Goal: Task Accomplishment & Management: Manage account settings

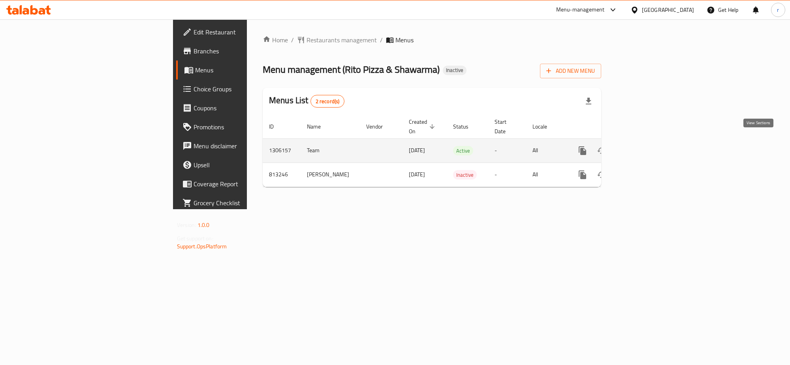
click at [649, 141] on link "enhanced table" at bounding box center [639, 150] width 19 height 19
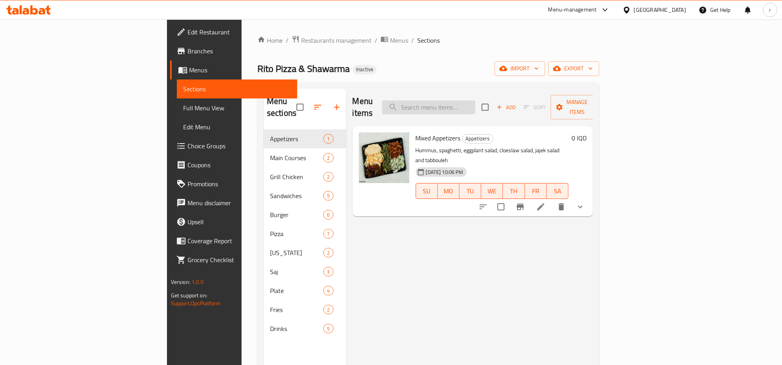
click at [476, 103] on input "search" at bounding box center [428, 107] width 93 height 14
click at [474, 102] on input "search" at bounding box center [428, 107] width 93 height 14
paste input "Mushroom Cheese Chicken Burger"
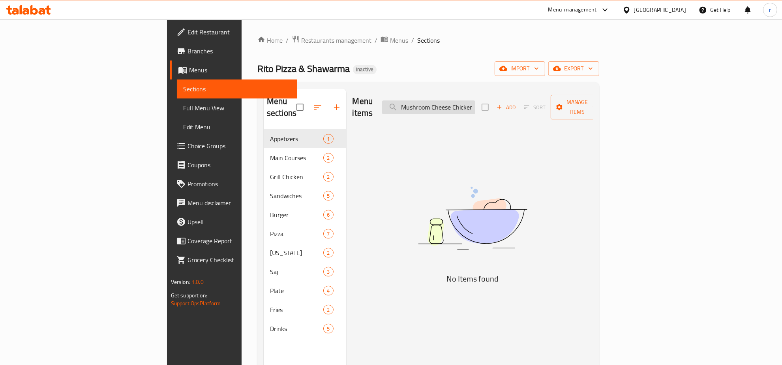
drag, startPoint x: 468, startPoint y: 101, endPoint x: 463, endPoint y: 101, distance: 5.1
click at [463, 101] on input "Mushroom Cheese Chicken Burger" at bounding box center [428, 107] width 93 height 14
click at [475, 106] on input "Mushroom Cheese Chicken Burger" at bounding box center [428, 107] width 93 height 14
click at [455, 103] on input "Mushroom Cheese Chicken Burger" at bounding box center [428, 107] width 93 height 14
click at [451, 100] on input "Mushroom Cheese Chicken Burger" at bounding box center [428, 107] width 93 height 14
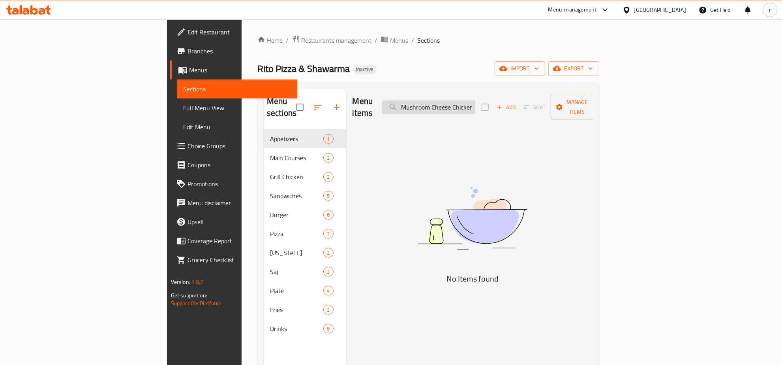
click at [451, 100] on input "Mushroom Cheese Chicken Burger" at bounding box center [428, 107] width 93 height 14
click at [476, 100] on input "Cheese Chickn Burger" at bounding box center [428, 107] width 93 height 14
type input "C"
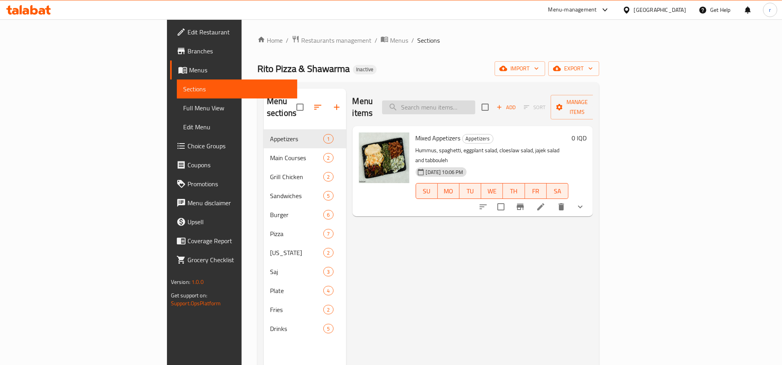
click at [468, 105] on input "search" at bounding box center [428, 107] width 93 height 14
paste input "Meat Shawarma Plate"
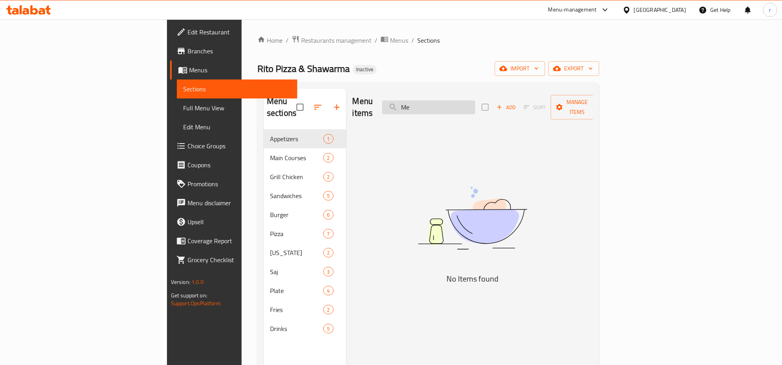
type input "M"
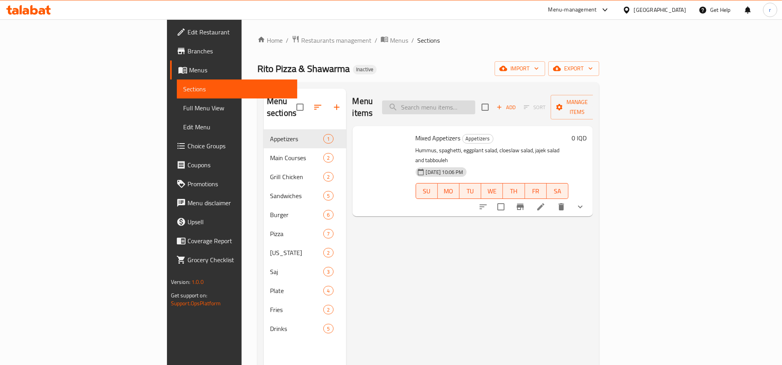
paste input "Chicken Shawarma Sandwich"
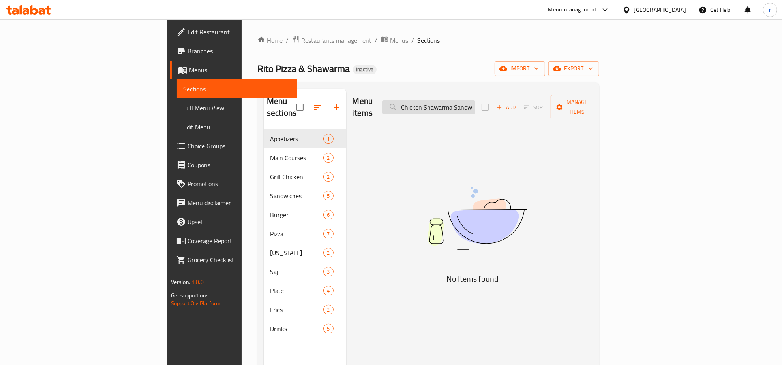
click at [476, 100] on input "Chicken Shawarma Sandwich" at bounding box center [428, 107] width 93 height 14
type input "C"
paste input "Falafel Sandwich"
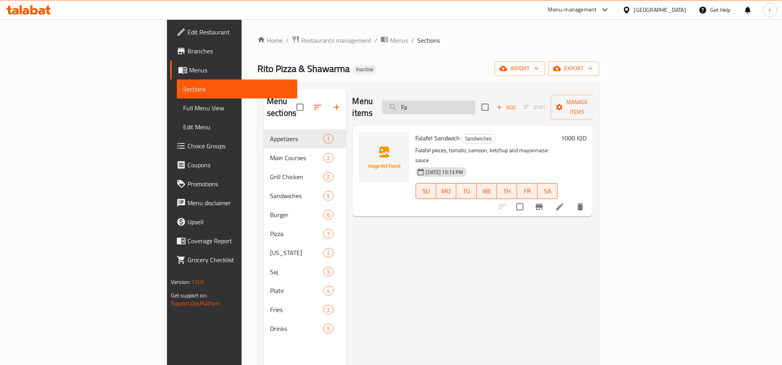
type input "F"
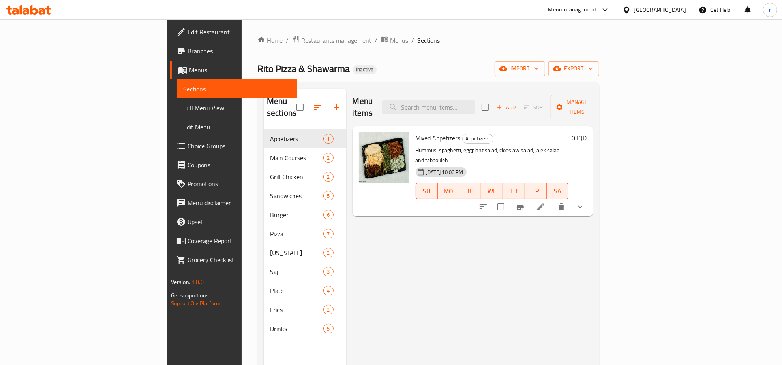
click at [346, 270] on div "Menu items Add Sort Manage items Mixed Appetizers Appetizers Hummus, spaghetti,…" at bounding box center [469, 270] width 247 height 365
click at [405, 278] on div "Menu items Add Sort Manage items Mixed Appetizers Appetizers Hummus, spaghetti,…" at bounding box center [469, 270] width 247 height 365
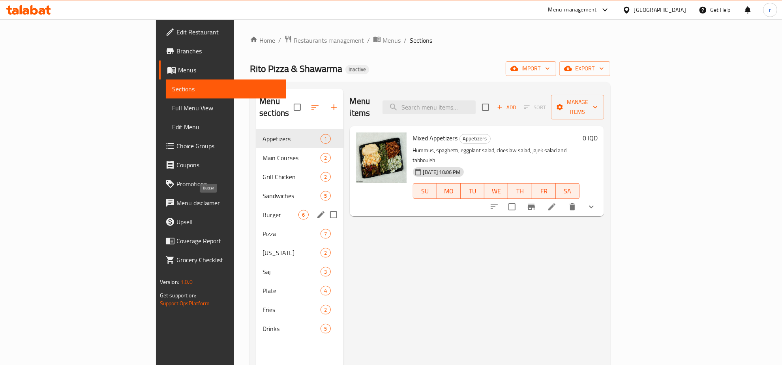
click at [263, 210] on span "Burger" at bounding box center [281, 214] width 36 height 9
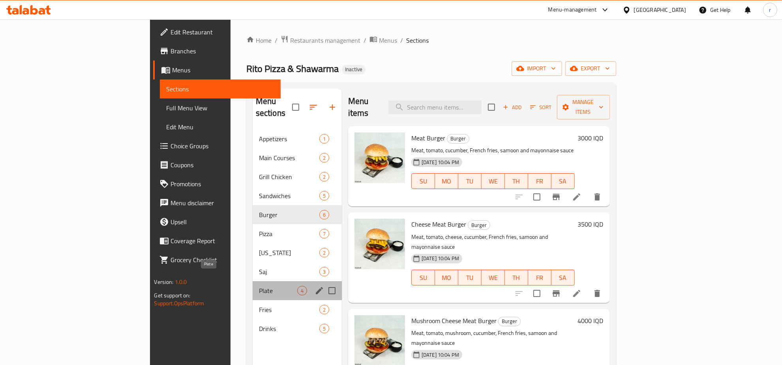
click at [259, 286] on span "Plate" at bounding box center [278, 290] width 38 height 9
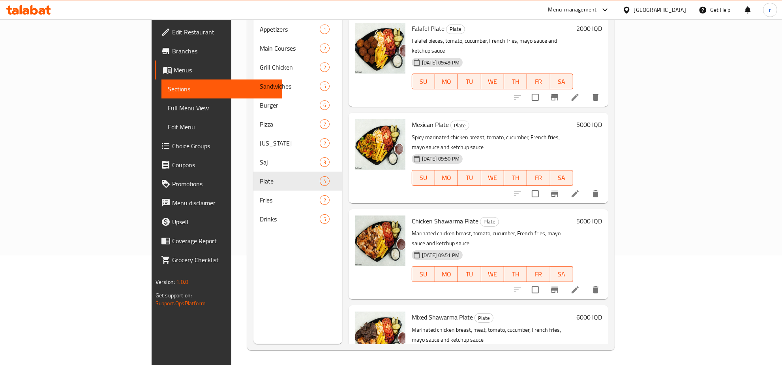
scroll to position [111, 0]
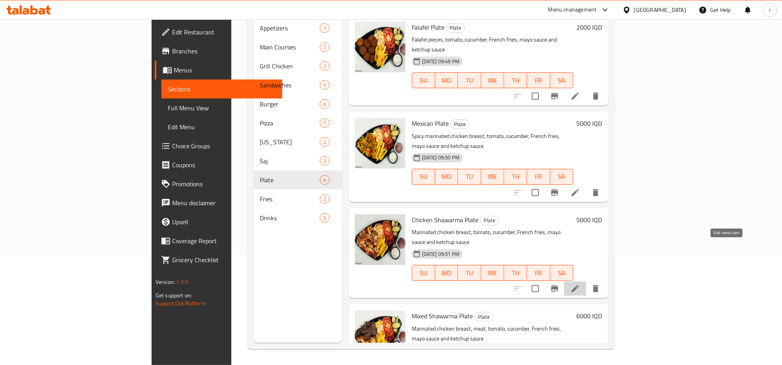
click at [579, 285] on icon at bounding box center [575, 288] width 7 height 7
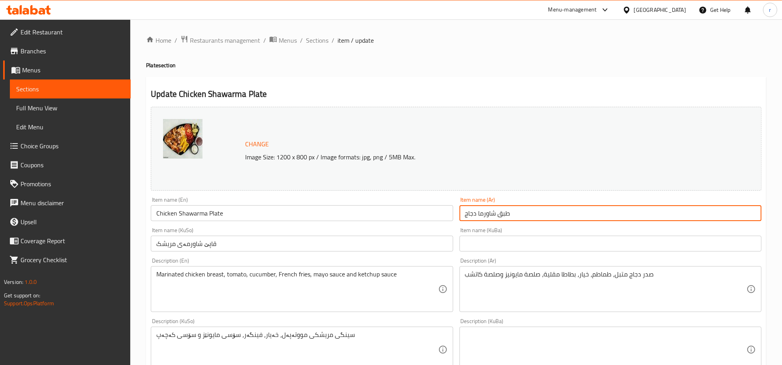
click at [504, 214] on input "طبق شاورما دجاج" at bounding box center [611, 213] width 302 height 16
click at [243, 215] on input "Chicken Shawarma Plate" at bounding box center [302, 213] width 302 height 16
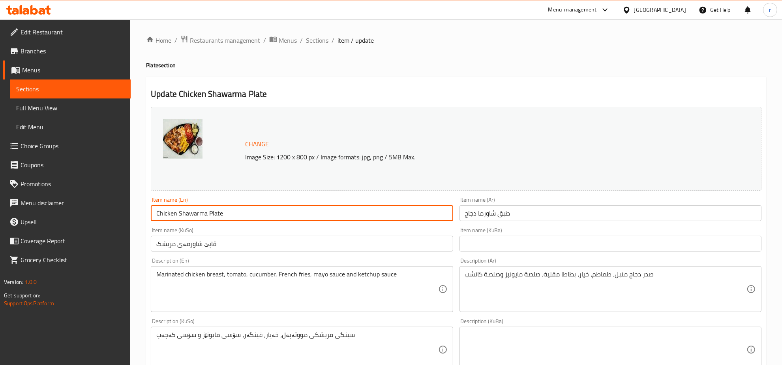
click at [94, 109] on span "Full Menu View" at bounding box center [70, 107] width 108 height 9
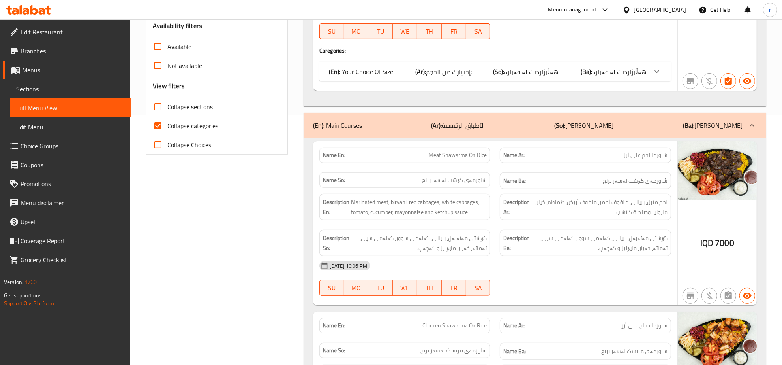
scroll to position [247, 0]
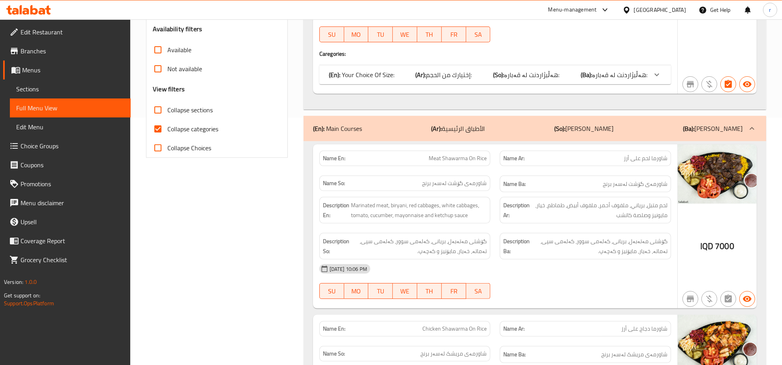
click at [152, 124] on input "Collapse categories" at bounding box center [158, 128] width 19 height 19
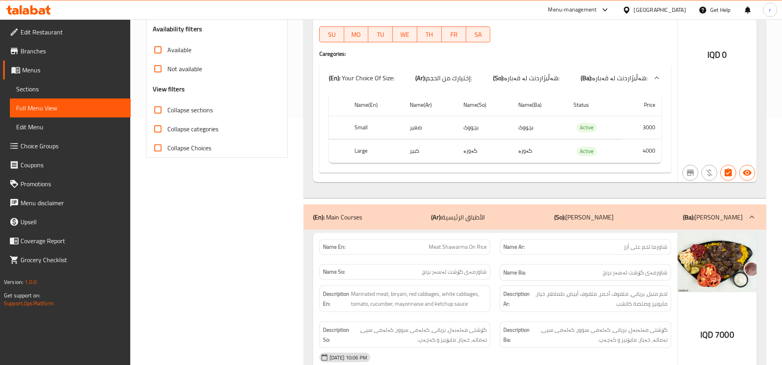
click at [153, 129] on input "Collapse categories" at bounding box center [158, 128] width 19 height 19
checkbox input "true"
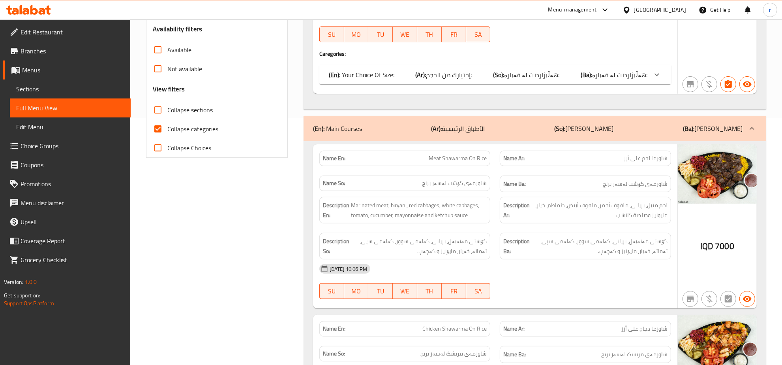
click at [154, 109] on input "Collapse sections" at bounding box center [158, 109] width 19 height 19
checkbox input "true"
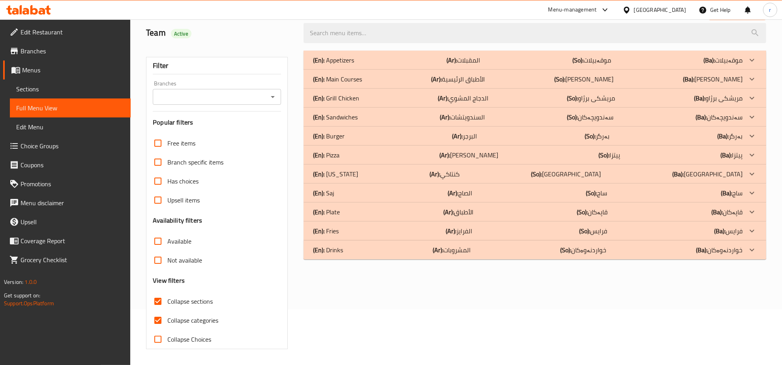
scroll to position [56, 0]
click at [665, 65] on div "(En): Plate (Ar): الأطباق (So): قاپەکان (Ba): قاپەکان" at bounding box center [528, 59] width 430 height 9
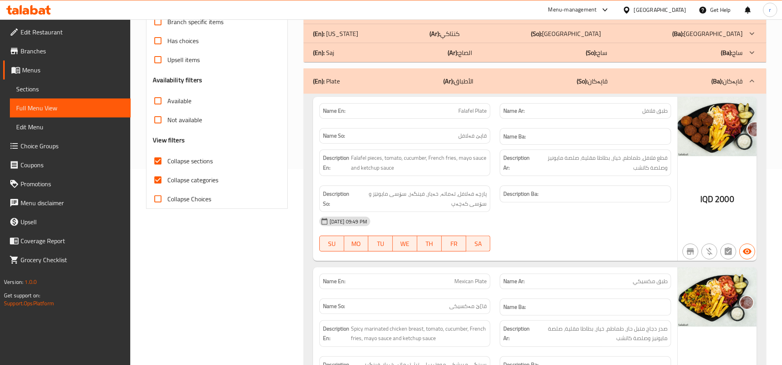
scroll to position [220, 0]
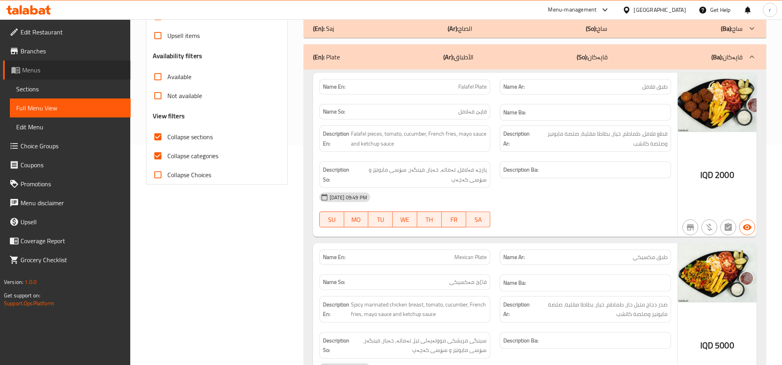
click at [70, 71] on span "Menus" at bounding box center [73, 69] width 102 height 9
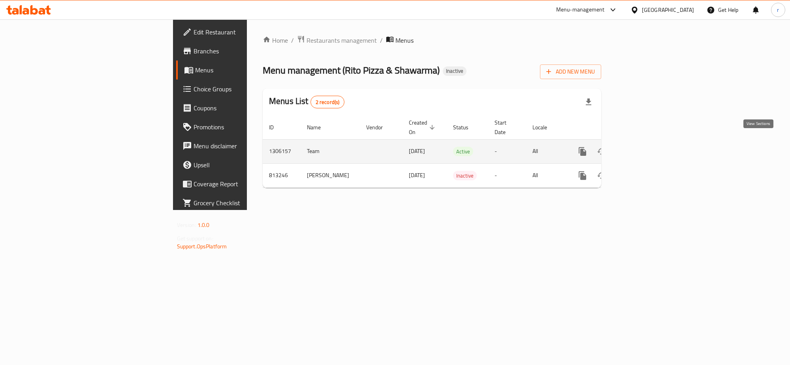
click at [644, 147] on icon "enhanced table" at bounding box center [639, 151] width 9 height 9
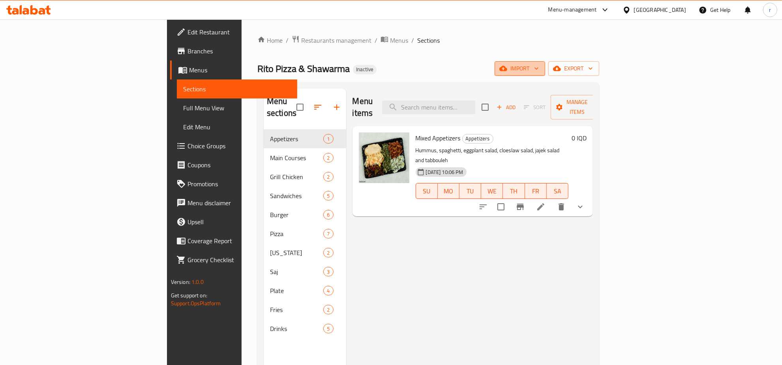
click at [539, 70] on span "import" at bounding box center [520, 69] width 38 height 10
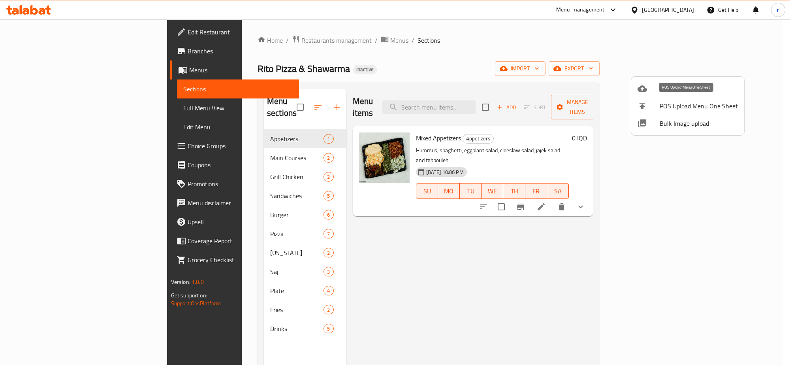
click at [664, 97] on li "POS Upload Menu One Sheet" at bounding box center [687, 105] width 113 height 17
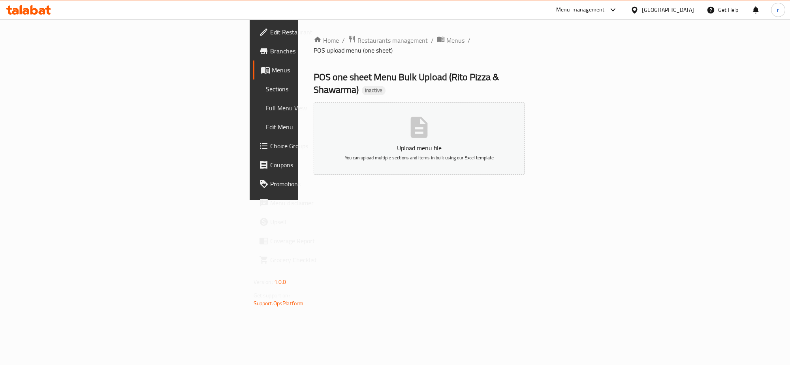
click at [272, 74] on span "Menus" at bounding box center [323, 69] width 103 height 9
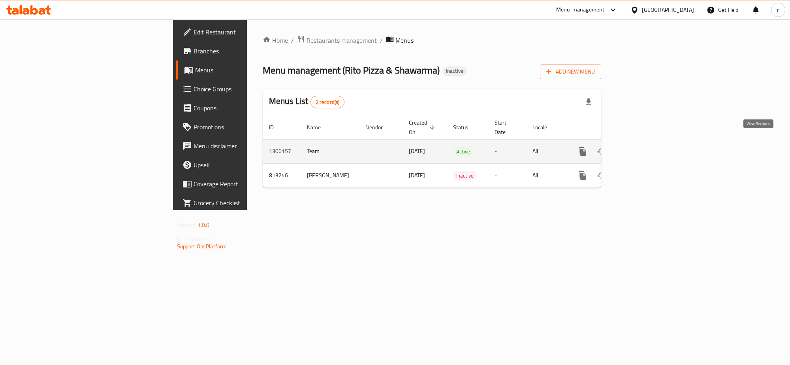
click at [644, 147] on icon "enhanced table" at bounding box center [639, 151] width 9 height 9
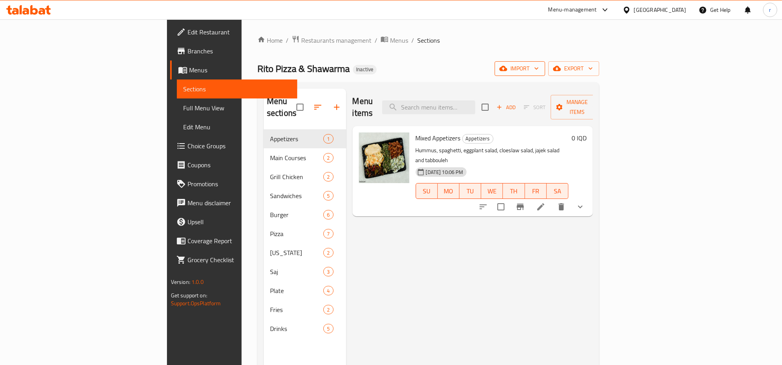
click at [539, 68] on span "import" at bounding box center [520, 69] width 38 height 10
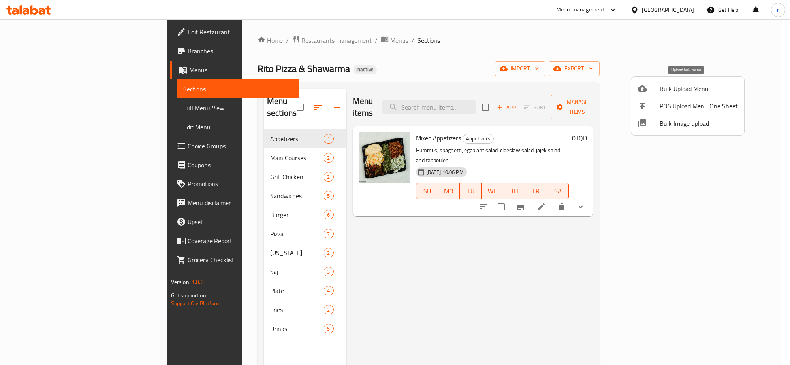
click at [684, 90] on span "Bulk Upload Menu" at bounding box center [699, 88] width 78 height 9
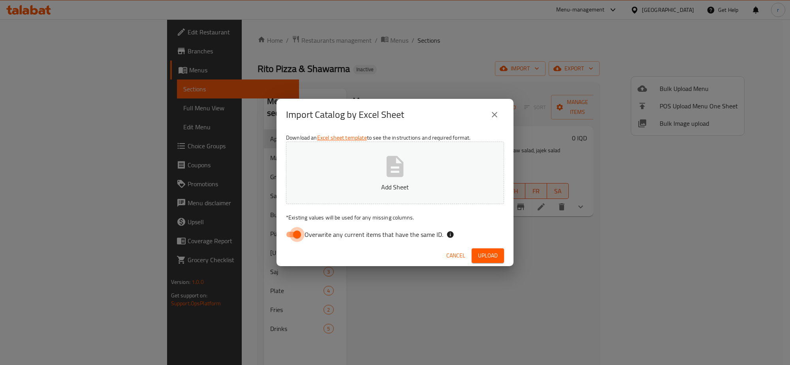
click at [294, 236] on input "Overwrite any current items that have the same ID." at bounding box center [297, 234] width 45 height 15
checkbox input "false"
click at [372, 190] on p "Add Sheet" at bounding box center [395, 186] width 194 height 9
click at [489, 254] on span "Upload" at bounding box center [488, 255] width 20 height 10
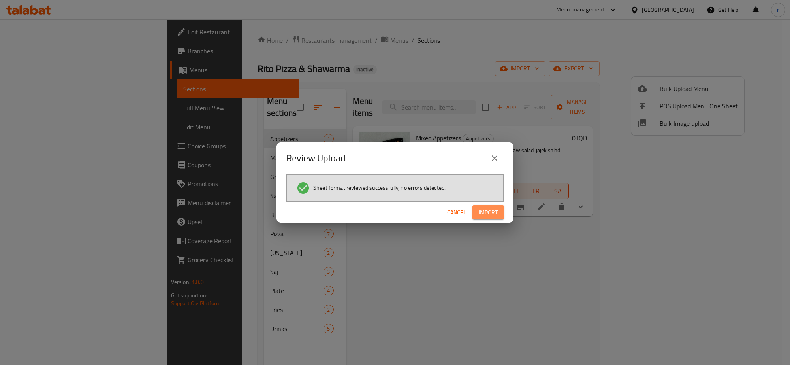
click at [495, 216] on span "Import" at bounding box center [488, 212] width 19 height 10
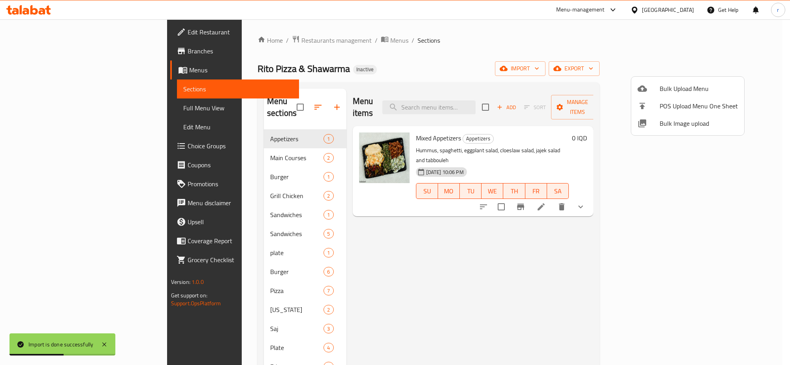
click at [396, 247] on div at bounding box center [395, 182] width 790 height 365
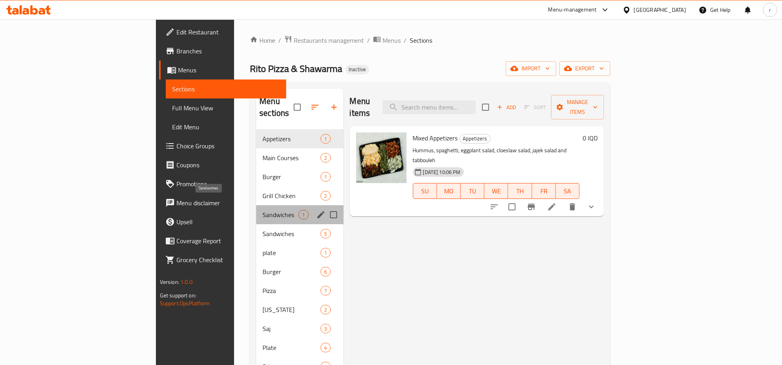
click at [263, 210] on span "Sandwiches" at bounding box center [281, 214] width 36 height 9
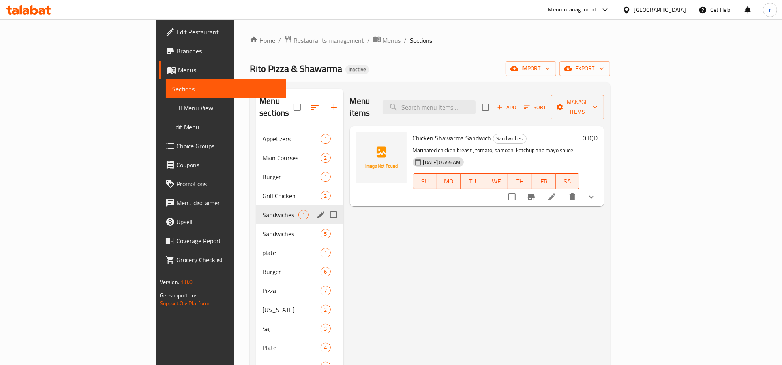
click at [325, 208] on input "Menu sections" at bounding box center [333, 214] width 17 height 17
checkbox input "true"
click at [598, 106] on icon "button" at bounding box center [596, 107] width 4 height 2
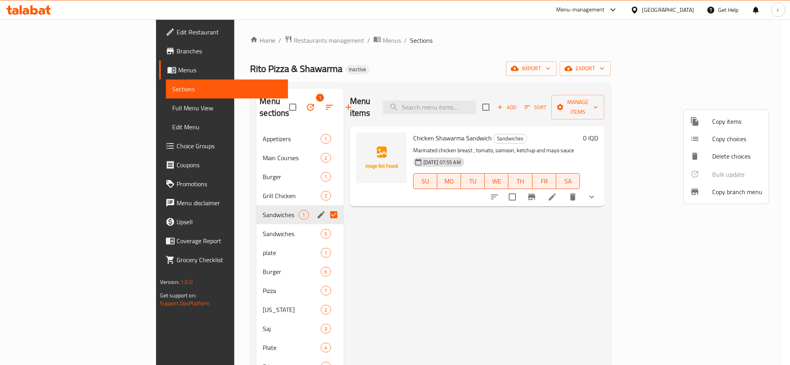
click at [753, 119] on span "Copy items" at bounding box center [737, 121] width 50 height 9
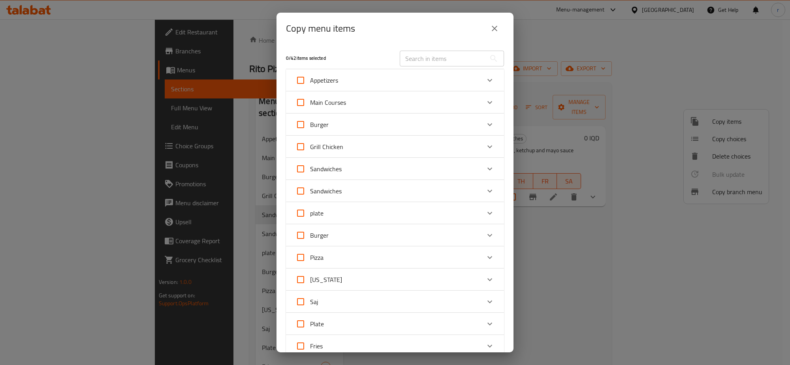
click at [485, 173] on icon "Expand" at bounding box center [489, 168] width 9 height 9
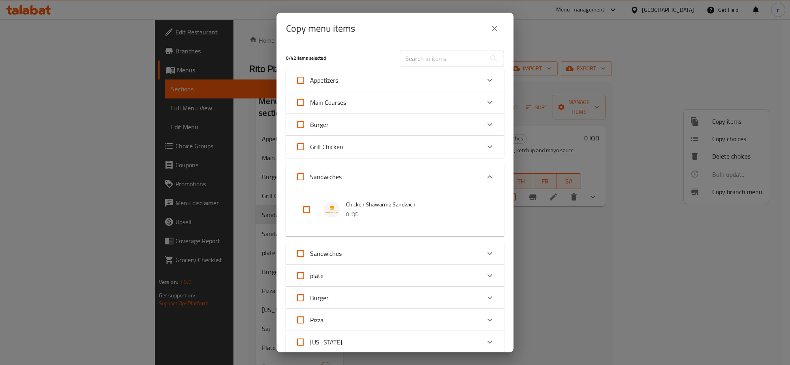
click at [310, 208] on input "checkbox" at bounding box center [306, 209] width 19 height 19
checkbox input "true"
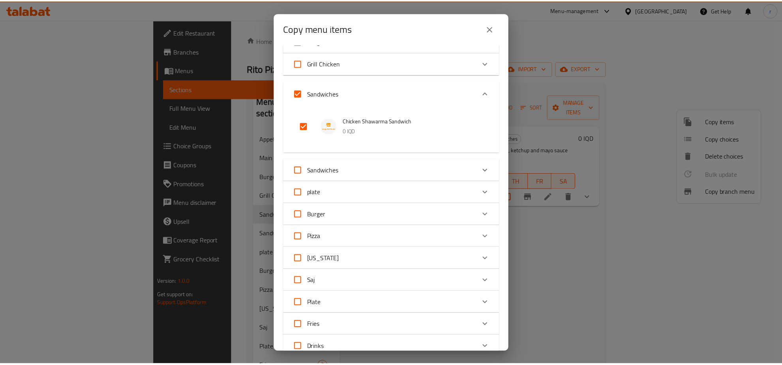
scroll to position [202, 0]
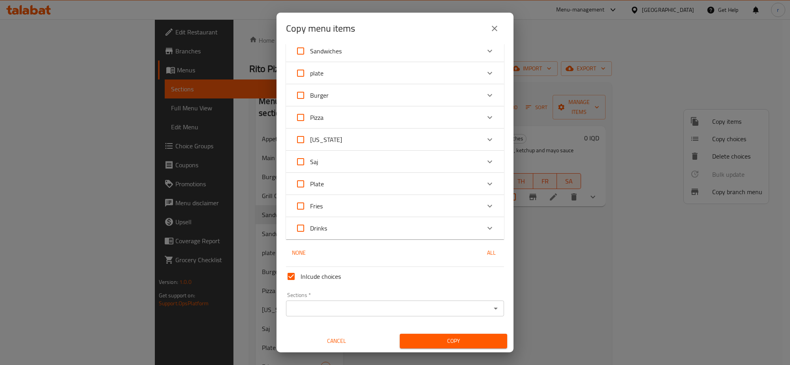
click at [475, 313] on div "Sections *" at bounding box center [395, 308] width 218 height 16
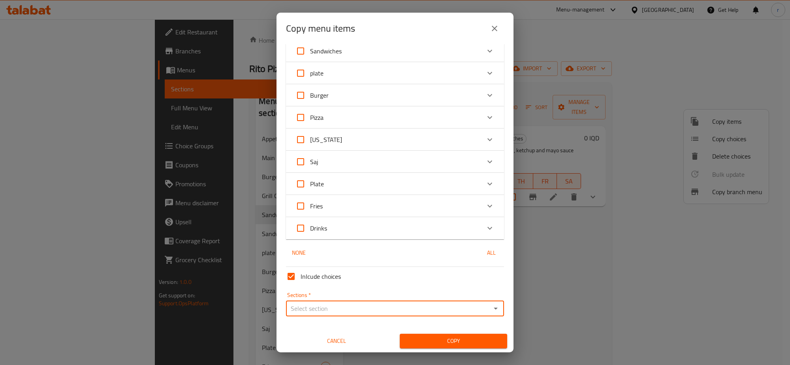
click at [491, 311] on icon "Open" at bounding box center [495, 307] width 9 height 9
click at [389, 233] on li "Sandwiches" at bounding box center [391, 234] width 211 height 14
type input "Sandwiches"
click at [433, 336] on span "Copy" at bounding box center [453, 341] width 95 height 10
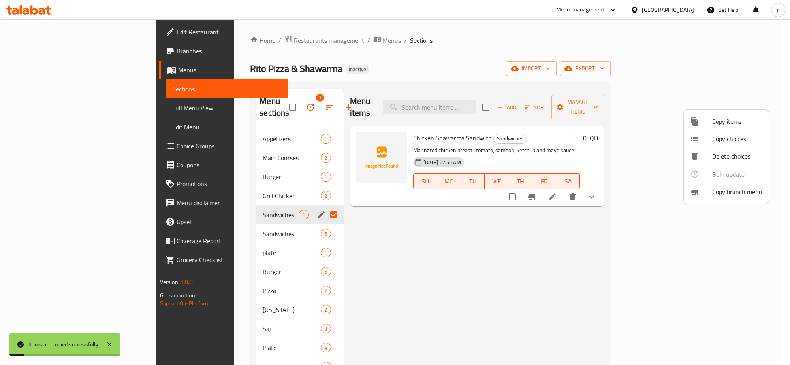
click at [250, 224] on div at bounding box center [395, 182] width 790 height 365
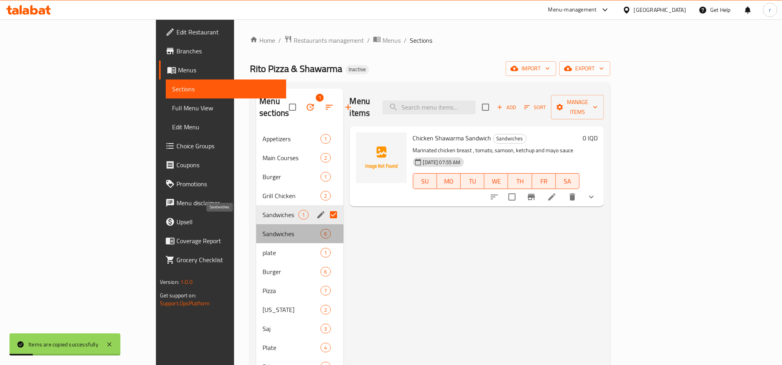
click at [263, 229] on span "Sandwiches" at bounding box center [292, 233] width 58 height 9
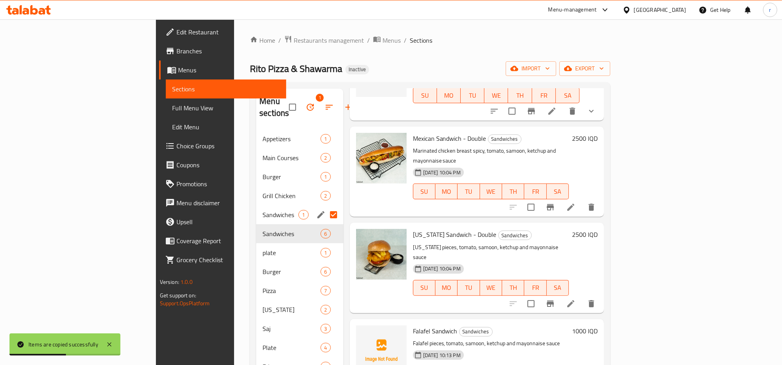
scroll to position [90, 0]
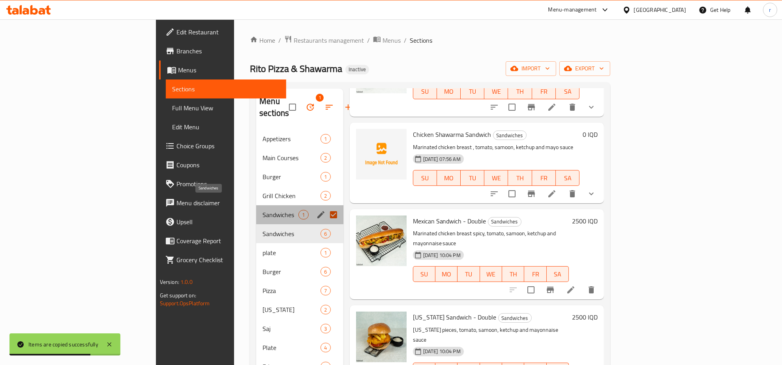
click at [263, 210] on span "Sandwiches" at bounding box center [281, 214] width 36 height 9
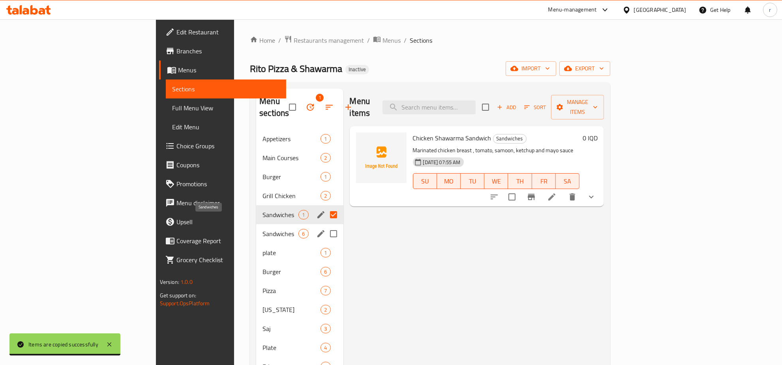
click at [263, 229] on span "Sandwiches" at bounding box center [281, 233] width 36 height 9
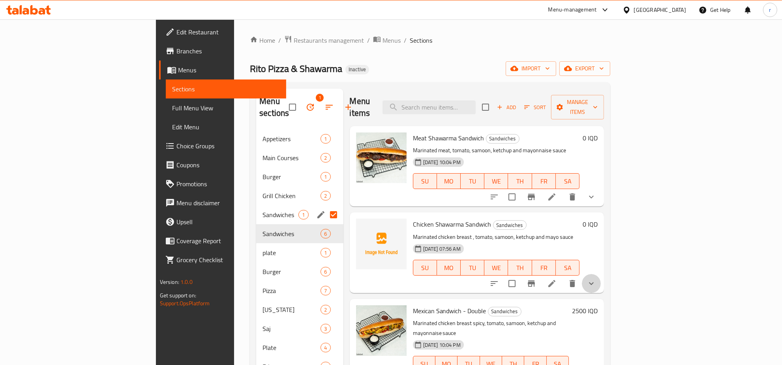
click at [601, 274] on button "show more" at bounding box center [591, 283] width 19 height 19
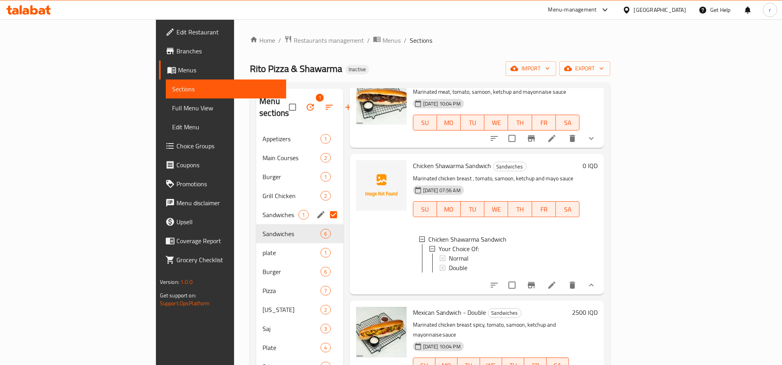
scroll to position [82, 0]
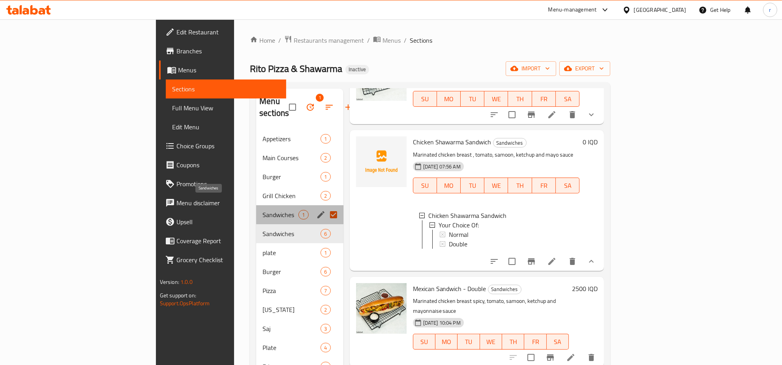
click at [263, 210] on span "Sandwiches" at bounding box center [281, 214] width 36 height 9
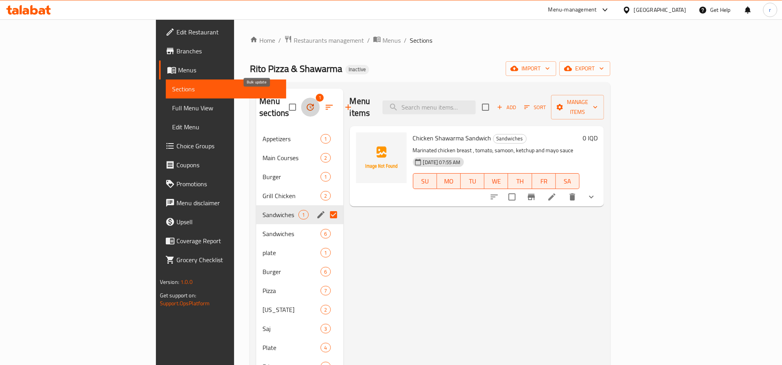
click at [306, 104] on icon "button" at bounding box center [310, 106] width 9 height 9
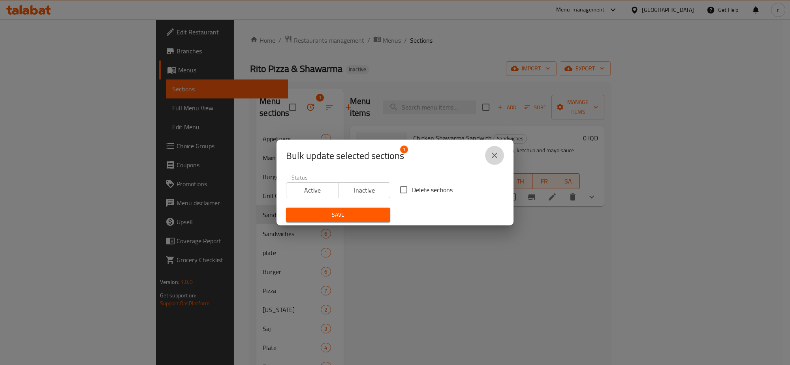
click at [492, 155] on icon "close" at bounding box center [494, 154] width 9 height 9
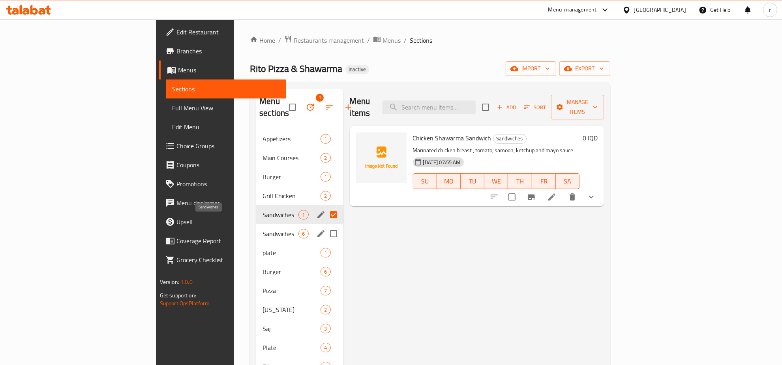
click at [263, 229] on span "Sandwiches" at bounding box center [281, 233] width 36 height 9
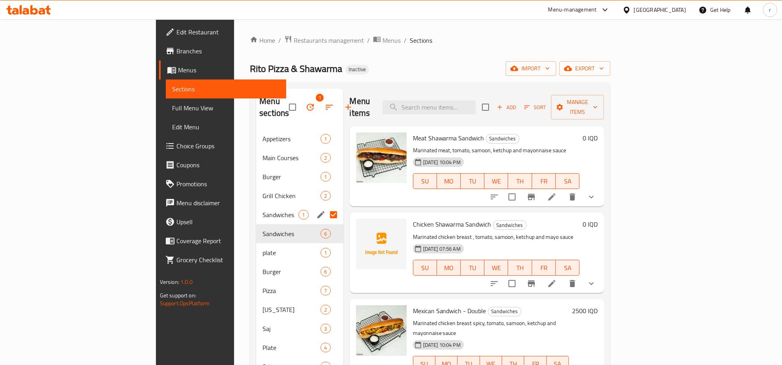
click at [596, 278] on icon "show more" at bounding box center [591, 282] width 9 height 9
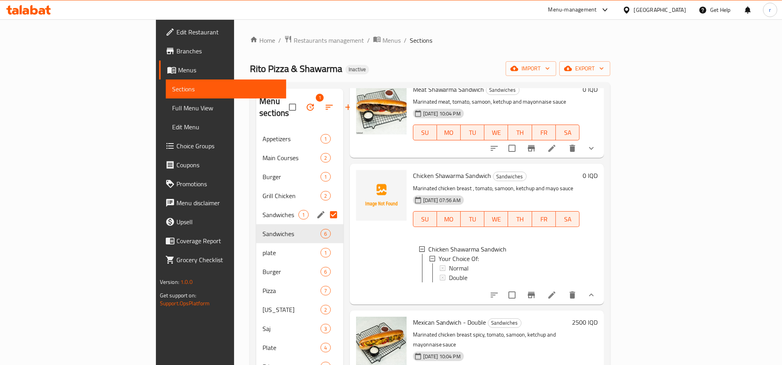
scroll to position [82, 0]
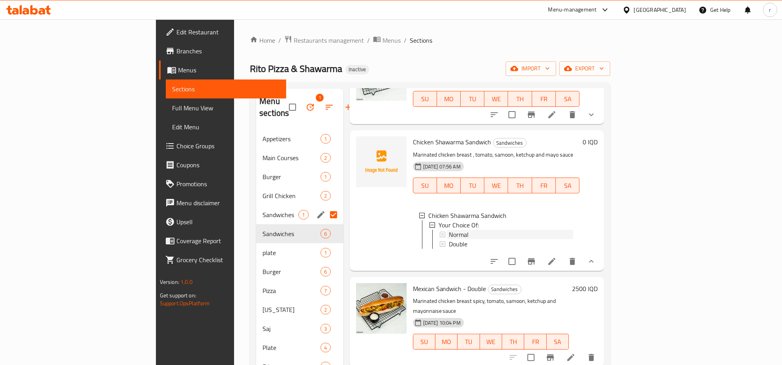
click at [449, 229] on div "Normal" at bounding box center [511, 233] width 125 height 9
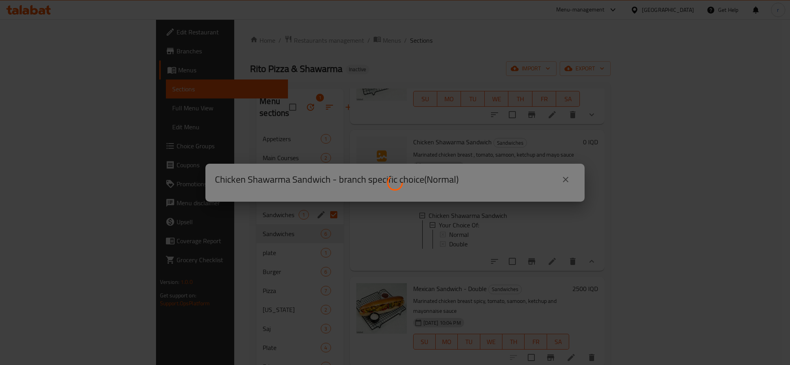
click at [442, 222] on div at bounding box center [395, 182] width 790 height 365
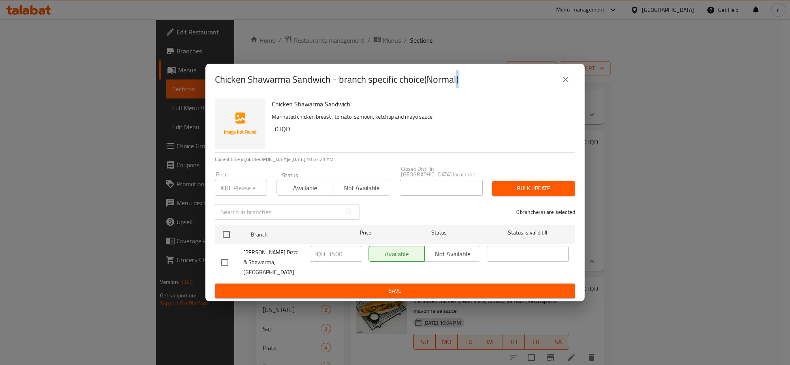
click at [567, 84] on icon "close" at bounding box center [565, 79] width 9 height 9
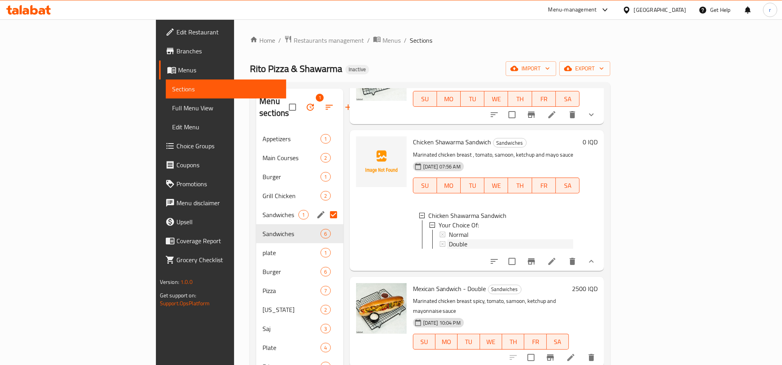
click at [449, 239] on div "Double" at bounding box center [511, 243] width 125 height 9
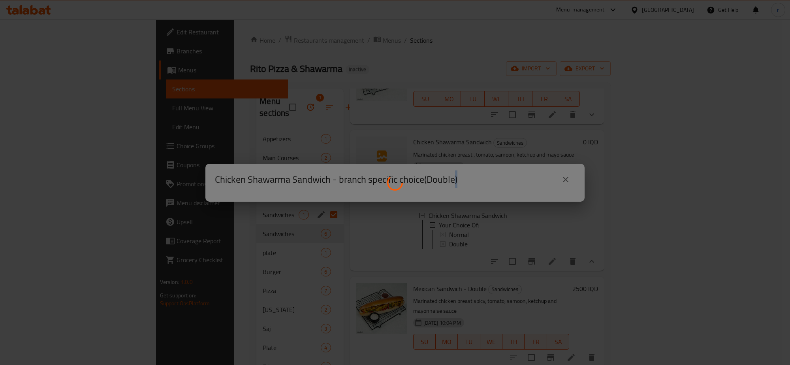
click at [447, 229] on div at bounding box center [395, 182] width 790 height 365
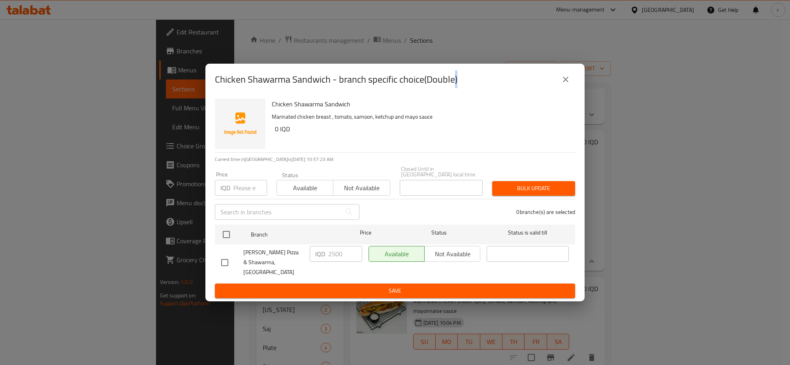
click at [568, 81] on button "close" at bounding box center [565, 79] width 19 height 19
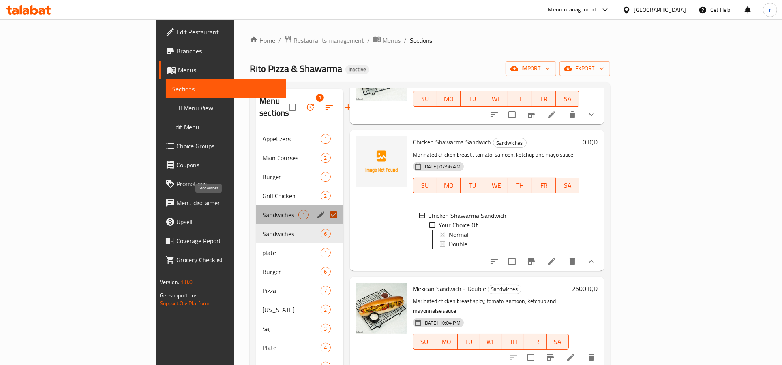
click at [263, 210] on span "Sandwiches" at bounding box center [281, 214] width 36 height 9
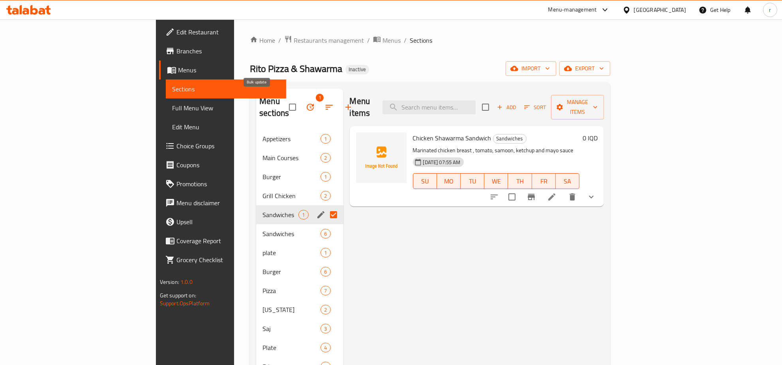
click at [301, 98] on button "button" at bounding box center [310, 107] width 19 height 19
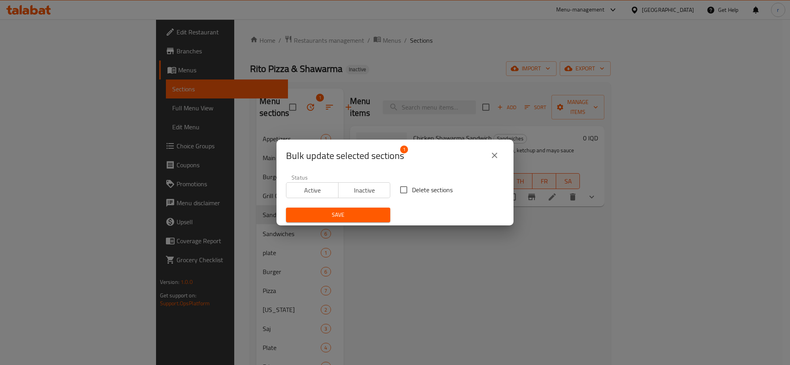
click at [405, 183] on input "Delete sections" at bounding box center [403, 189] width 17 height 17
checkbox input "true"
click at [350, 212] on span "Save" at bounding box center [338, 215] width 92 height 10
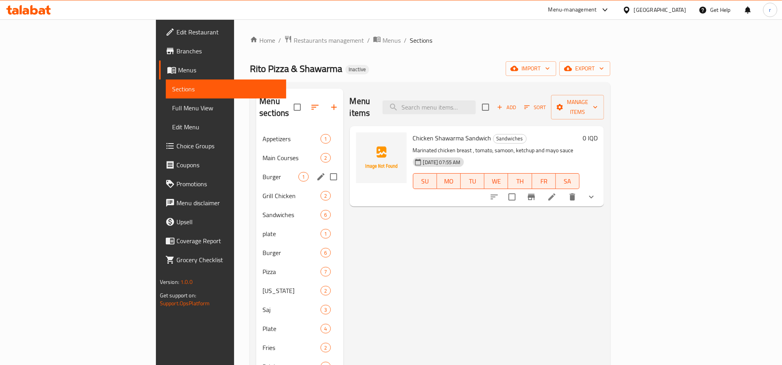
click at [256, 171] on div "Burger 1" at bounding box center [299, 176] width 87 height 19
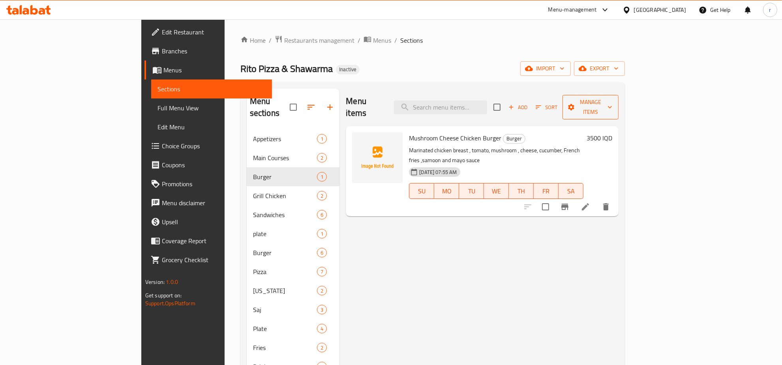
click at [613, 105] on span "Manage items" at bounding box center [590, 107] width 43 height 20
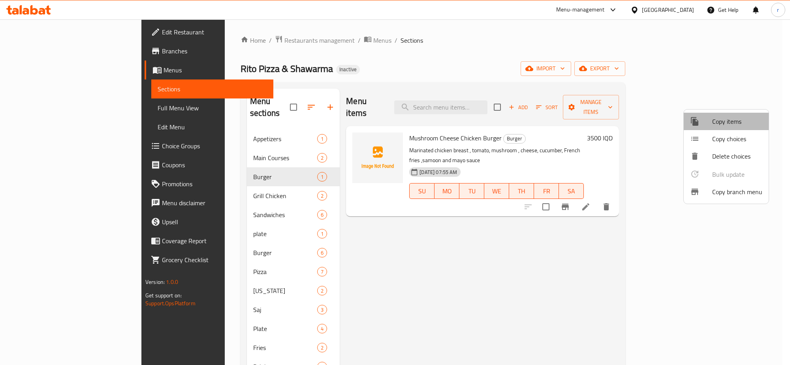
click at [729, 124] on span "Copy items" at bounding box center [737, 121] width 50 height 9
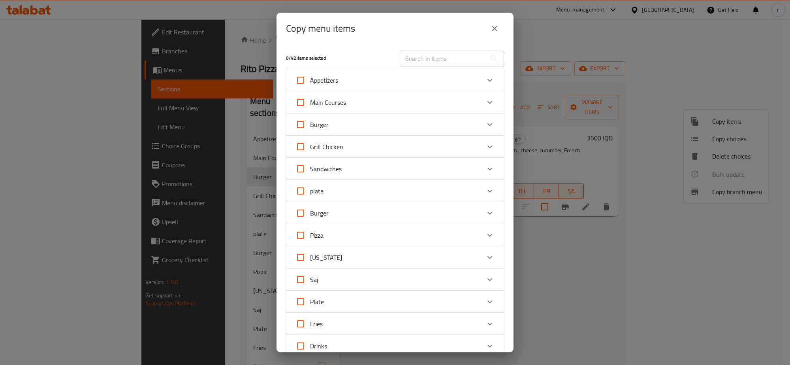
click at [434, 129] on div "Burger" at bounding box center [387, 124] width 185 height 19
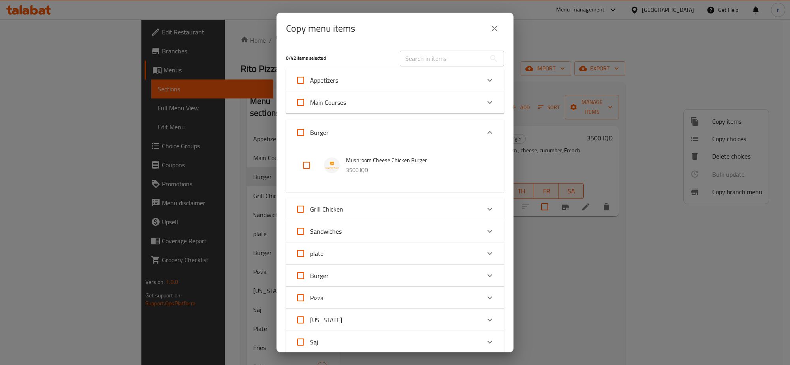
click at [302, 164] on input "checkbox" at bounding box center [306, 165] width 19 height 19
checkbox input "true"
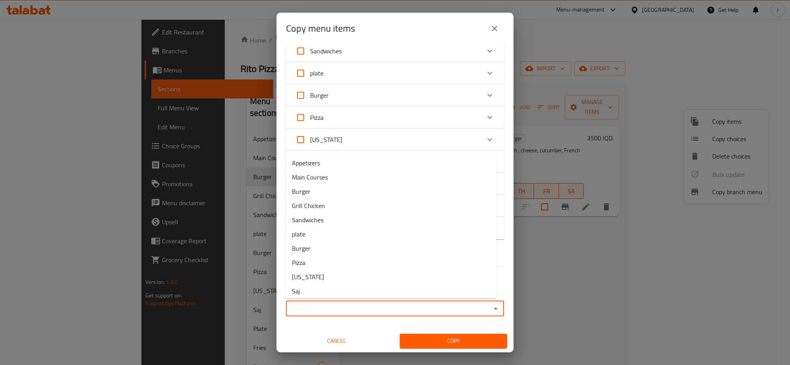
click at [361, 307] on input "Sections   *" at bounding box center [388, 308] width 200 height 11
click at [349, 246] on li "Burger" at bounding box center [391, 248] width 211 height 14
type input "Burger"
click at [439, 337] on span "Copy" at bounding box center [453, 341] width 95 height 10
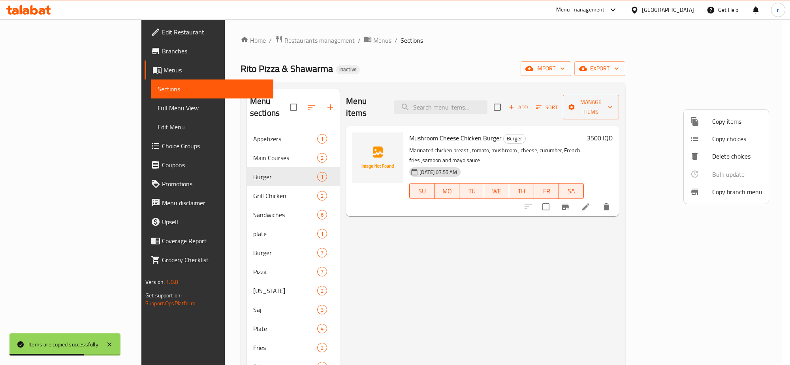
click at [704, 248] on div at bounding box center [395, 182] width 790 height 365
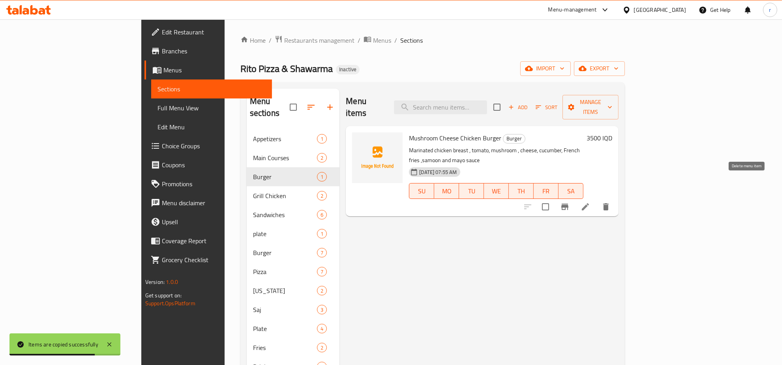
click at [611, 202] on icon "delete" at bounding box center [606, 206] width 9 height 9
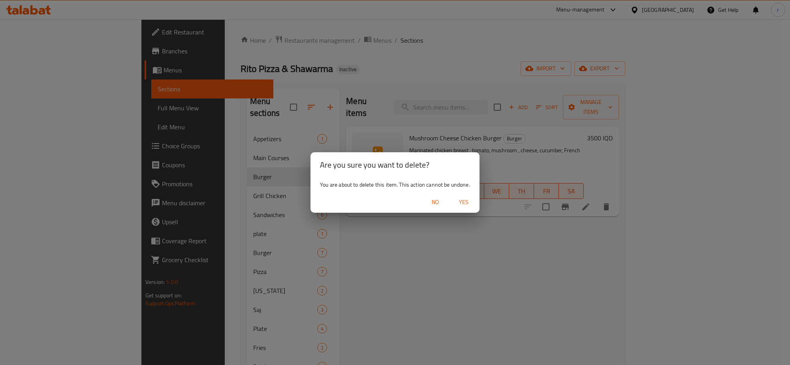
click at [376, 253] on div "Are you sure you want to delete? You are about to delete this item. This action…" at bounding box center [395, 182] width 790 height 365
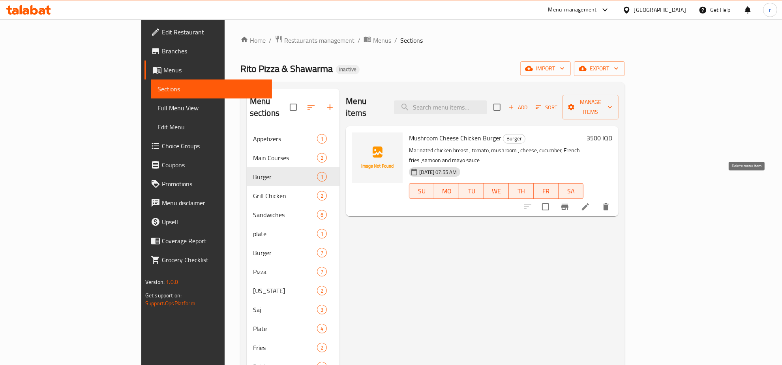
click at [609, 203] on icon "delete" at bounding box center [607, 206] width 6 height 7
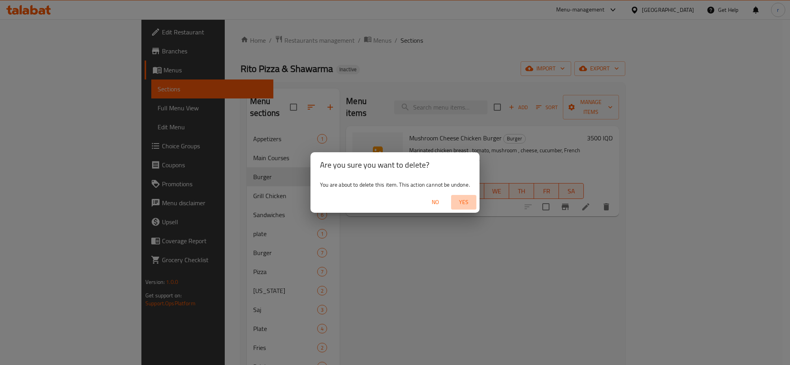
click at [465, 205] on span "Yes" at bounding box center [463, 202] width 19 height 10
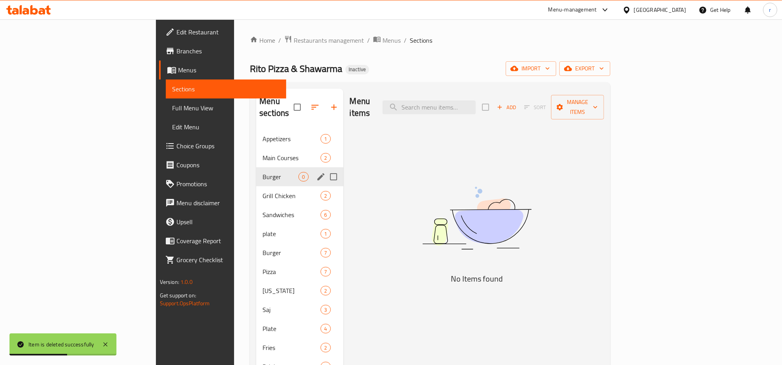
click at [325, 168] on input "Menu sections" at bounding box center [333, 176] width 17 height 17
checkbox input "true"
click at [307, 103] on icon "button" at bounding box center [310, 106] width 7 height 7
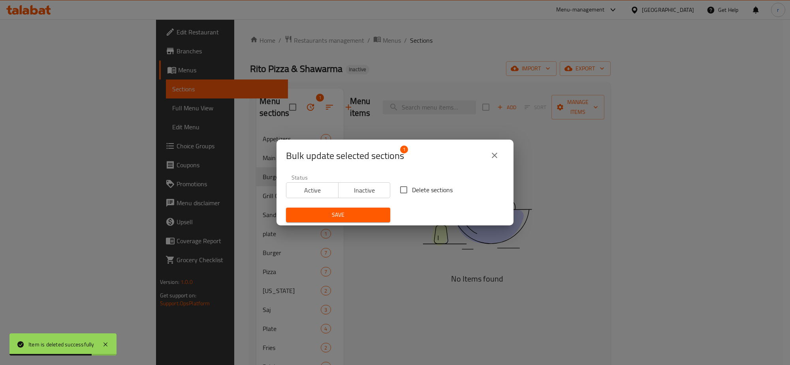
click at [419, 193] on span "Delete sections" at bounding box center [432, 189] width 41 height 9
click at [412, 193] on input "Delete sections" at bounding box center [403, 189] width 17 height 17
checkbox input "true"
click at [355, 209] on button "Save" at bounding box center [338, 214] width 104 height 15
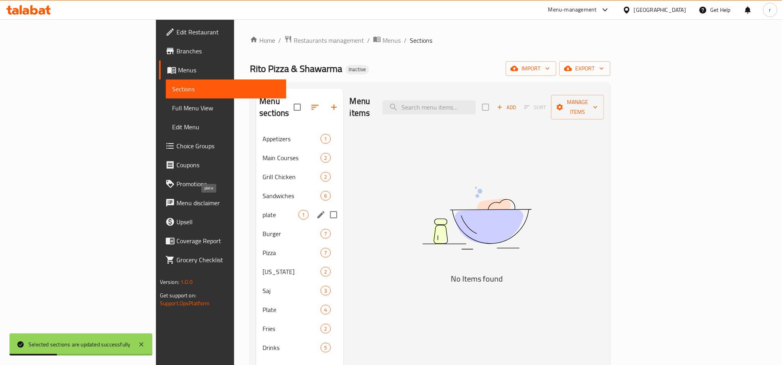
click at [263, 210] on span "plate" at bounding box center [281, 214] width 36 height 9
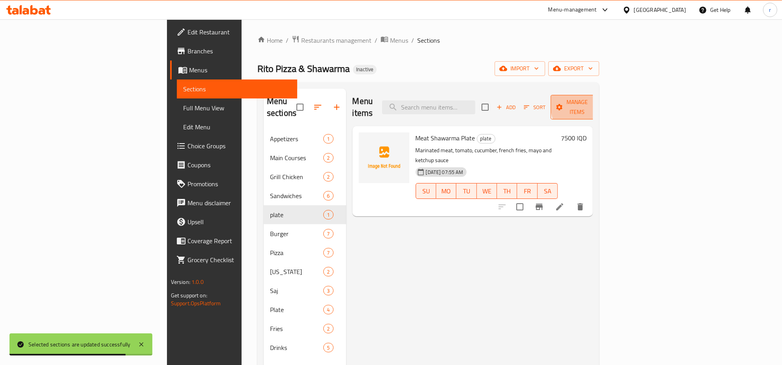
click at [599, 103] on icon "button" at bounding box center [595, 107] width 8 height 8
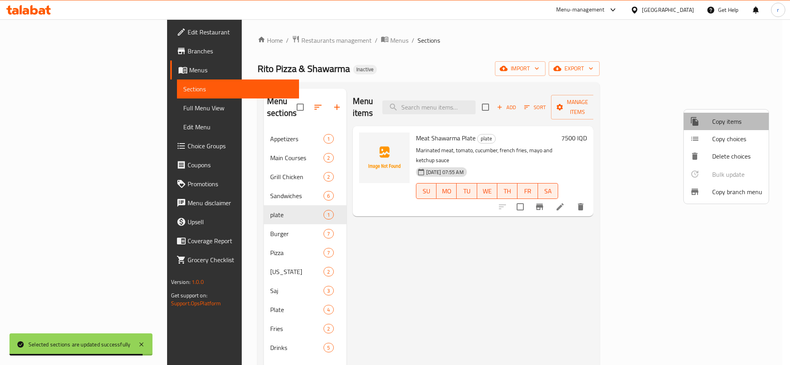
click at [732, 123] on span "Copy items" at bounding box center [737, 121] width 50 height 9
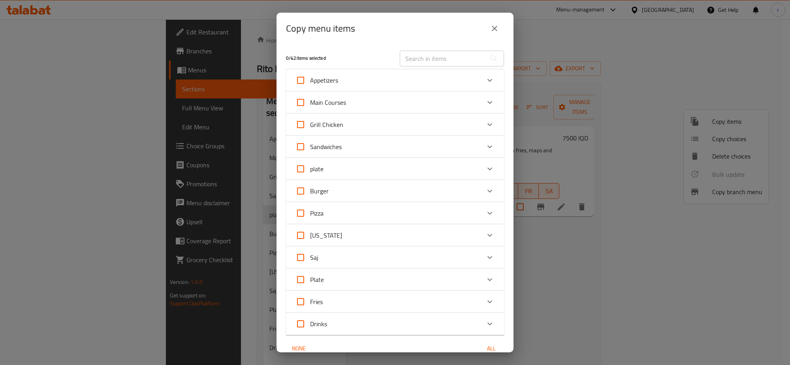
click at [433, 168] on div "plate" at bounding box center [387, 168] width 185 height 19
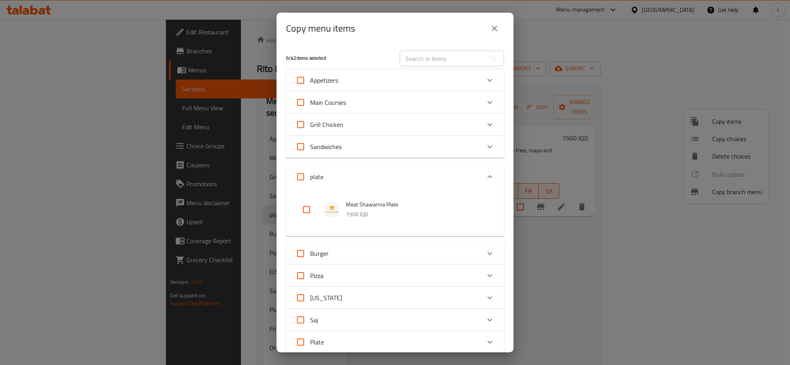
click at [310, 208] on input "checkbox" at bounding box center [306, 209] width 19 height 19
checkbox input "true"
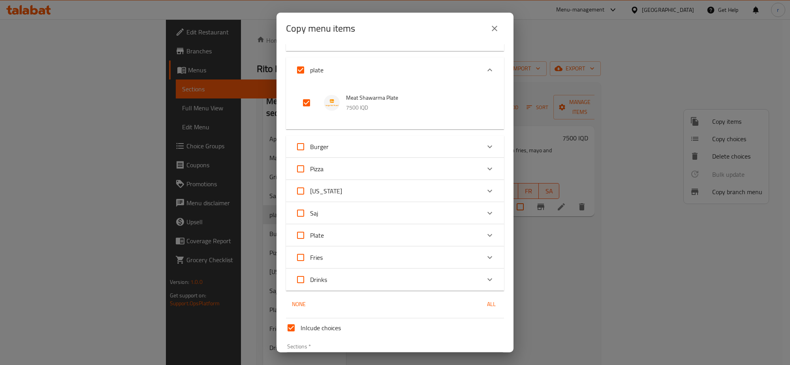
scroll to position [158, 0]
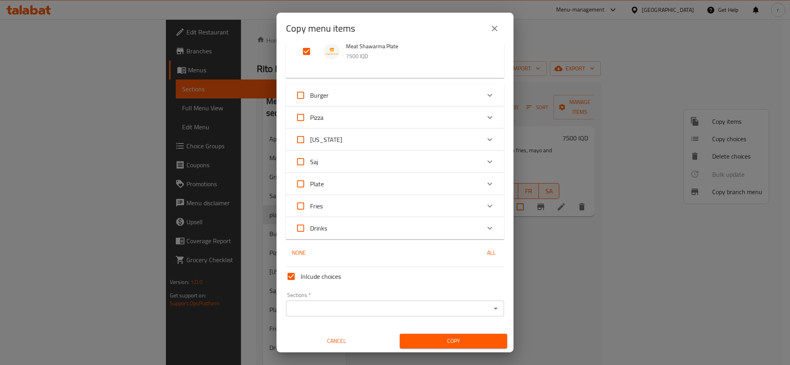
click at [338, 309] on input "Sections   *" at bounding box center [388, 308] width 200 height 11
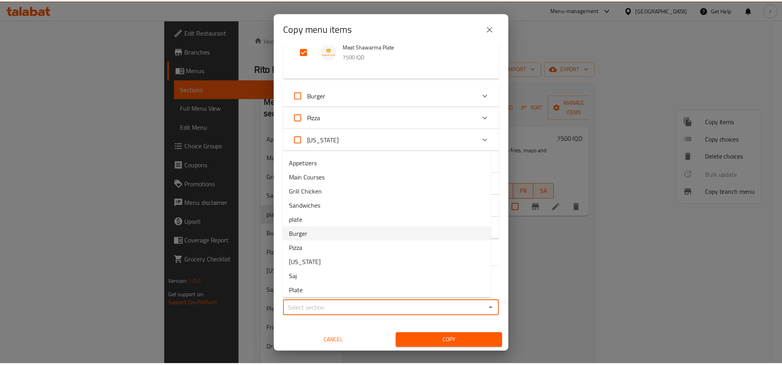
scroll to position [30, 0]
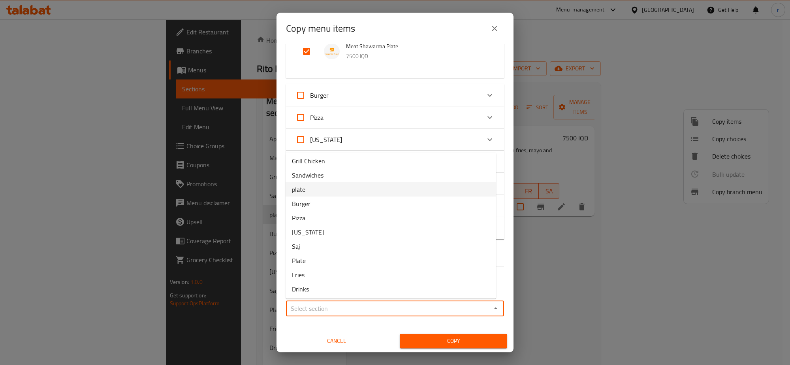
click at [322, 191] on li "plate" at bounding box center [391, 189] width 211 height 14
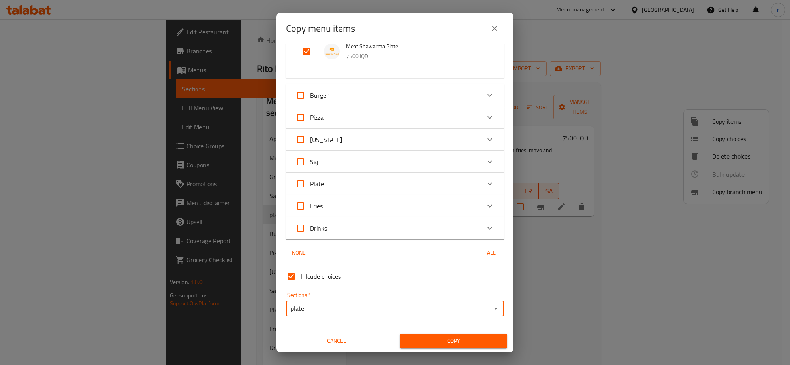
click at [396, 306] on input "plate" at bounding box center [388, 308] width 200 height 11
click at [491, 307] on icon "Open" at bounding box center [495, 307] width 9 height 9
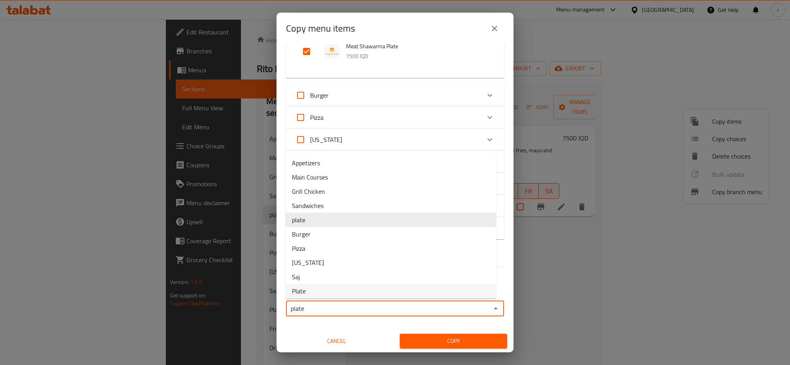
click at [333, 291] on li "Plate" at bounding box center [391, 291] width 211 height 14
type input "Plate"
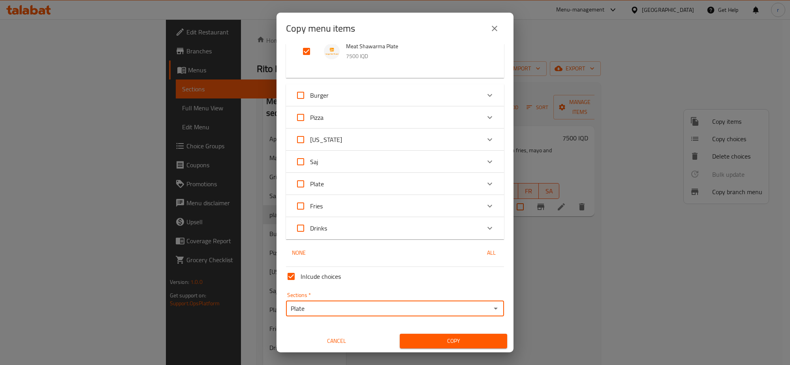
click at [436, 337] on span "Copy" at bounding box center [453, 341] width 95 height 10
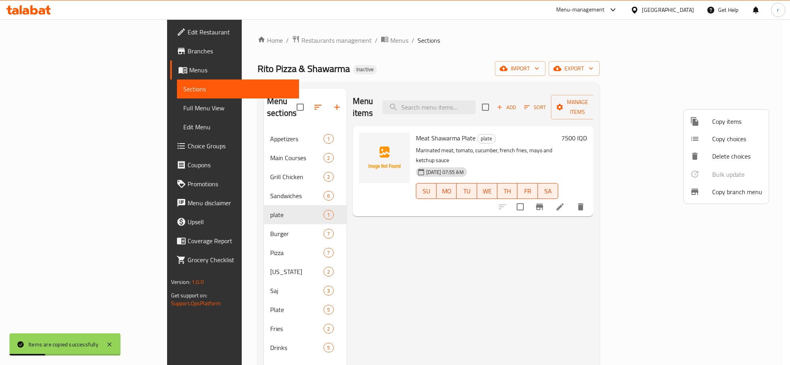
click at [193, 298] on div at bounding box center [395, 182] width 790 height 365
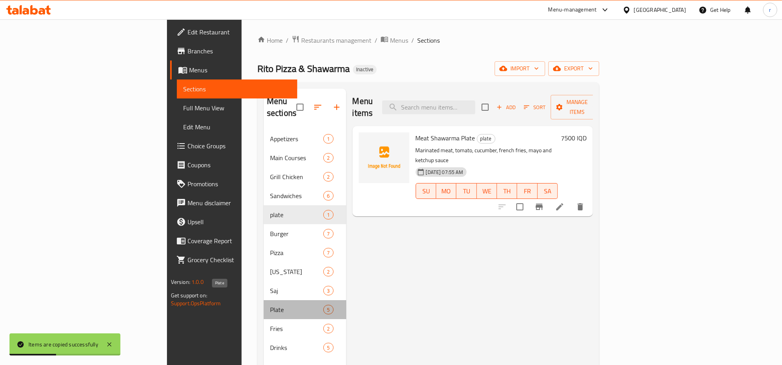
click at [270, 305] on span "Plate" at bounding box center [296, 309] width 53 height 9
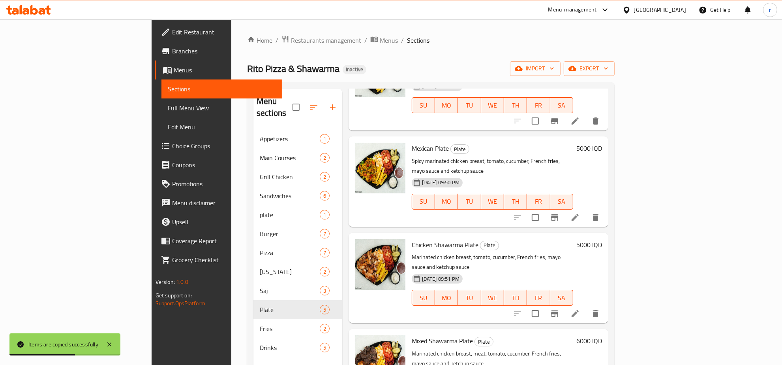
scroll to position [111, 0]
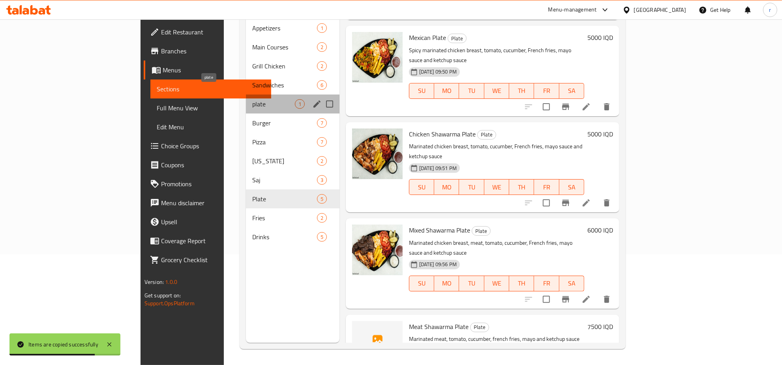
click at [252, 99] on span "plate" at bounding box center [273, 103] width 42 height 9
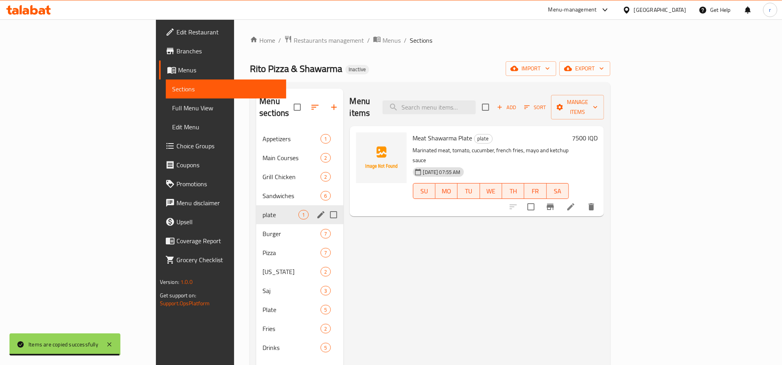
click at [325, 206] on input "Menu sections" at bounding box center [333, 214] width 17 height 17
checkbox input "true"
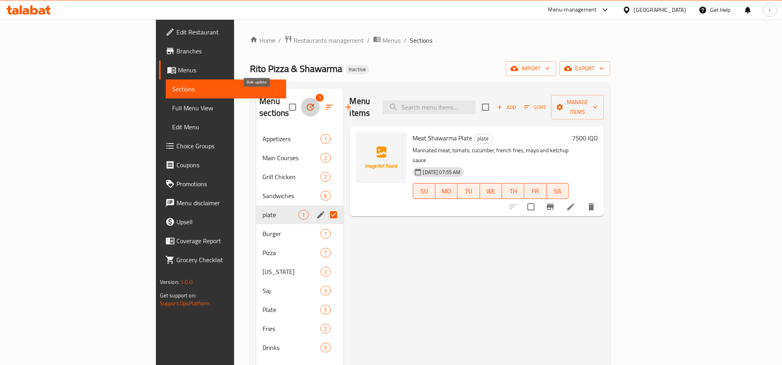
click at [306, 102] on icon "button" at bounding box center [310, 106] width 9 height 9
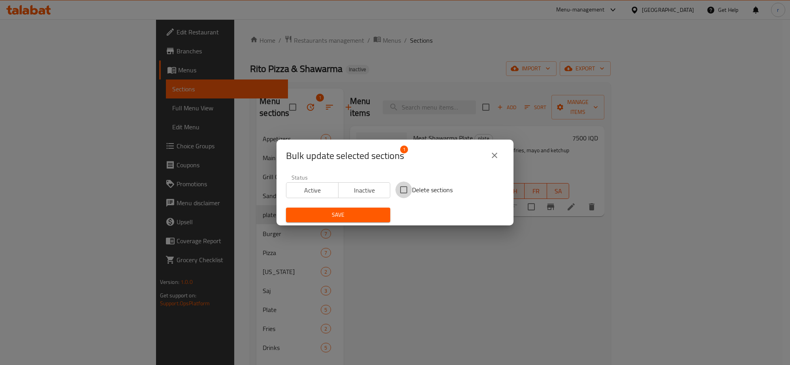
click at [407, 186] on input "Delete sections" at bounding box center [403, 189] width 17 height 17
checkbox input "true"
click at [335, 214] on span "Save" at bounding box center [338, 215] width 92 height 10
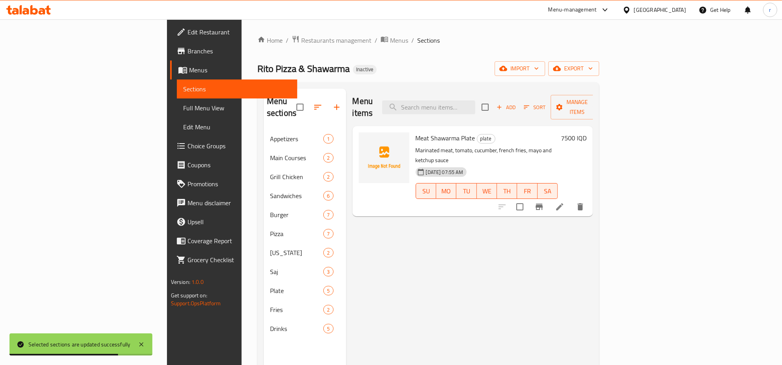
click at [407, 292] on div "Menu items Add Sort Manage items Meat Shawarma Plate plate Marinated meat, toma…" at bounding box center [469, 270] width 247 height 365
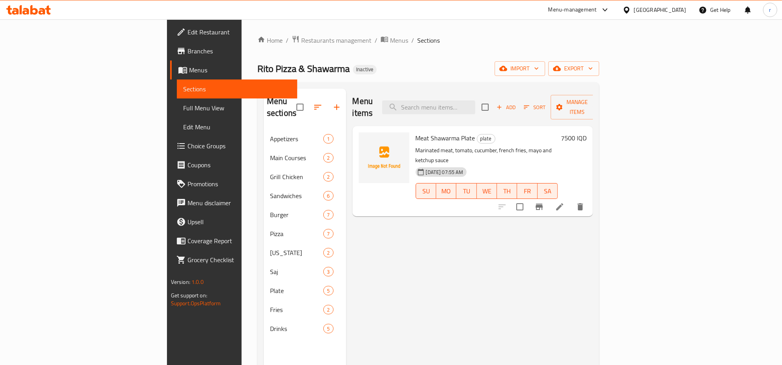
click at [183, 107] on span "Full Menu View" at bounding box center [237, 107] width 108 height 9
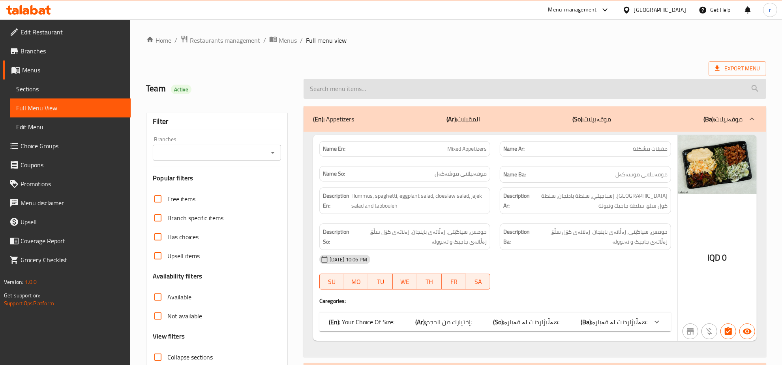
click at [322, 91] on input "search" at bounding box center [535, 89] width 463 height 20
click at [347, 85] on input "search" at bounding box center [535, 89] width 463 height 20
paste input "Mushroom Cheese chicken Burger"
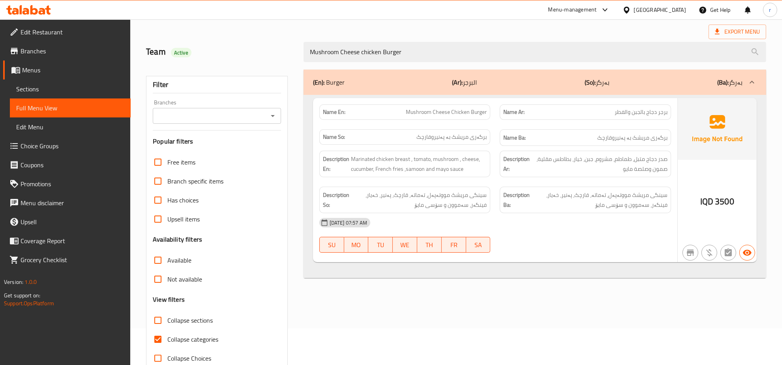
scroll to position [56, 0]
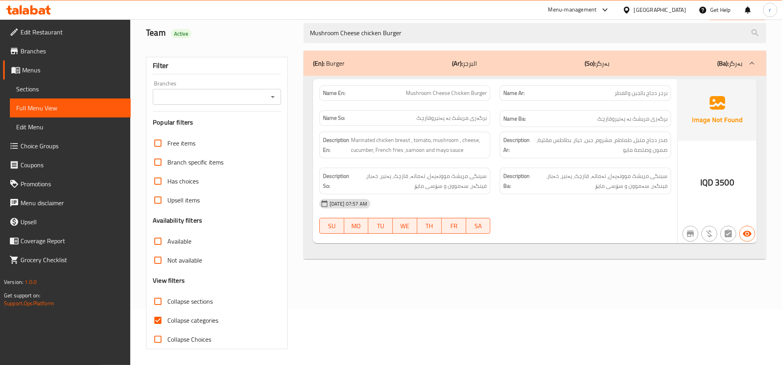
type input "Mushroom Cheese chicken Burger"
click at [96, 86] on span "Sections" at bounding box center [70, 88] width 108 height 9
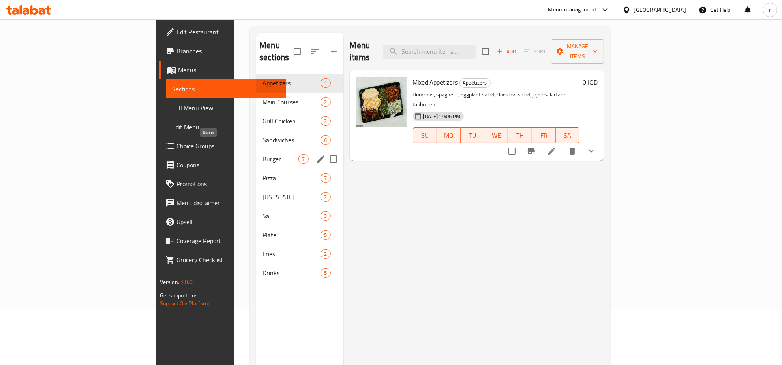
click at [263, 154] on span "Burger" at bounding box center [281, 158] width 36 height 9
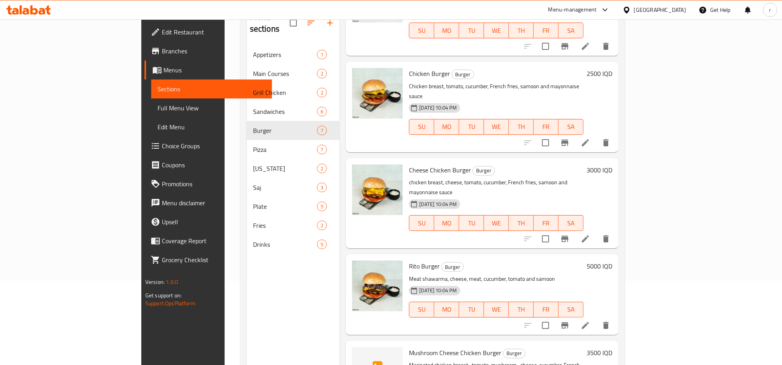
scroll to position [111, 0]
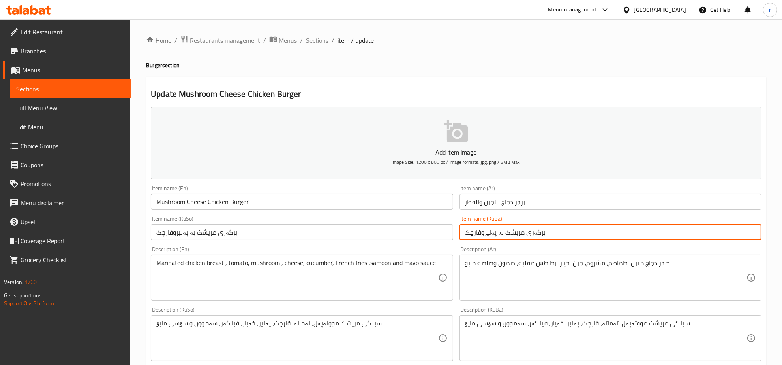
click at [481, 234] on input "برگەری مریشک بە پەنیروقارچک" at bounding box center [611, 232] width 302 height 16
click at [489, 231] on input "برگەری مریشک بە پەنیر و قارچک" at bounding box center [611, 232] width 302 height 16
type input "برگەری مریشک بە پەنیر و قارچک"
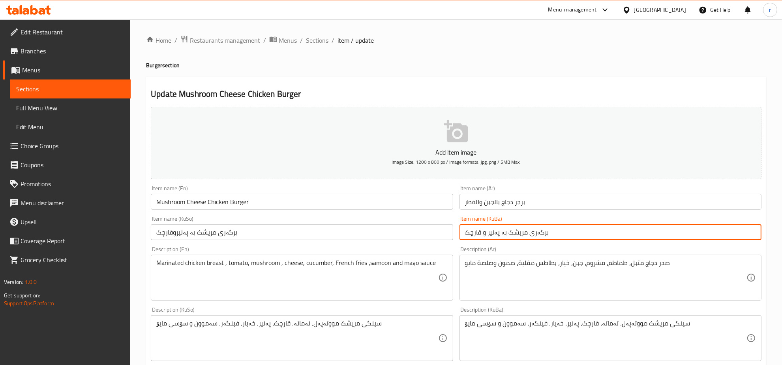
click at [182, 233] on input "برگەری مریشک بە پەنیروقارچک" at bounding box center [302, 232] width 302 height 16
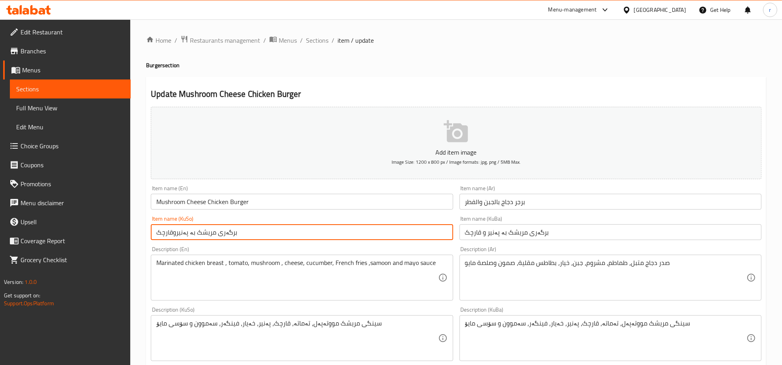
click at [182, 233] on input "برگەری مریشک بە پەنیروقارچک" at bounding box center [302, 232] width 302 height 16
paste input "و"
type input "برگەری مریشک بە پەنیر و قارچک"
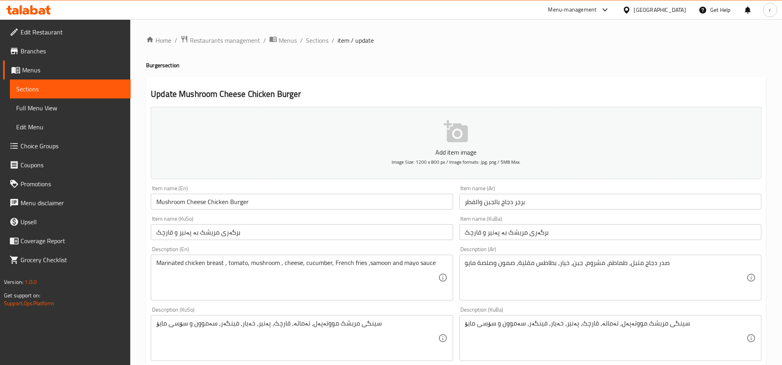
click at [391, 216] on div "Item name (KuSo) برگەری مریشک بە پەنیر و قارچک Item name (KuSo)" at bounding box center [302, 228] width 302 height 24
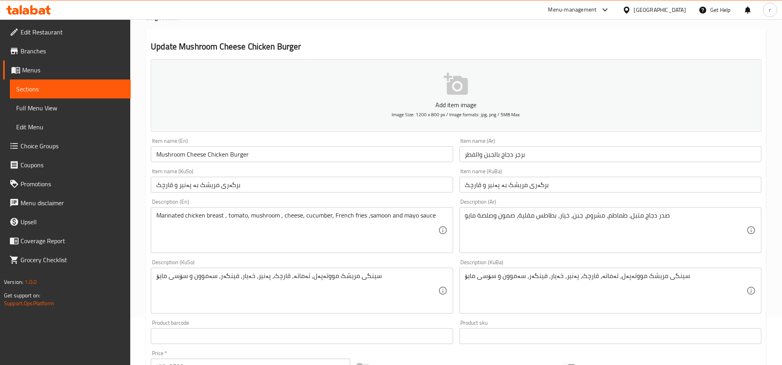
scroll to position [82, 0]
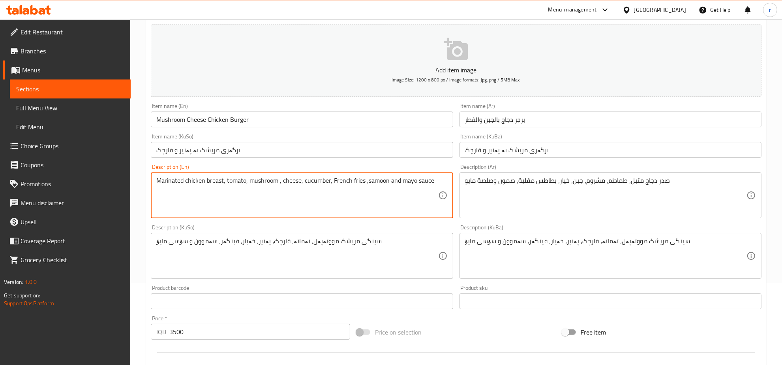
click at [278, 179] on textarea "Marinated chicken breast, tomato, mushroom , cheese, cucumber, French fries ,sa…" at bounding box center [297, 196] width 282 height 38
click at [425, 207] on textarea "Marinated chicken breast, tomato, mushroom, cheese, cucumber, French fries, sam…" at bounding box center [297, 196] width 282 height 38
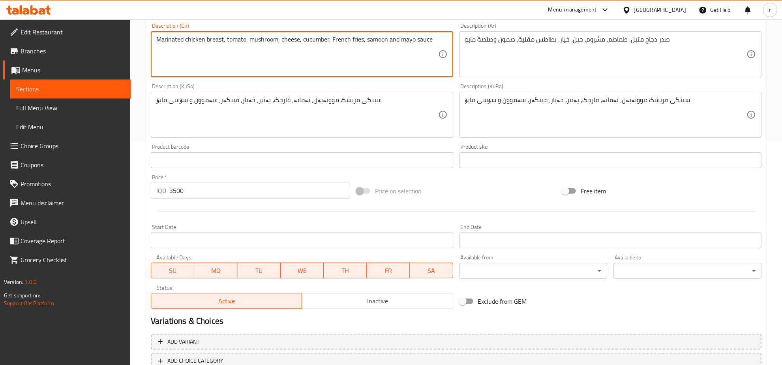
scroll to position [276, 0]
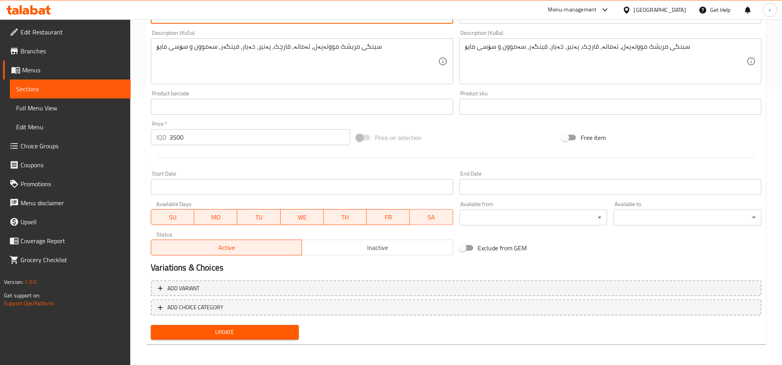
type textarea "Marinated chicken breast, tomato, mushroom, cheese, cucumber, French fries, sam…"
click at [277, 336] on button "Update" at bounding box center [225, 332] width 148 height 15
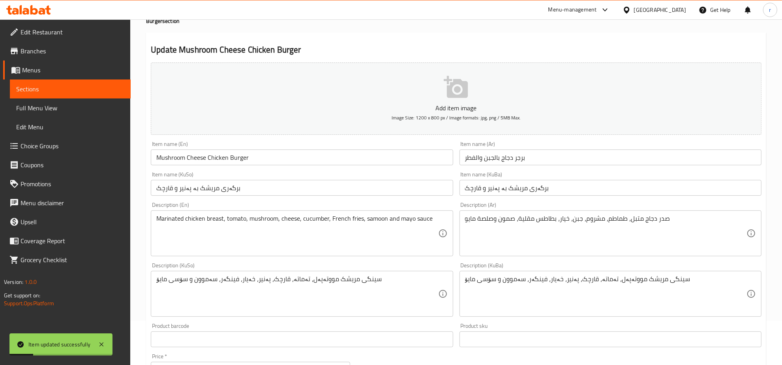
scroll to position [30, 0]
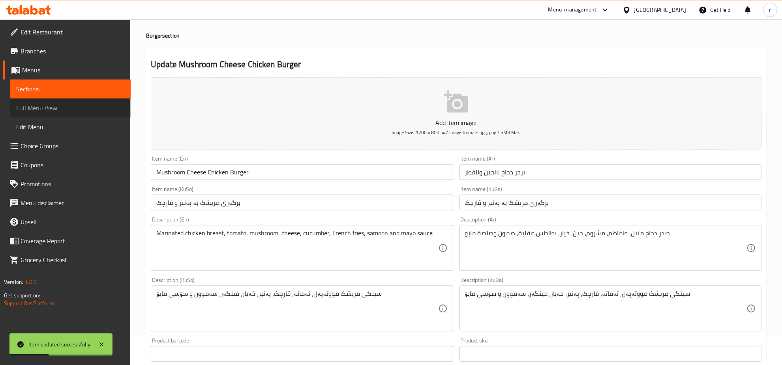
click at [107, 103] on span "Full Menu View" at bounding box center [70, 107] width 108 height 9
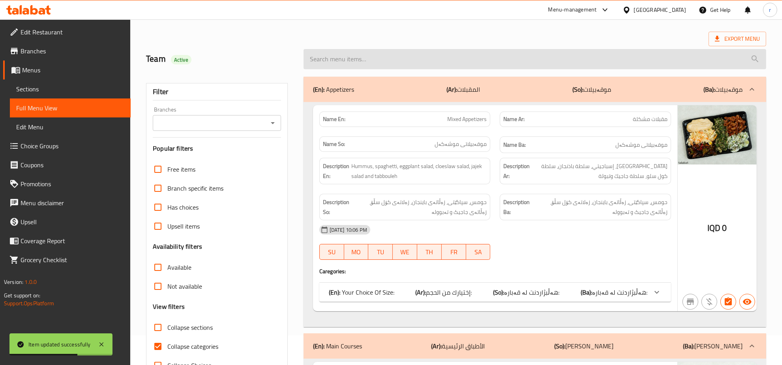
click at [395, 62] on input "search" at bounding box center [535, 59] width 463 height 20
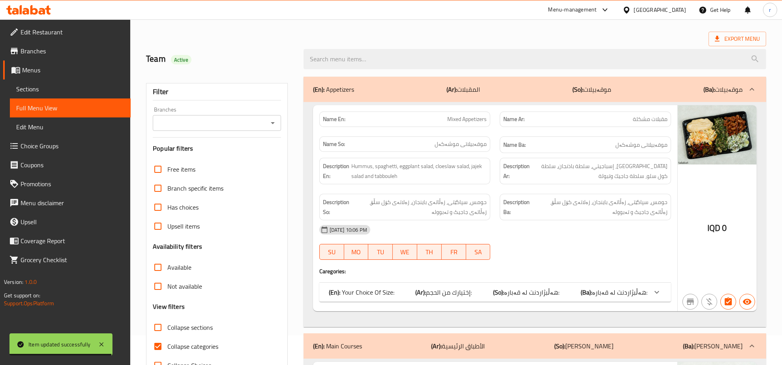
click at [292, 33] on div "Export Menu" at bounding box center [456, 39] width 621 height 15
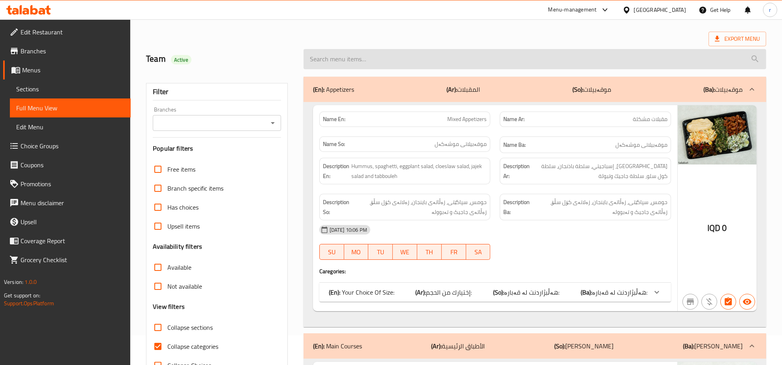
click at [379, 59] on input "search" at bounding box center [535, 59] width 463 height 20
click at [386, 57] on input "search" at bounding box center [535, 59] width 463 height 20
paste input "Meat Shawrma Plate"
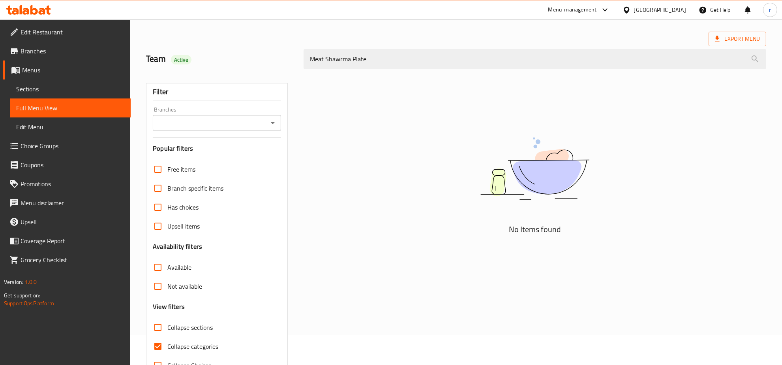
type input "Meat Shawrma Plate"
click at [157, 346] on input "Collapse categories" at bounding box center [158, 346] width 19 height 19
checkbox input "false"
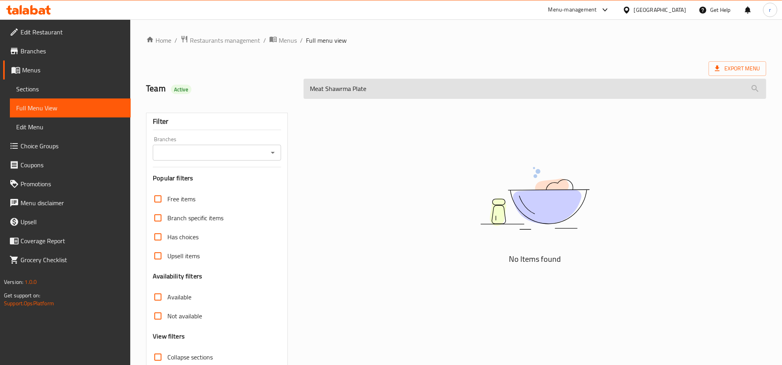
click at [436, 87] on input "Meat Shawrma Plate" at bounding box center [535, 89] width 463 height 20
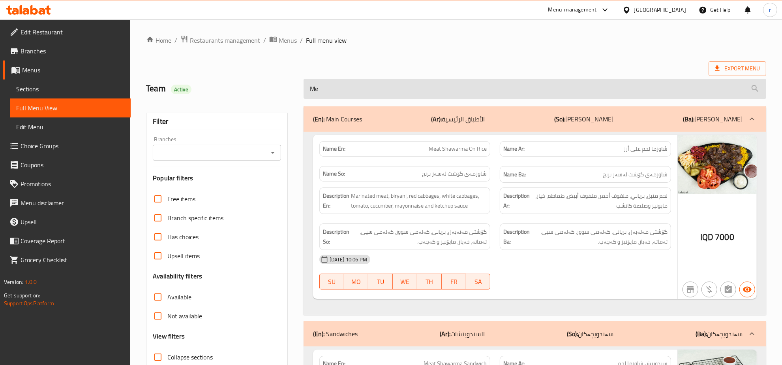
type input "M"
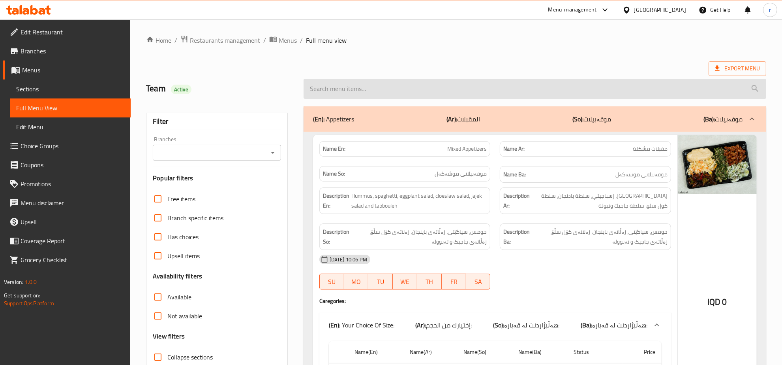
paste input "Meat Shawarma Plate"
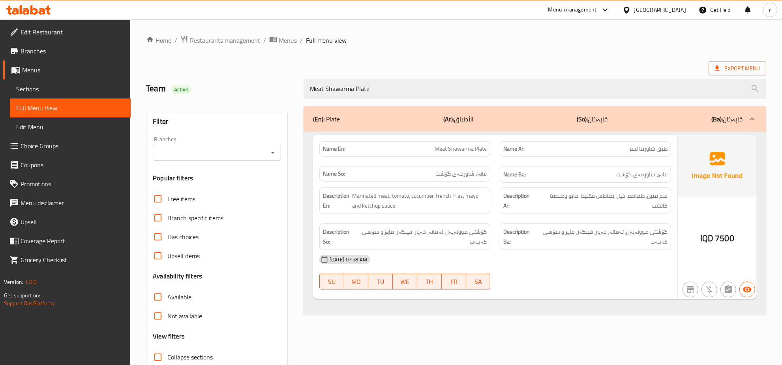
type input "Meat Shawarma Plate"
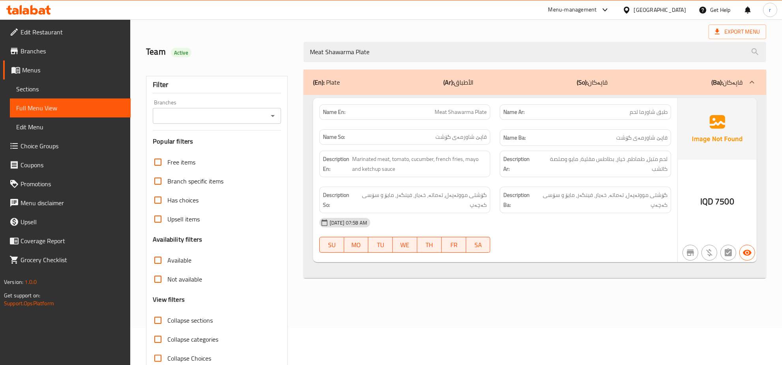
scroll to position [56, 0]
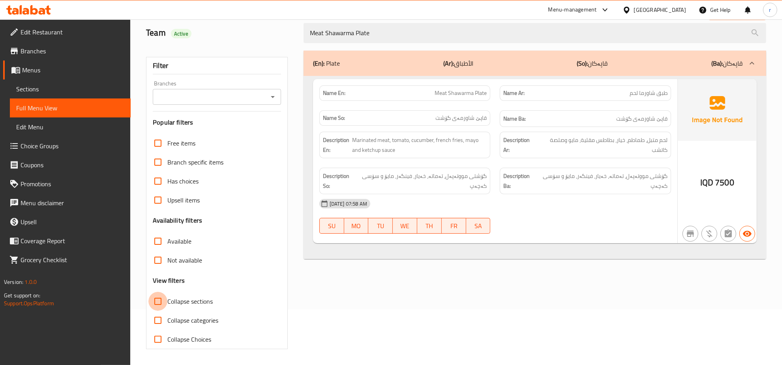
click at [158, 301] on input "Collapse sections" at bounding box center [158, 301] width 19 height 19
checkbox input "true"
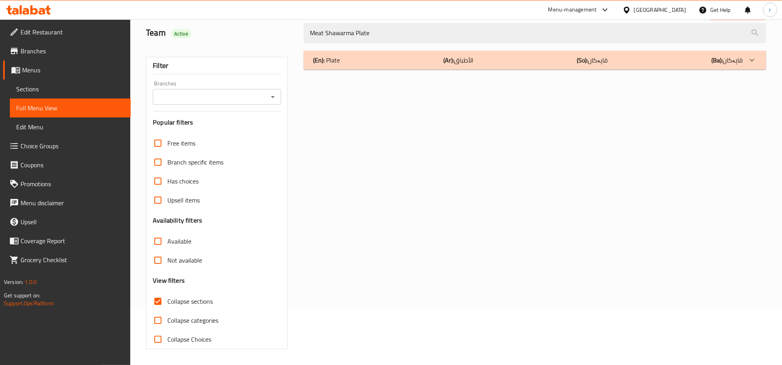
click at [406, 60] on div "(En): Plate (Ar): الأطباق (So): قاپەکان (Ba): قاپەکان" at bounding box center [528, 59] width 430 height 9
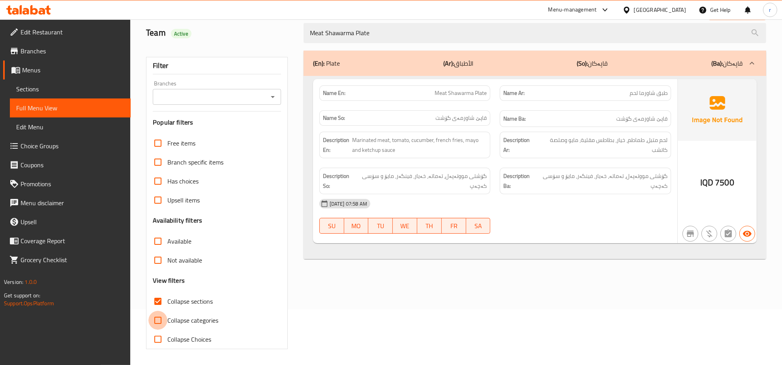
click at [157, 323] on input "Collapse categories" at bounding box center [158, 319] width 19 height 19
checkbox input "true"
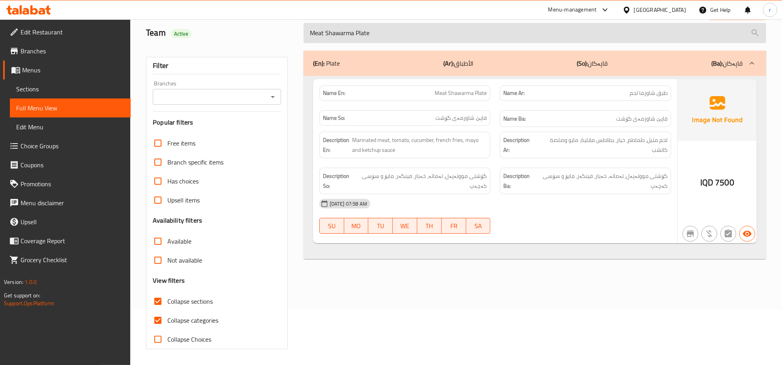
click at [413, 36] on input "Meat Shawarma Plate" at bounding box center [535, 33] width 463 height 20
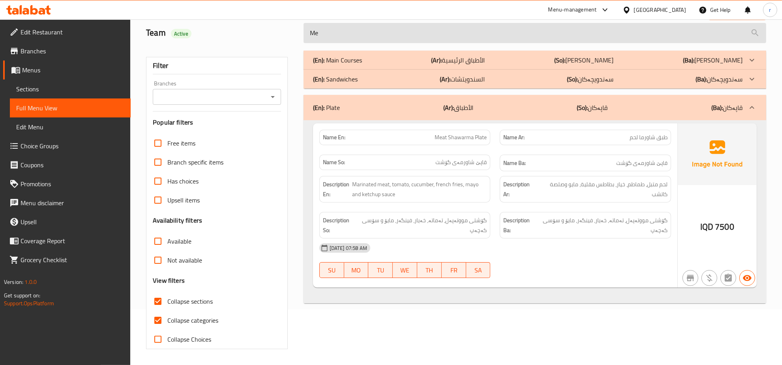
type input "M"
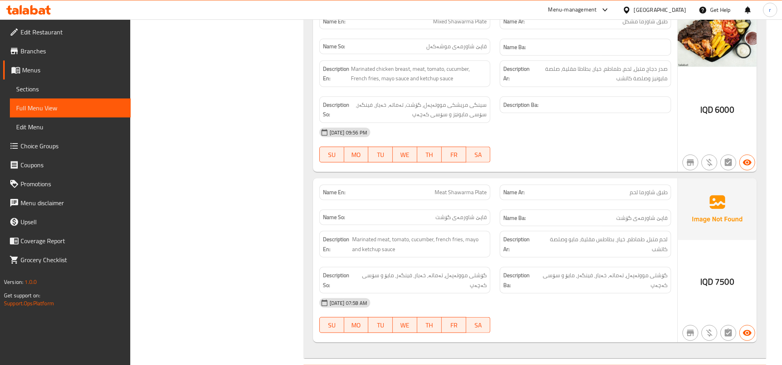
scroll to position [853, 0]
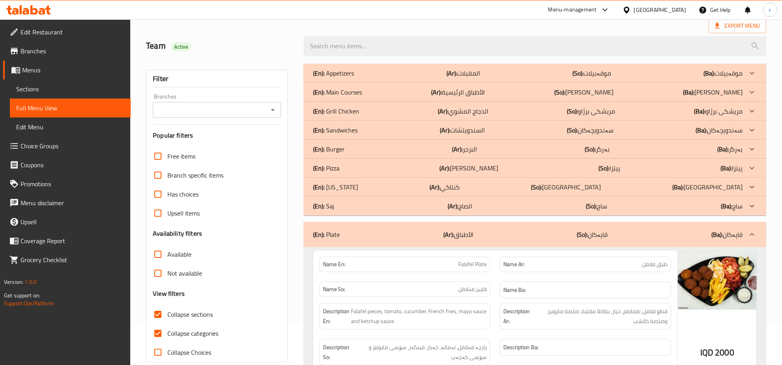
scroll to position [0, 0]
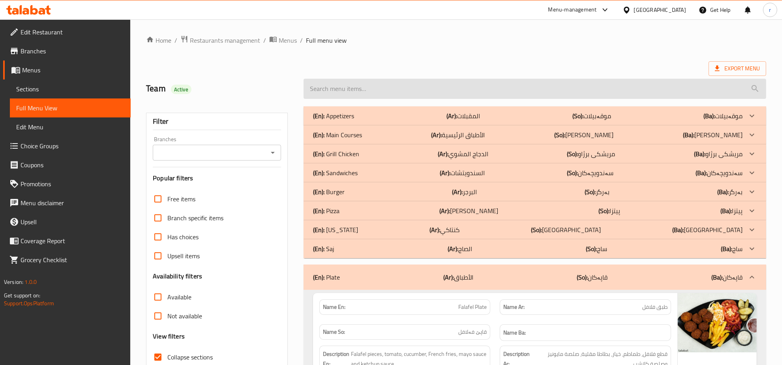
click at [360, 93] on input "search" at bounding box center [535, 89] width 463 height 20
paste input "Meat Shawrma Plate"
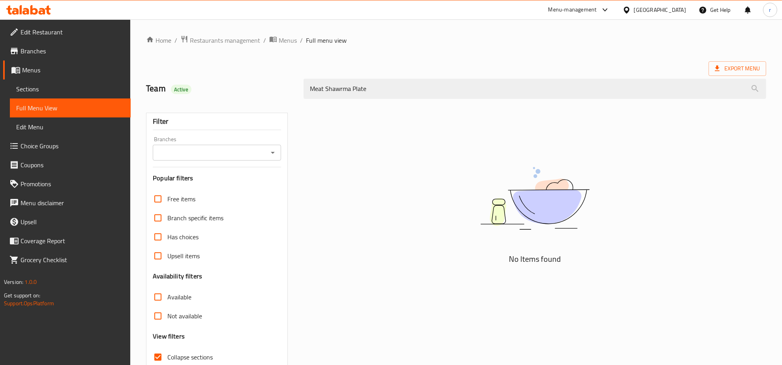
paste input "Meat Shawarma Plate"
drag, startPoint x: 365, startPoint y: 90, endPoint x: 261, endPoint y: 84, distance: 103.6
click at [261, 84] on div "Team Active Meat Shawrma PlateMeat Shawarma Plate" at bounding box center [456, 88] width 630 height 35
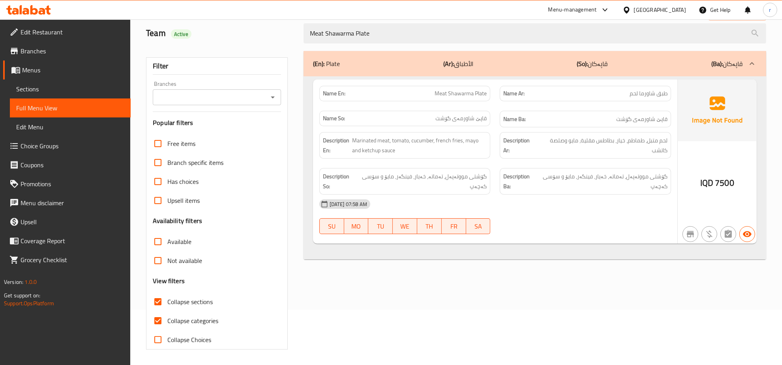
scroll to position [56, 0]
type input "Meat Shawarma Plate"
click at [160, 319] on input "Collapse categories" at bounding box center [158, 319] width 19 height 19
checkbox input "false"
click at [161, 303] on input "Collapse sections" at bounding box center [158, 301] width 19 height 19
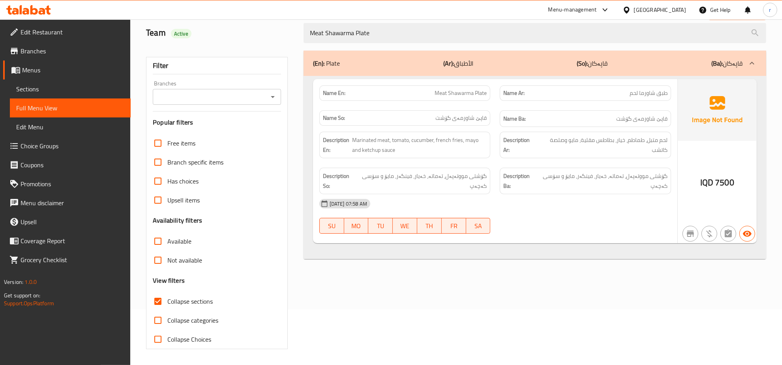
checkbox input "false"
click at [88, 103] on span "Full Menu View" at bounding box center [70, 107] width 108 height 9
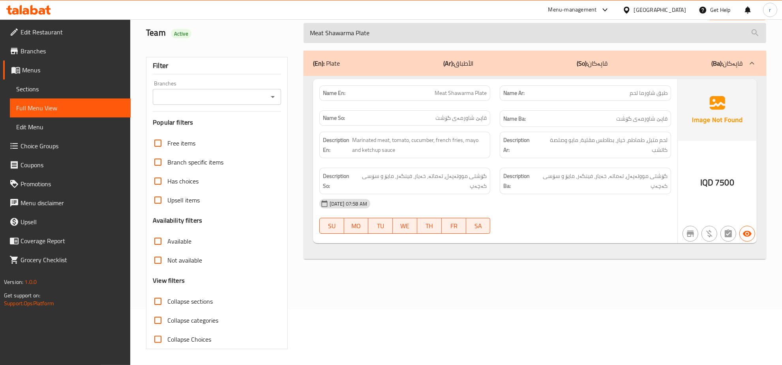
click at [394, 30] on input "Meat Shawarma Plate" at bounding box center [535, 33] width 463 height 20
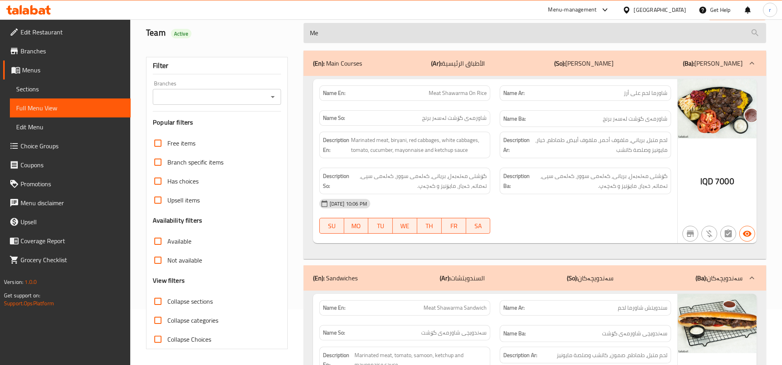
type input "M"
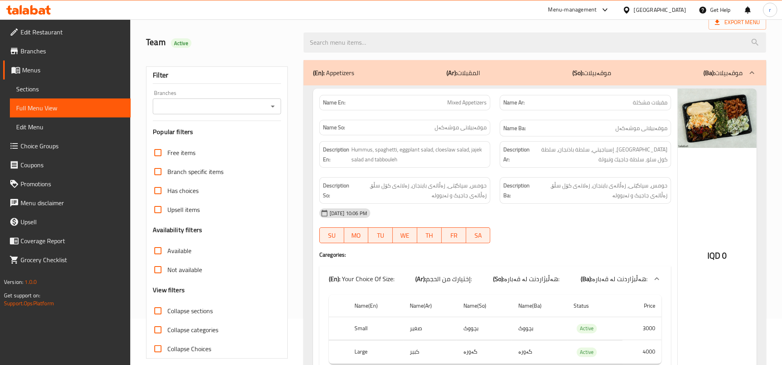
scroll to position [82, 0]
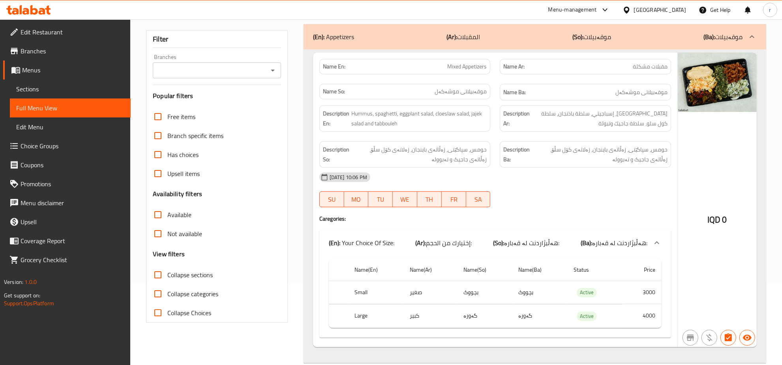
click at [163, 291] on input "Collapse categories" at bounding box center [158, 293] width 19 height 19
checkbox input "true"
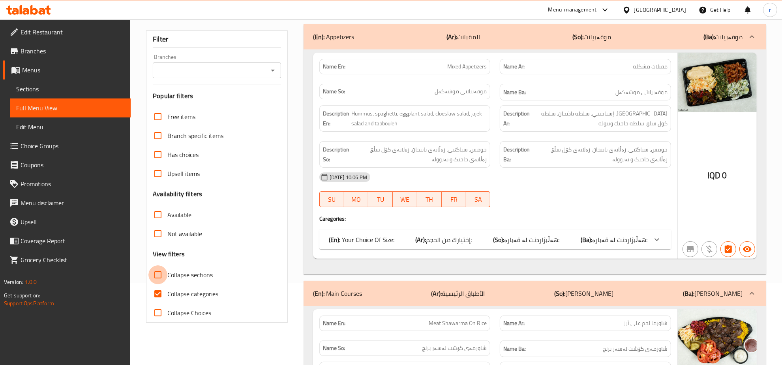
click at [156, 275] on input "Collapse sections" at bounding box center [158, 274] width 19 height 19
checkbox input "true"
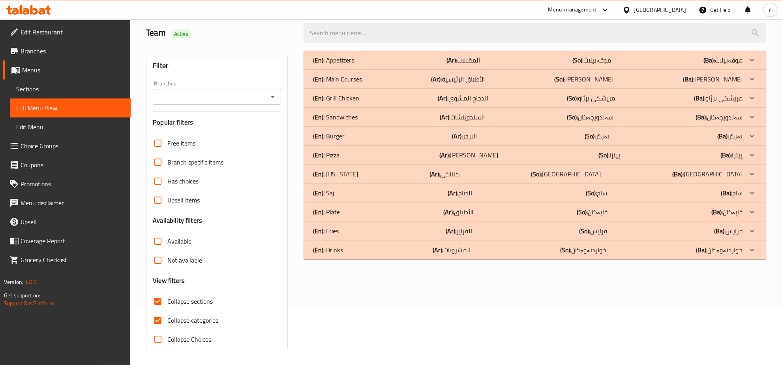
scroll to position [56, 0]
click at [361, 65] on div "(En): Plate (Ar): الأطباق (So): قاپەکان (Ba): قاپەکان" at bounding box center [528, 59] width 430 height 9
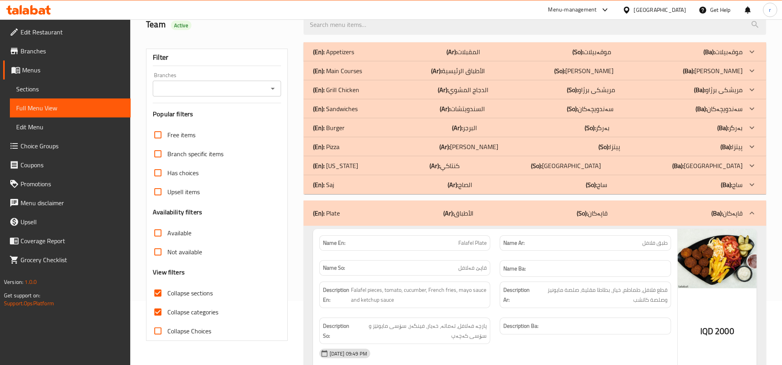
scroll to position [82, 0]
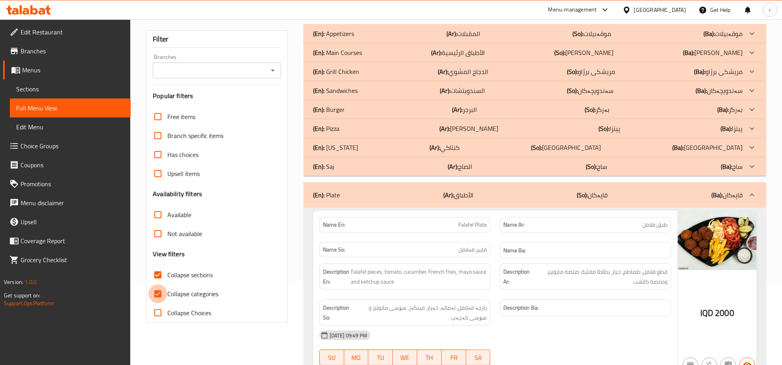
click at [156, 290] on input "Collapse categories" at bounding box center [158, 293] width 19 height 19
checkbox input "false"
click at [411, 38] on div "(En): Sandwiches (Ar): السندويتشات (So): سەندویچەکان (Ba): سەندویچەکان" at bounding box center [528, 33] width 430 height 9
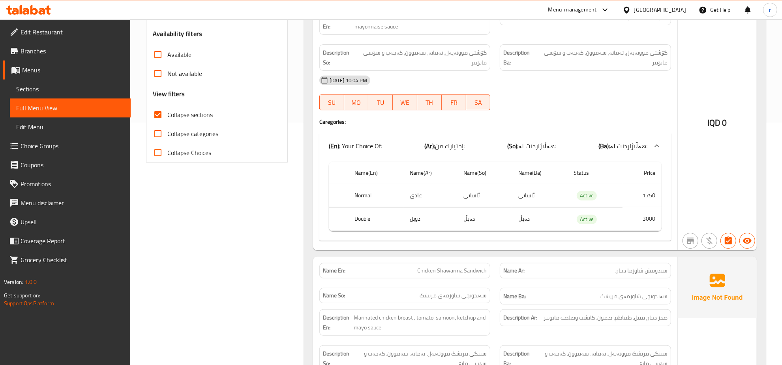
scroll to position [247, 0]
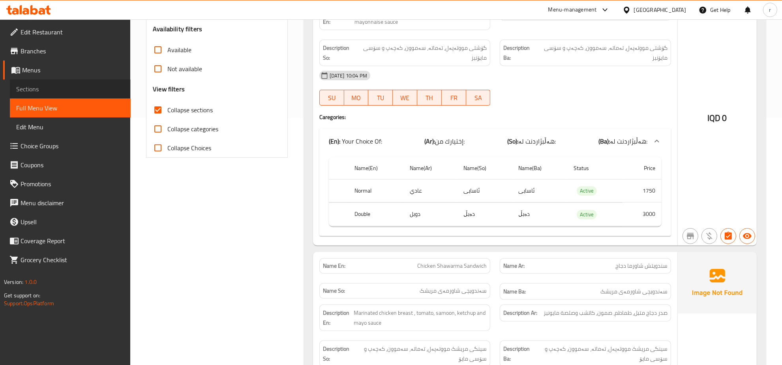
click at [70, 88] on span "Sections" at bounding box center [70, 88] width 108 height 9
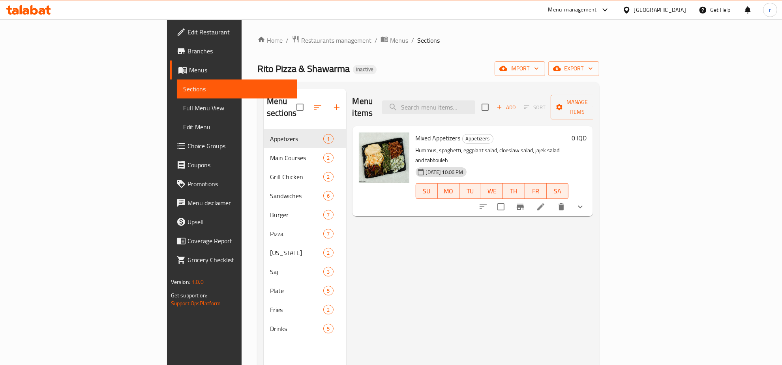
click at [467, 92] on div "Menu items Add Sort Manage items" at bounding box center [473, 107] width 241 height 38
click at [462, 102] on input "search" at bounding box center [428, 107] width 93 height 14
paste input "Chicken Shawrma Plate"
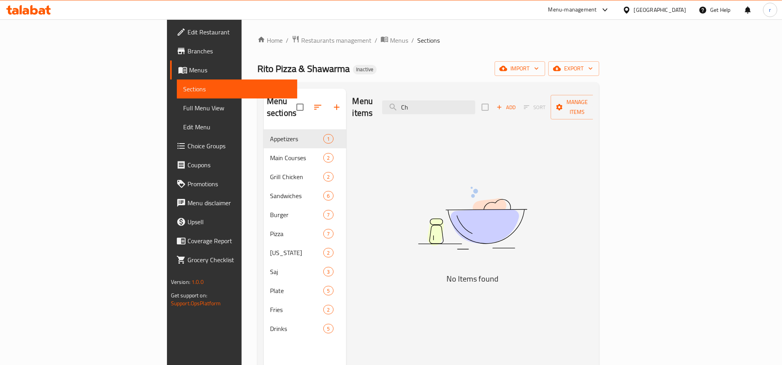
type input "C"
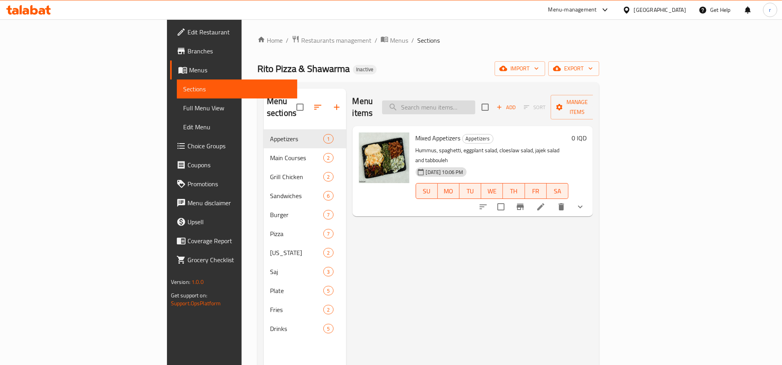
click at [476, 102] on input "search" at bounding box center [428, 107] width 93 height 14
paste input "Chicken Shawrma Plate"
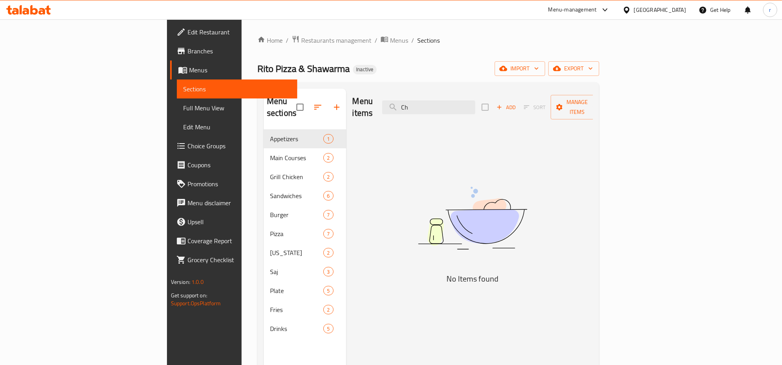
type input "C"
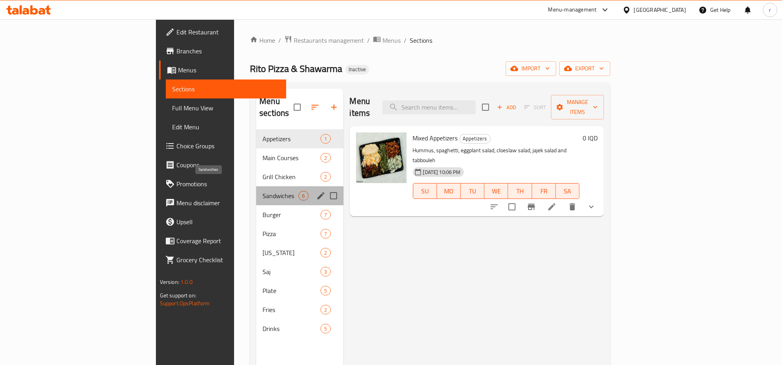
click at [263, 191] on span "Sandwiches" at bounding box center [281, 195] width 36 height 9
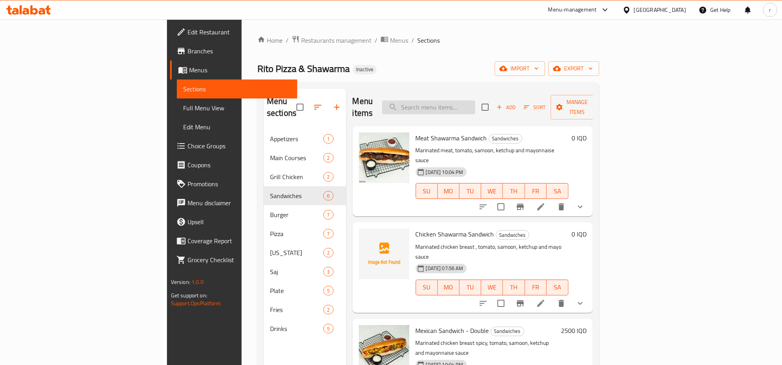
click at [465, 102] on input "search" at bounding box center [428, 107] width 93 height 14
paste input "Chicken Shawrma Plate"
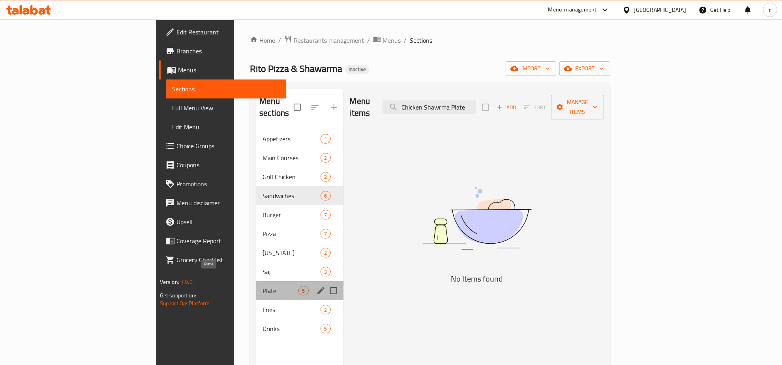
click at [263, 286] on span "Plate" at bounding box center [281, 290] width 36 height 9
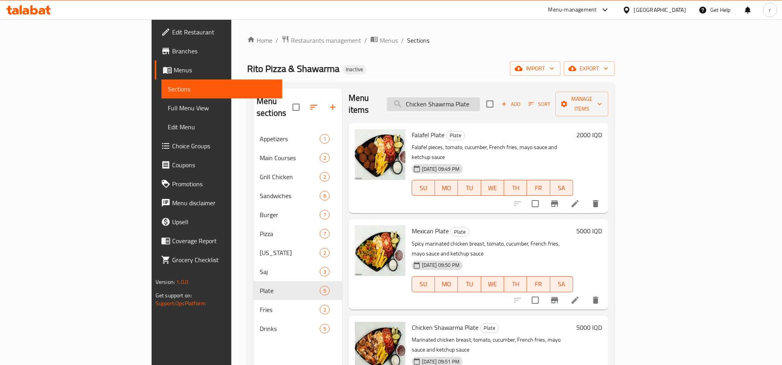
click at [480, 97] on input "Chicken Shawrma Plate" at bounding box center [433, 104] width 93 height 14
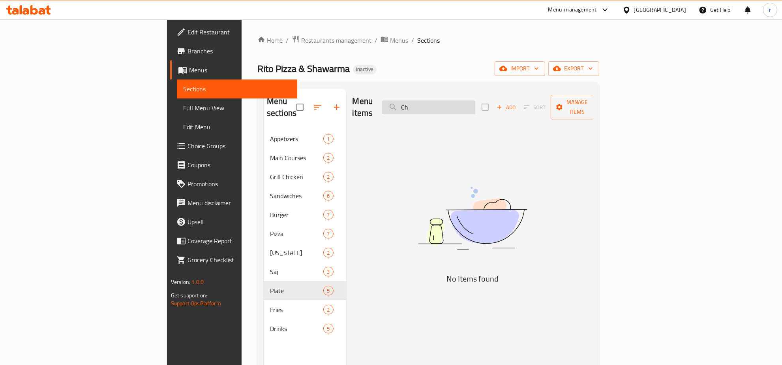
type input "C"
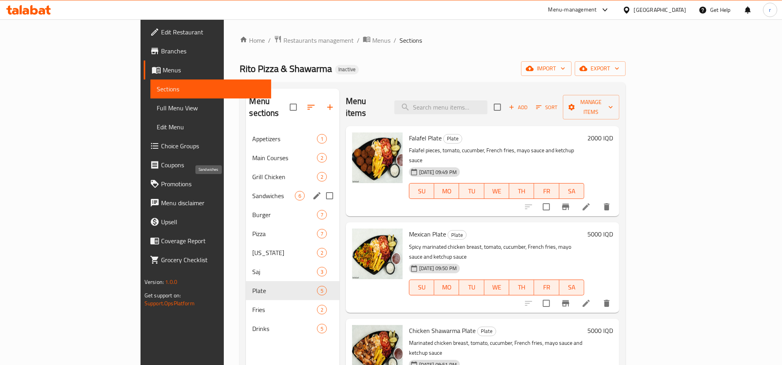
click at [252, 191] on span "Sandwiches" at bounding box center [273, 195] width 42 height 9
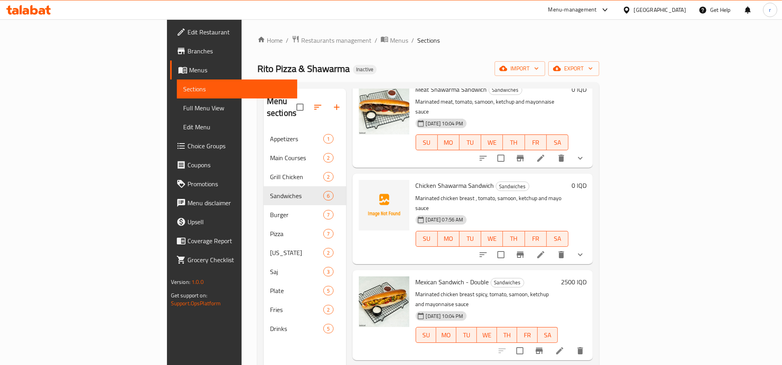
scroll to position [82, 0]
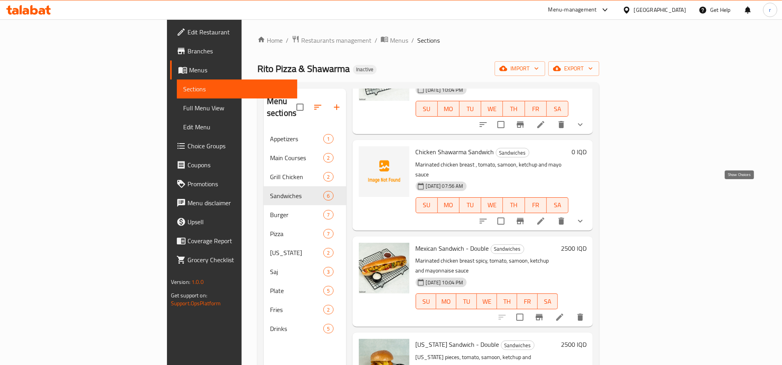
click at [585, 216] on icon "show more" at bounding box center [580, 220] width 9 height 9
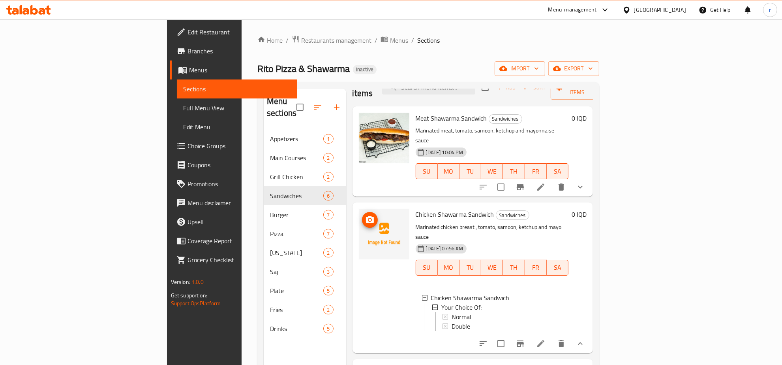
scroll to position [0, 0]
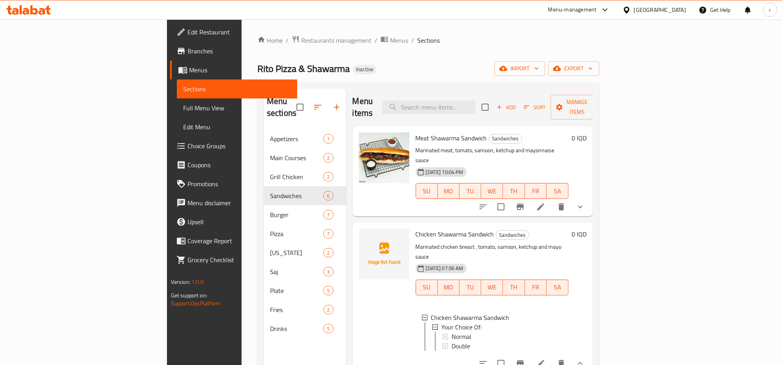
click at [183, 109] on span "Full Menu View" at bounding box center [237, 107] width 108 height 9
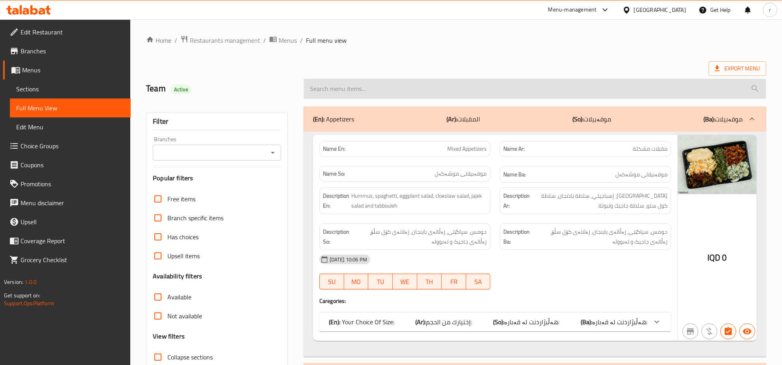
click at [390, 84] on input "search" at bounding box center [535, 89] width 463 height 20
paste input "Falafel Sandwich"
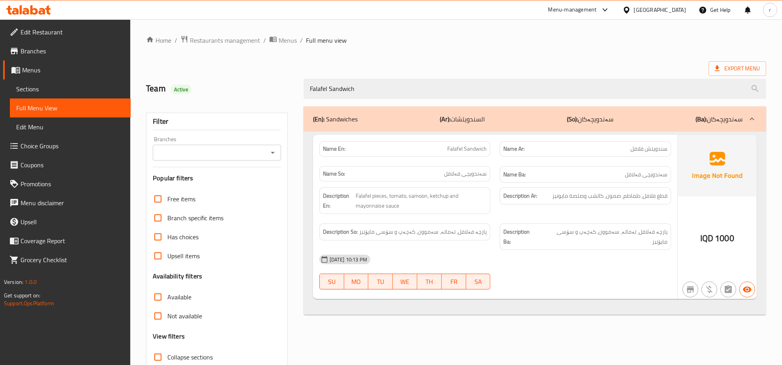
type input "Falafel Sandwich"
click at [78, 89] on span "Sections" at bounding box center [70, 88] width 108 height 9
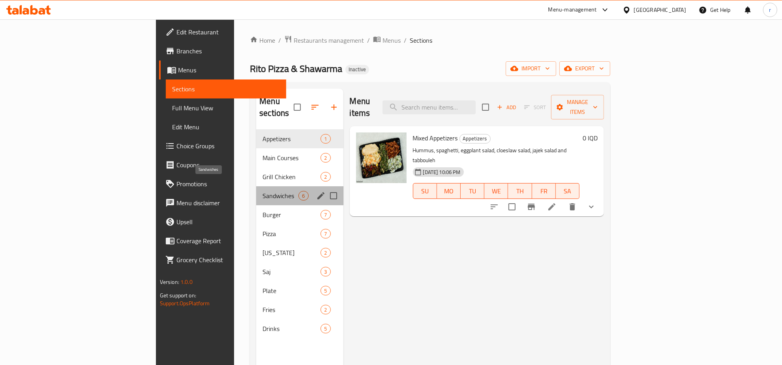
click at [263, 191] on span "Sandwiches" at bounding box center [281, 195] width 36 height 9
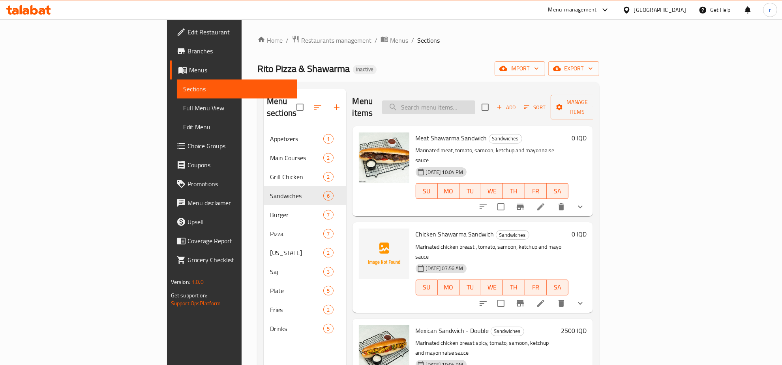
click at [476, 100] on input "search" at bounding box center [428, 107] width 93 height 14
paste input "Falafel Sandwich"
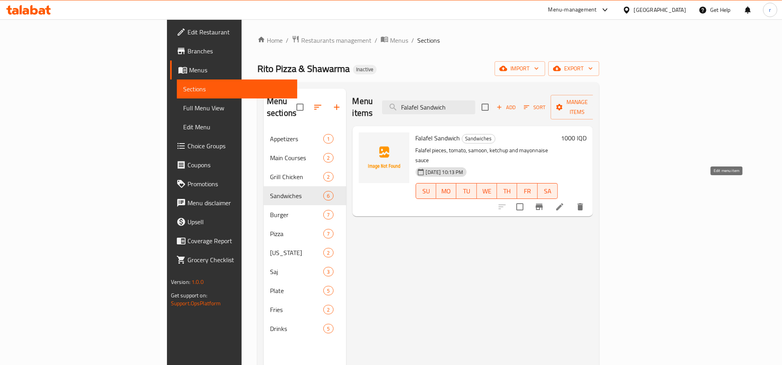
type input "Falafel Sandwich"
click at [565, 202] on icon at bounding box center [559, 206] width 9 height 9
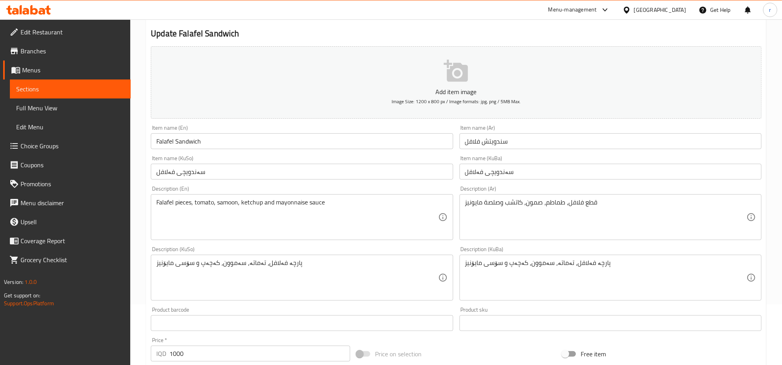
scroll to position [82, 0]
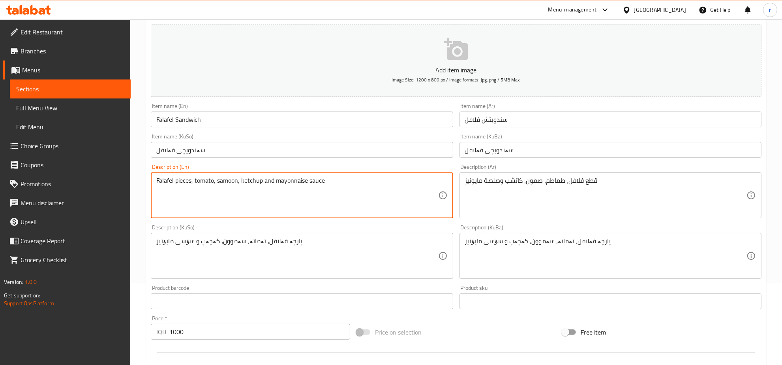
click at [226, 180] on textarea "Falafel pieces, tomato, samoon, ketchup and mayonnaise sauce" at bounding box center [297, 196] width 282 height 38
paste textarea "Bread"
click at [218, 178] on textarea "Falafel pieces, tomato, Bread, ketchup and mayonnaise sauce" at bounding box center [297, 196] width 282 height 38
click at [222, 180] on textarea "Falafel pieces, tomato, bread, ketchup and mayonnaise sauce" at bounding box center [297, 196] width 282 height 38
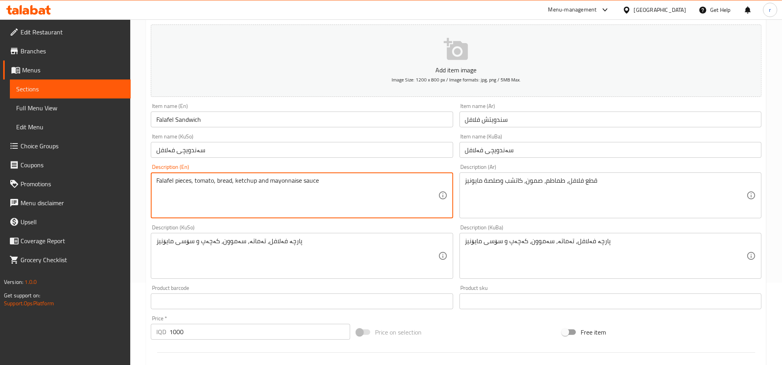
type textarea "Falafel pieces, tomato, bread, ketchup and mayonnaise sauce"
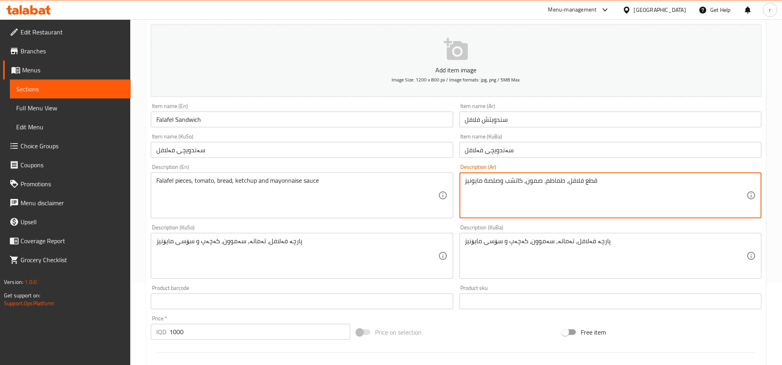
click at [538, 181] on textarea "قطع فلافل، طماطم، صمون، كاتشب وصلصة مايونيز" at bounding box center [606, 196] width 282 height 38
paste textarea "بز"
type textarea "قطع فلافل، طماطم، خبز، كاتشب وصلصة مايونيز"
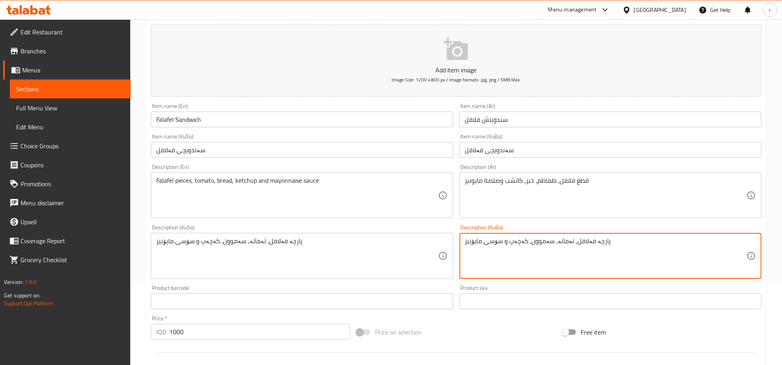
click at [533, 241] on textarea "پارچە فەلافل، تەماتە، سەموون، کەچەپ و سۆسی مایۆنیز" at bounding box center [606, 256] width 282 height 38
click at [526, 242] on textarea "پارچە فەلافل، تەماتە، نان، کەچەپ و سۆسی مایۆنیز" at bounding box center [606, 256] width 282 height 38
click at [527, 242] on textarea "پارچە فەلافل، تەماتە، نان، کەچەپ و سۆسی مایۆنیز" at bounding box center [606, 256] width 282 height 38
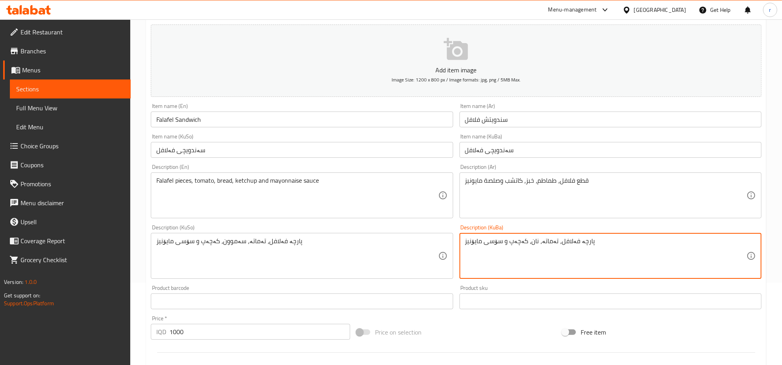
type textarea "پارچە فەلافل، تەماتە، نان، کەچەپ و سۆسی مایۆنیز"
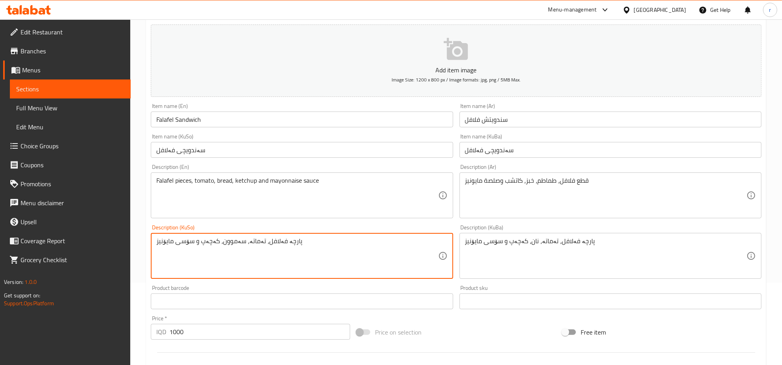
click at [244, 239] on textarea "پارچە فەلافل، تەماتە، سەموون، کەچەپ و سۆسی مایۆنیز" at bounding box center [297, 256] width 282 height 38
paste textarea "نا"
type textarea "پارچە فەلافل، تەماتە، نان، کەچەپ و سۆسی مایۆنیز"
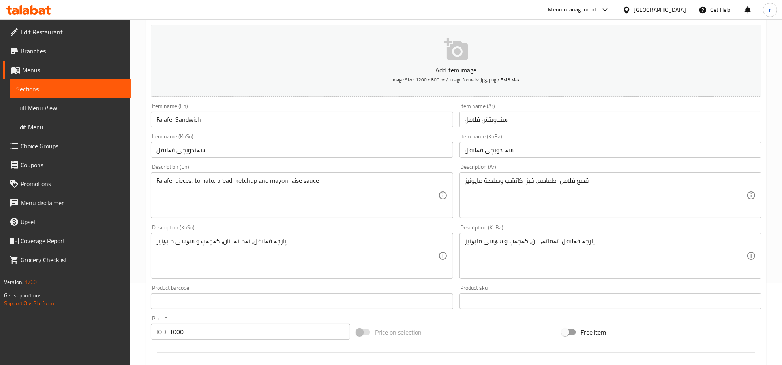
click at [337, 102] on div "Item name (En) Falafel Sandwich Item name (En)" at bounding box center [302, 115] width 308 height 30
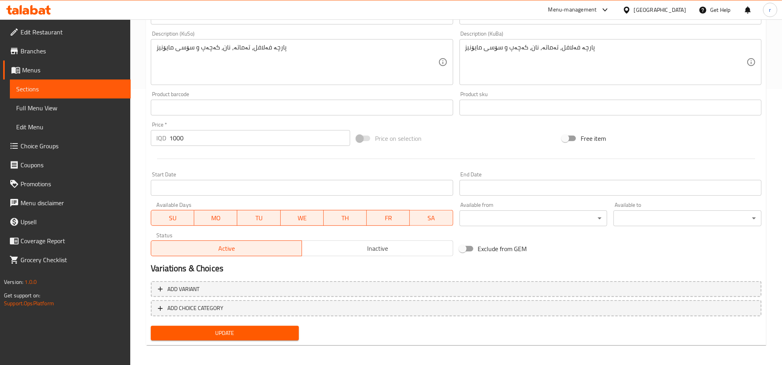
scroll to position [276, 0]
click at [261, 335] on span "Update" at bounding box center [224, 332] width 135 height 10
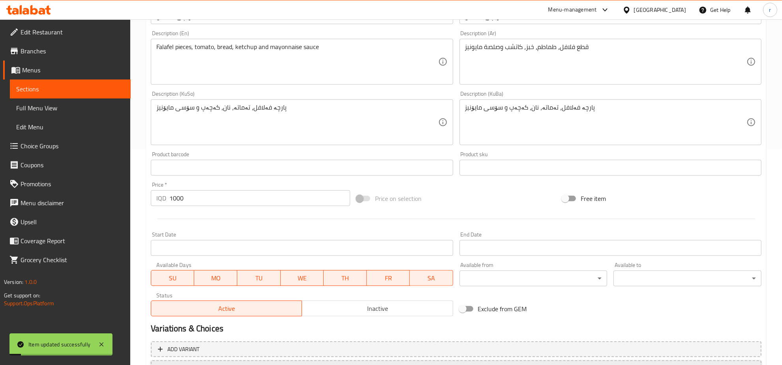
scroll to position [30, 0]
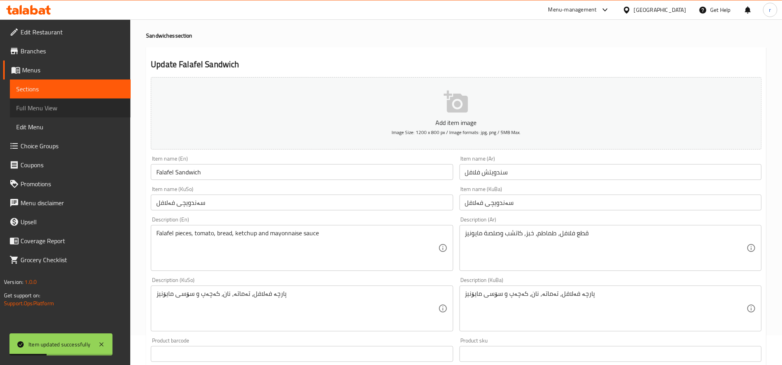
click at [115, 107] on span "Full Menu View" at bounding box center [70, 107] width 108 height 9
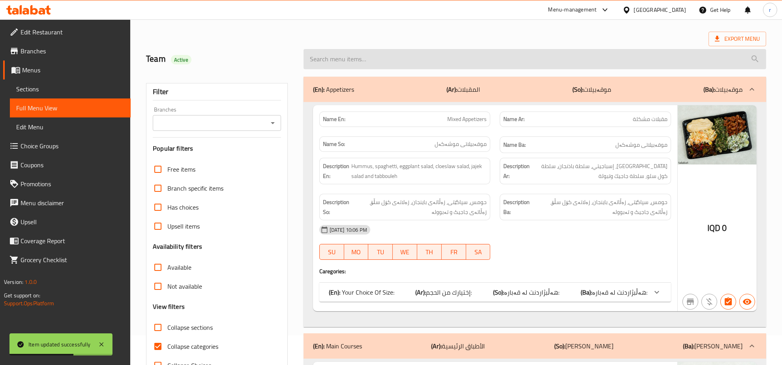
click at [339, 58] on input "search" at bounding box center [535, 59] width 463 height 20
paste input "پارچە فەلافل، تەماتە، نان، کەچەپ و سۆسی مایۆنیز"
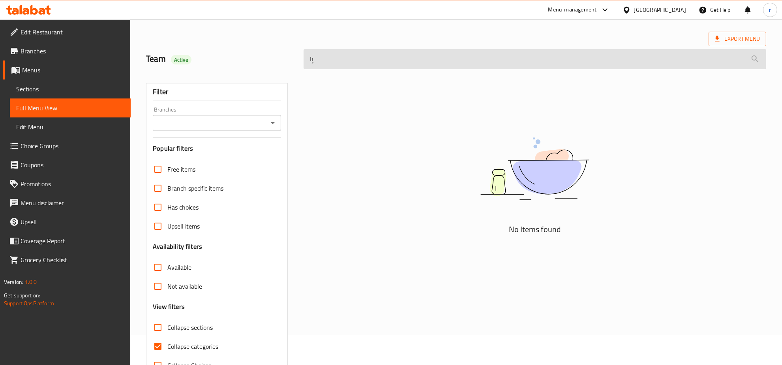
type input "پ"
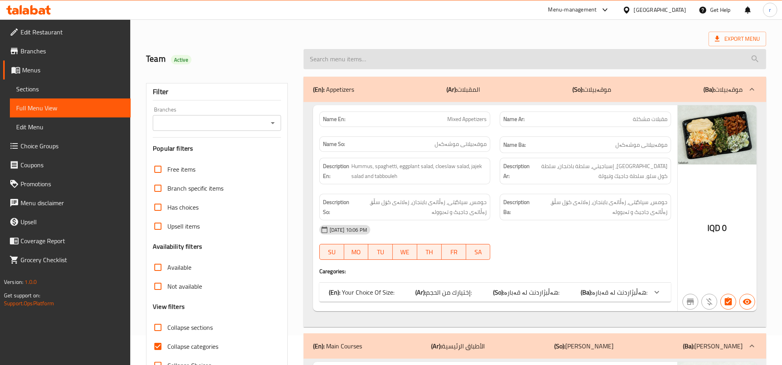
paste input "Falafel Sandwich"
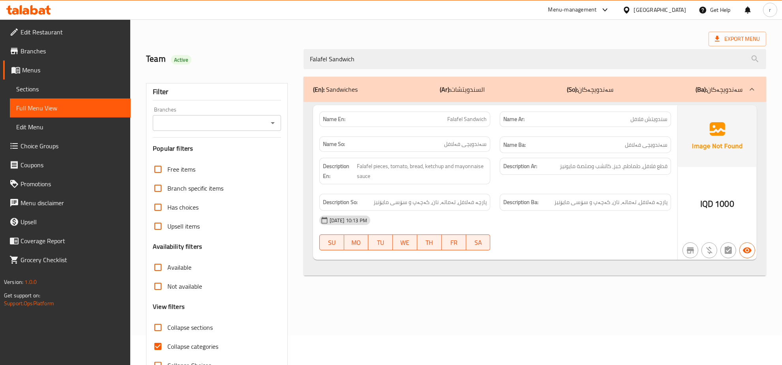
type input "Falafel Sandwich"
click at [89, 93] on span "Sections" at bounding box center [70, 88] width 108 height 9
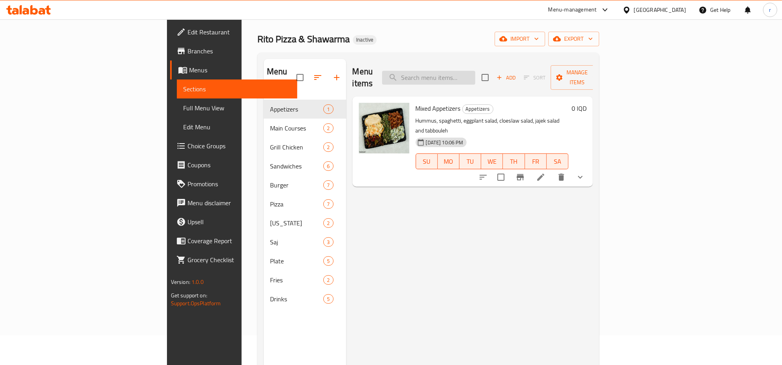
click at [466, 73] on input "search" at bounding box center [428, 78] width 93 height 14
paste input "Chicken Shawarma Sandwich"
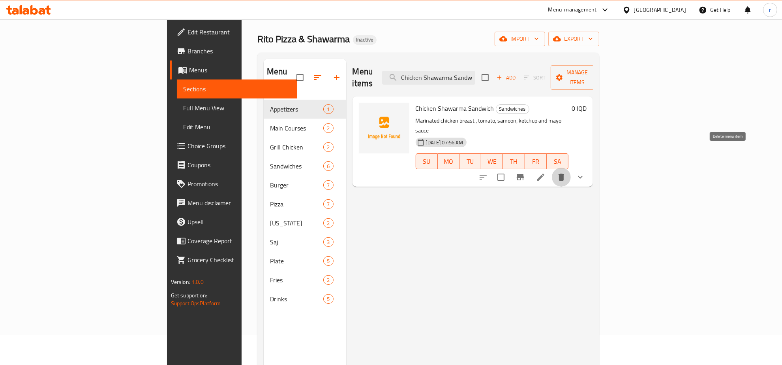
click at [566, 172] on icon "delete" at bounding box center [561, 176] width 9 height 9
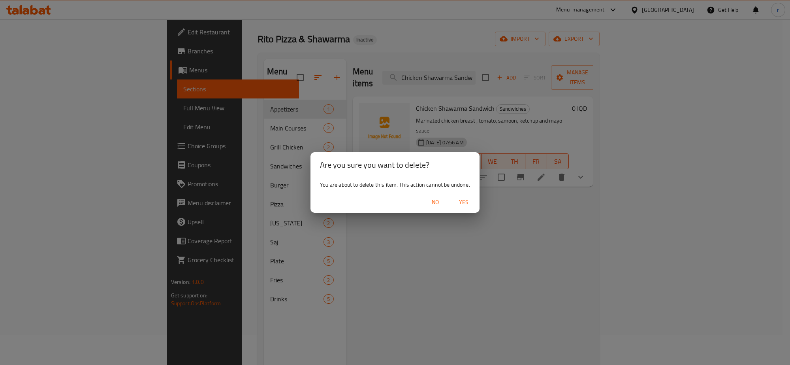
click at [472, 200] on span "Yes" at bounding box center [463, 202] width 19 height 10
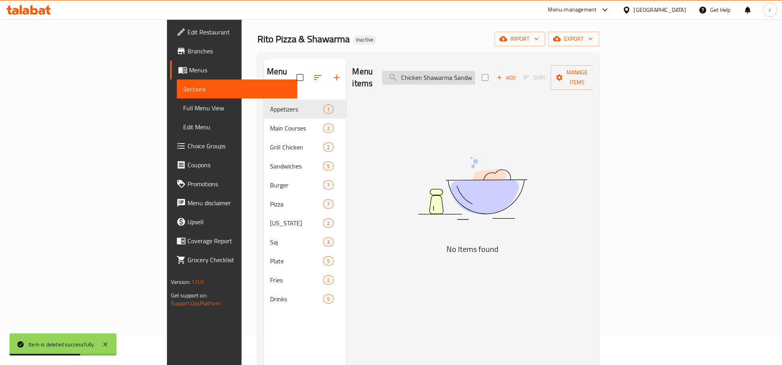
click at [460, 71] on input "Chicken Shawarma Sandwich" at bounding box center [428, 78] width 93 height 14
paste input "Mushroom Cheese Chicken Burger"
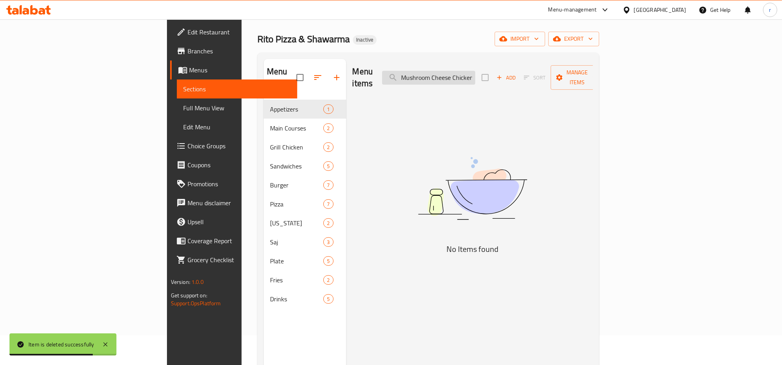
scroll to position [0, 20]
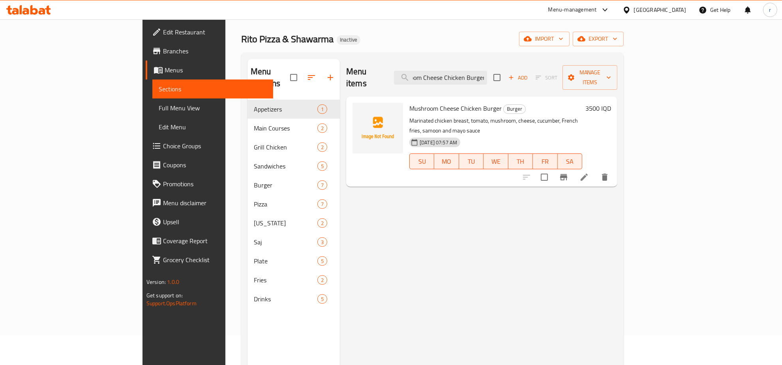
type input "Mushroom Cheese Chicken Burger"
click at [356, 109] on span "upload picture" at bounding box center [364, 113] width 16 height 9
click at [410, 102] on span "Mushroom Cheese Chicken Burger" at bounding box center [456, 108] width 92 height 12
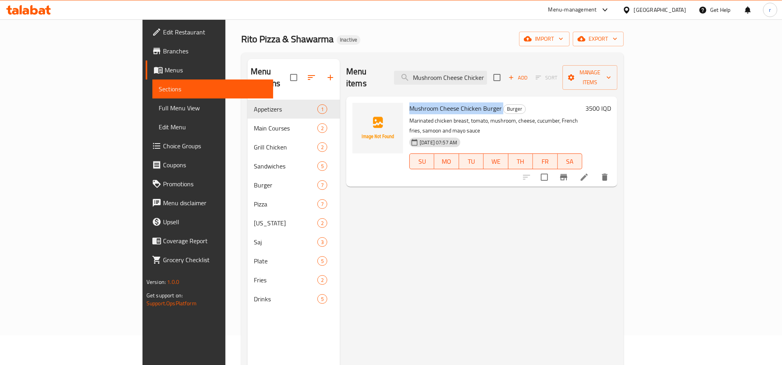
click at [410, 102] on span "Mushroom Cheese Chicken Burger" at bounding box center [456, 108] width 92 height 12
copy h6 "Mushroom Cheese Chicken Burger"
click at [353, 121] on img at bounding box center [378, 128] width 51 height 51
click at [359, 109] on icon "upload picture" at bounding box center [363, 113] width 9 height 9
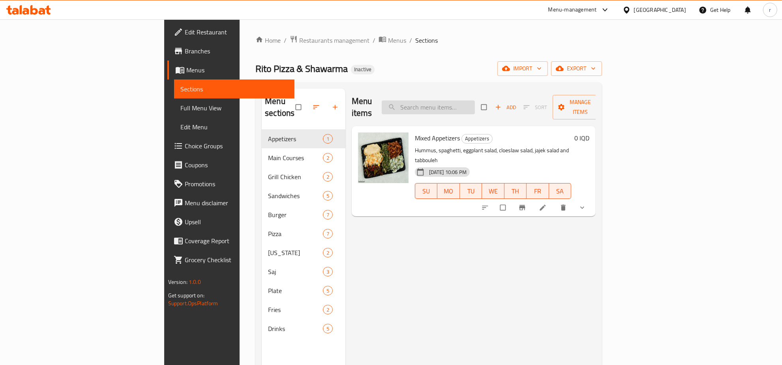
click at [475, 100] on input "search" at bounding box center [428, 107] width 93 height 14
paste input "Meat Shawarma Plate"
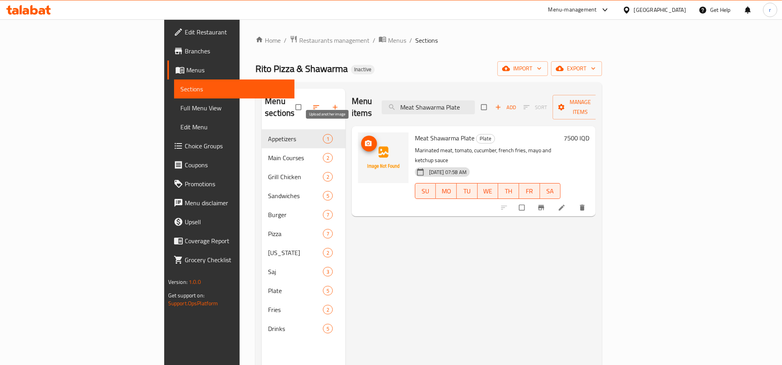
type input "Meat Shawarma Plate"
click at [361, 139] on span "upload picture" at bounding box center [369, 143] width 16 height 8
click at [504, 279] on div "Menu items Meat Shawarma Plate Add Sort Manage items Meat Shawarma Plate Plate …" at bounding box center [471, 270] width 251 height 365
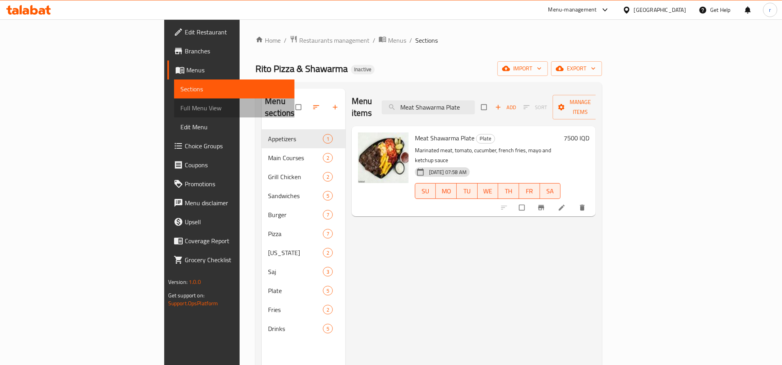
click at [181, 103] on span "Full Menu View" at bounding box center [235, 107] width 108 height 9
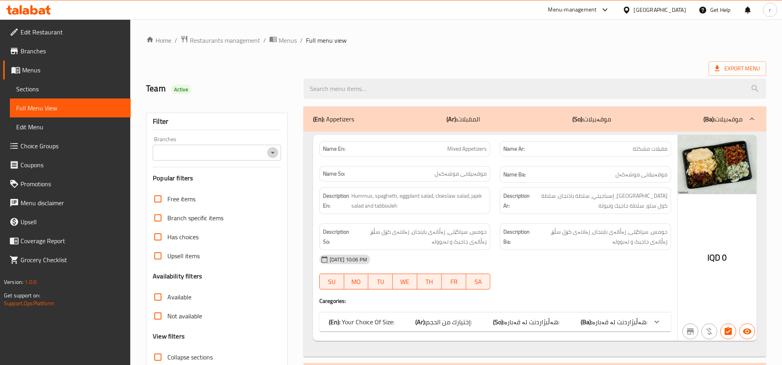
click at [273, 152] on icon "Open" at bounding box center [273, 153] width 4 height 2
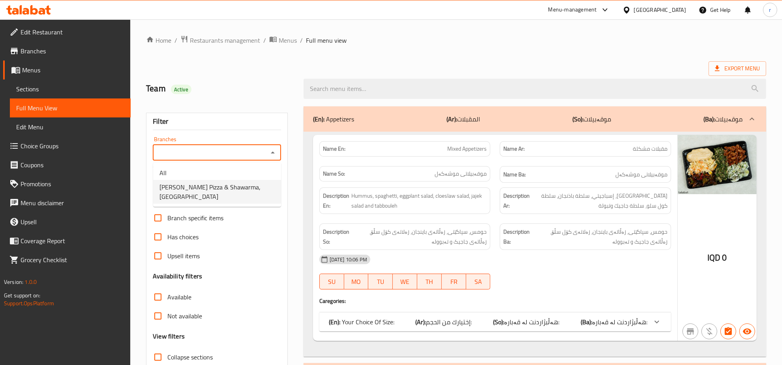
click at [269, 190] on li "Rito Pizza & Shawarma, [GEOGRAPHIC_DATA]" at bounding box center [217, 192] width 128 height 24
type input "Rito Pizza & Shawarma, [GEOGRAPHIC_DATA]"
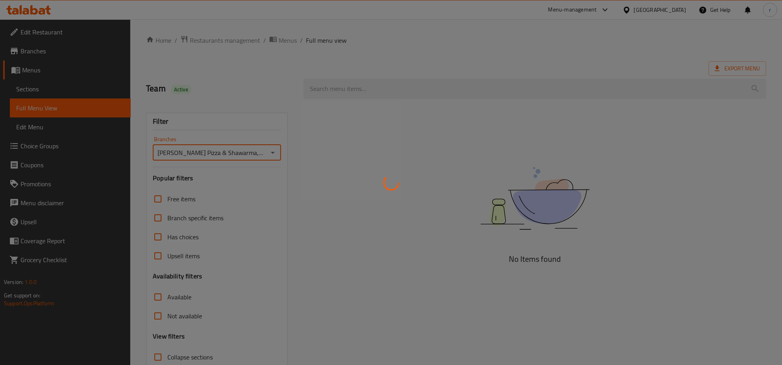
scroll to position [56, 0]
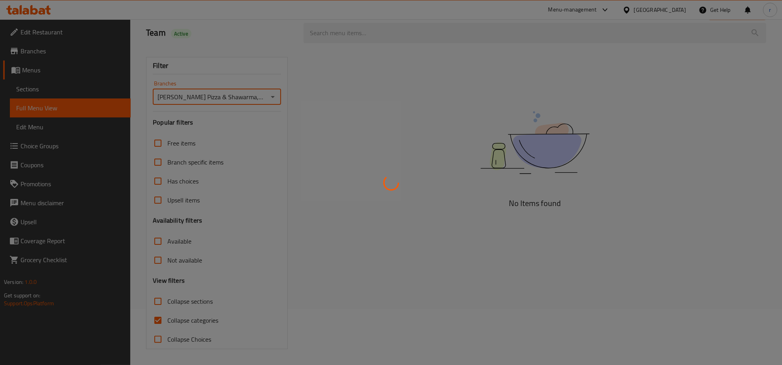
click at [153, 319] on div at bounding box center [391, 182] width 782 height 365
click at [162, 300] on div at bounding box center [391, 182] width 782 height 365
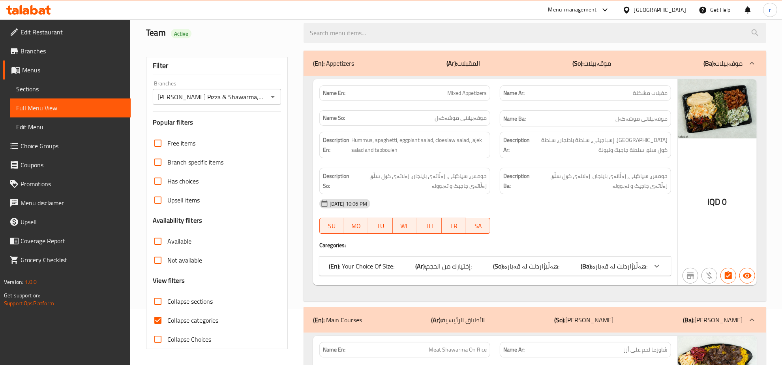
click at [160, 321] on input "Collapse categories" at bounding box center [158, 319] width 19 height 19
checkbox input "false"
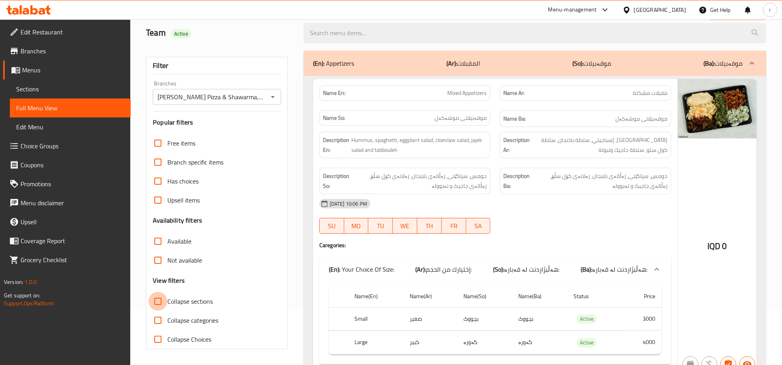
click at [157, 301] on input "Collapse sections" at bounding box center [158, 301] width 19 height 19
checkbox input "true"
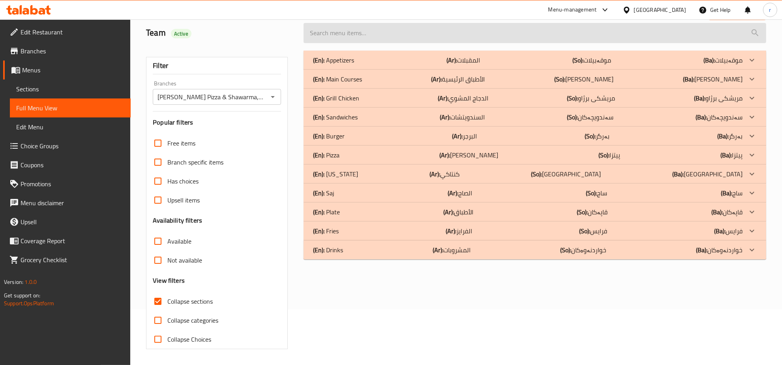
click at [379, 38] on input "search" at bounding box center [535, 33] width 463 height 20
click at [453, 39] on input "search" at bounding box center [535, 33] width 463 height 20
paste input "Mushroom Cheese Chicken Burger"
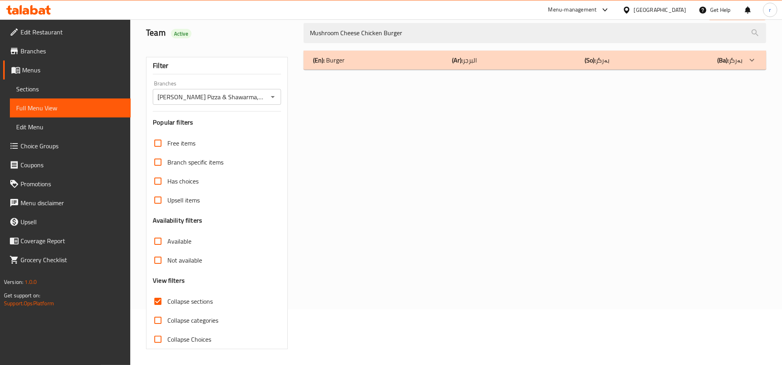
click at [410, 57] on div "(En): Burger (Ar): البرجر (So): بەرگر (Ba): بەرگر" at bounding box center [528, 59] width 430 height 9
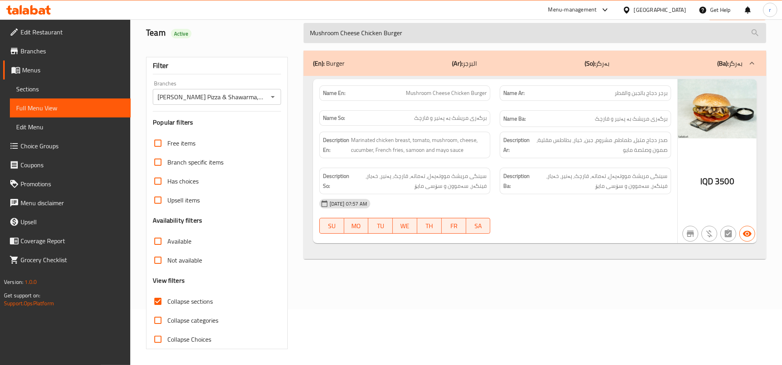
click at [423, 34] on input "Mushroom Cheese Chicken Burger" at bounding box center [535, 33] width 463 height 20
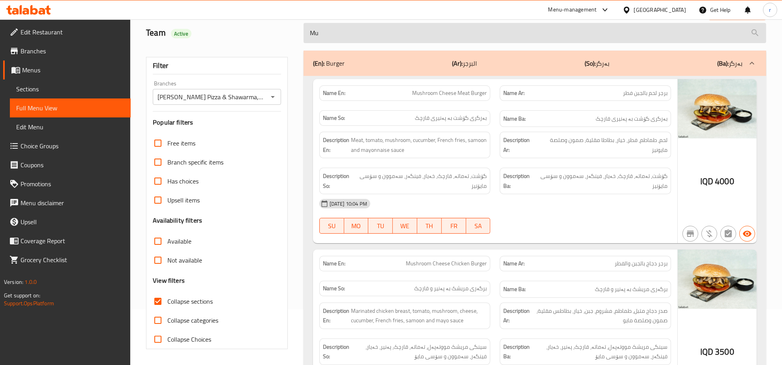
type input "M"
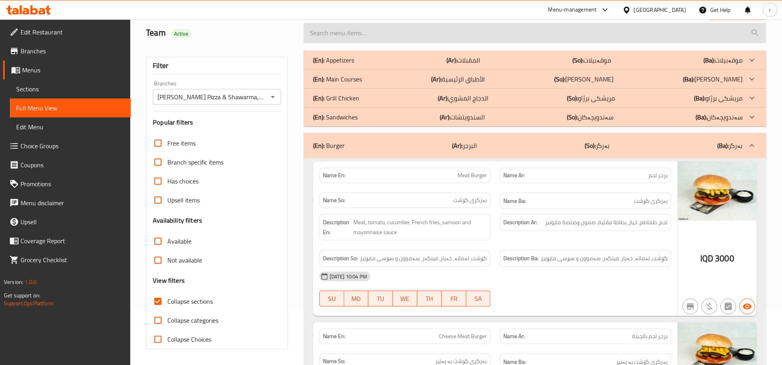
paste input "Meat Shawarma Plate"
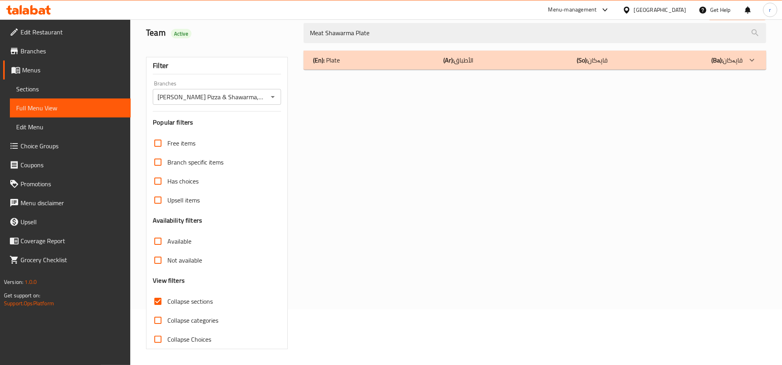
click at [435, 66] on div "(En): Plate (Ar): الأطباق (So): قاپەکان (Ba): قاپەکان" at bounding box center [535, 60] width 463 height 19
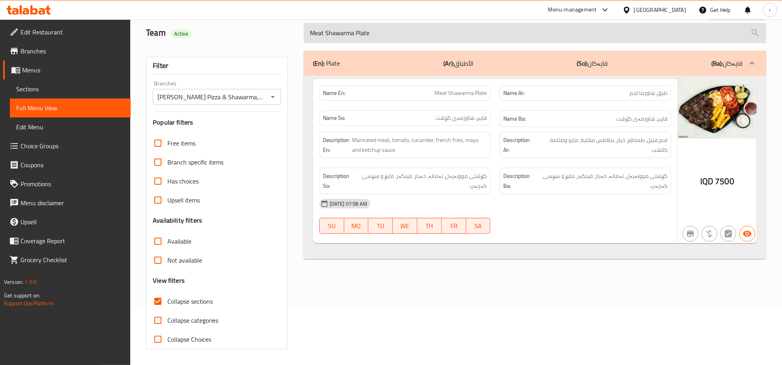
click at [374, 36] on input "Meat Shawarma Plate" at bounding box center [535, 33] width 463 height 20
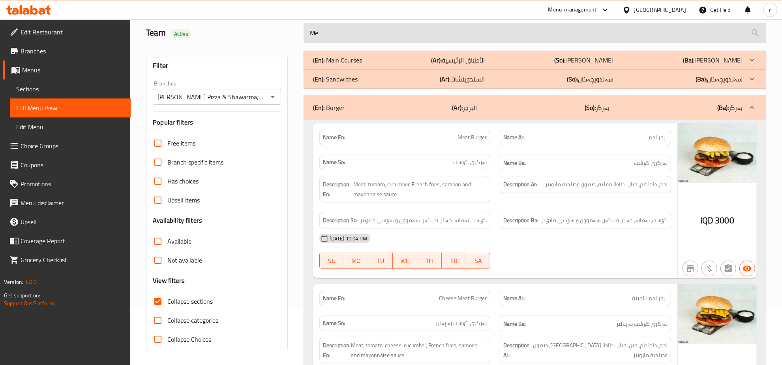
type input "M"
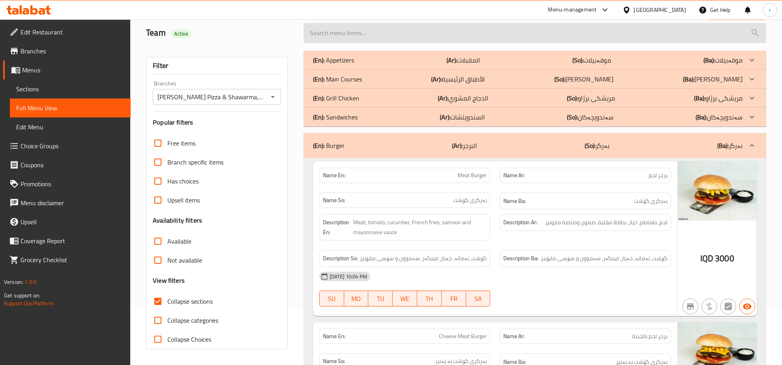
click at [350, 34] on input "search" at bounding box center [535, 33] width 463 height 20
paste input "Falafel Sandwich"
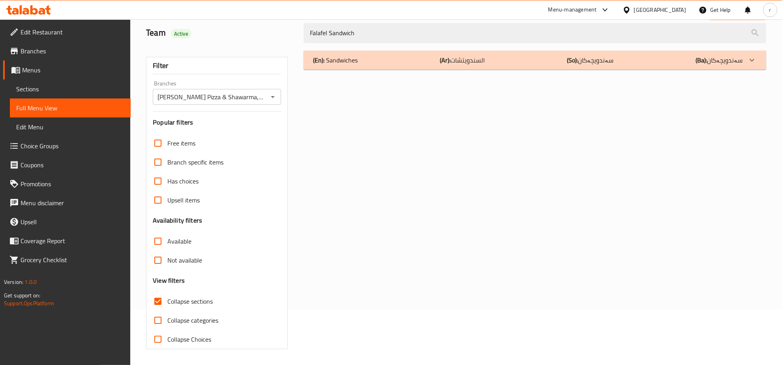
type input "Falafel Sandwich"
click at [429, 60] on div "(En): Sandwiches (Ar): السندويتشات (So): سەندویچەکان (Ba): سەندویچەکان" at bounding box center [528, 59] width 430 height 9
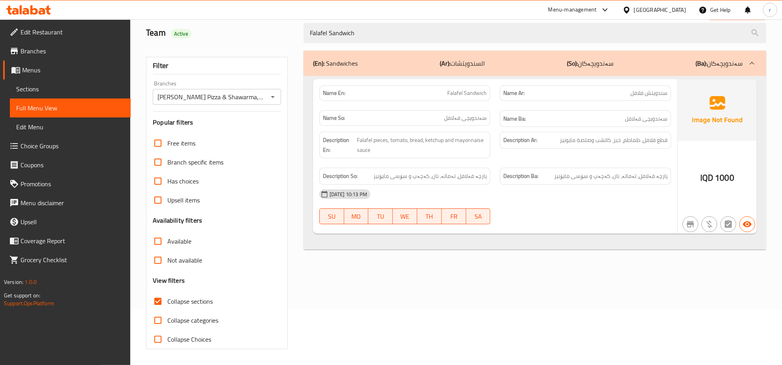
click at [72, 84] on span "Sections" at bounding box center [70, 88] width 108 height 9
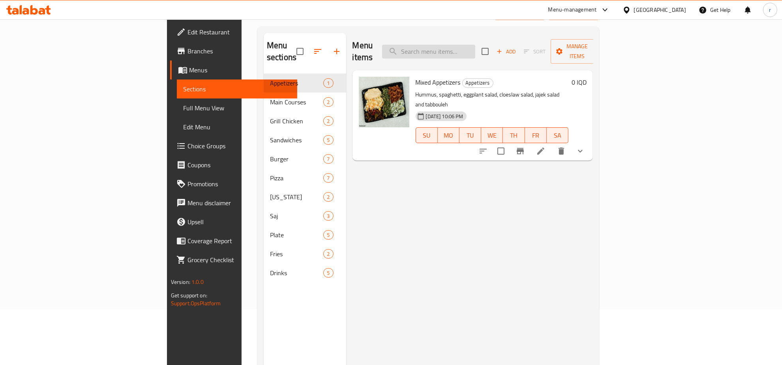
click at [476, 45] on input "search" at bounding box center [428, 52] width 93 height 14
paste input "Falafel Sandwich"
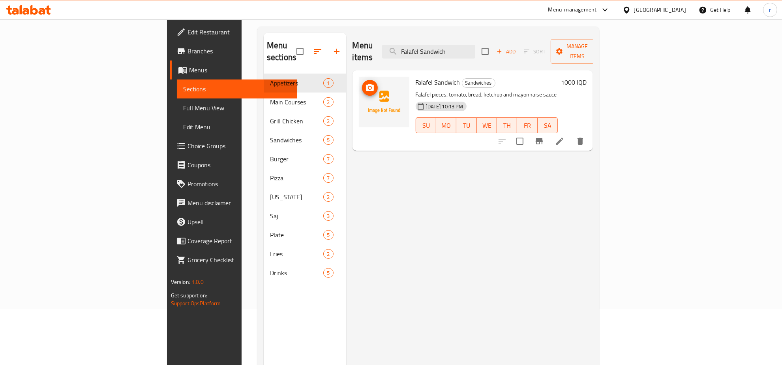
type input "Falafel Sandwich"
click at [366, 84] on icon "upload picture" at bounding box center [370, 87] width 8 height 7
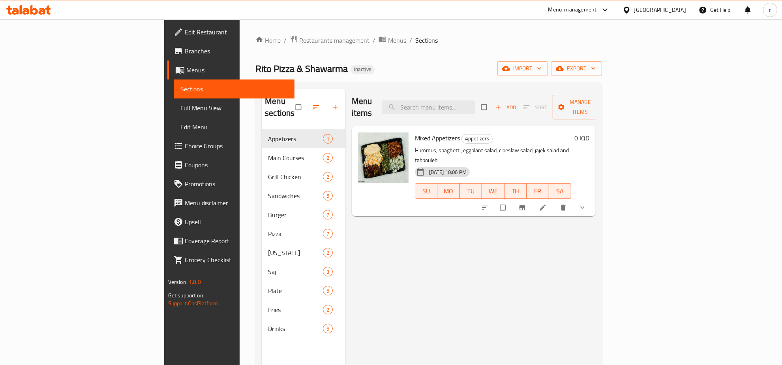
click at [181, 111] on span "Full Menu View" at bounding box center [235, 107] width 108 height 9
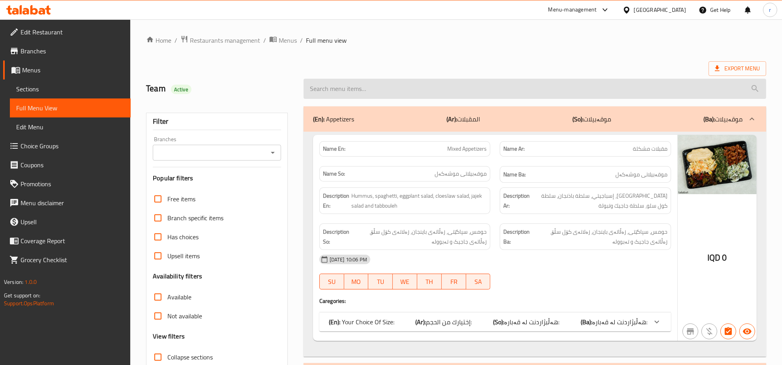
click at [501, 91] on input "search" at bounding box center [535, 89] width 463 height 20
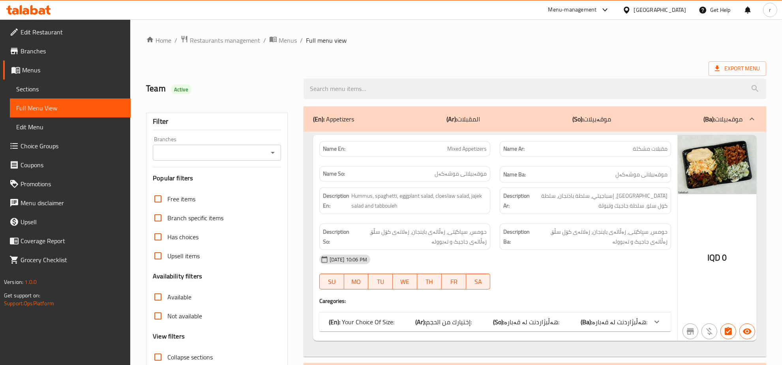
click at [269, 153] on icon "Open" at bounding box center [272, 152] width 9 height 9
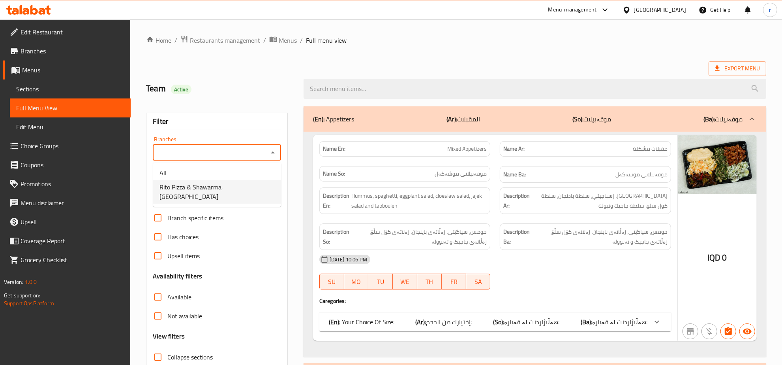
click at [246, 193] on li "Rito Pizza & Shawarma, [GEOGRAPHIC_DATA]" at bounding box center [217, 192] width 128 height 24
type input "Rito Pizza & Shawarma, [GEOGRAPHIC_DATA]"
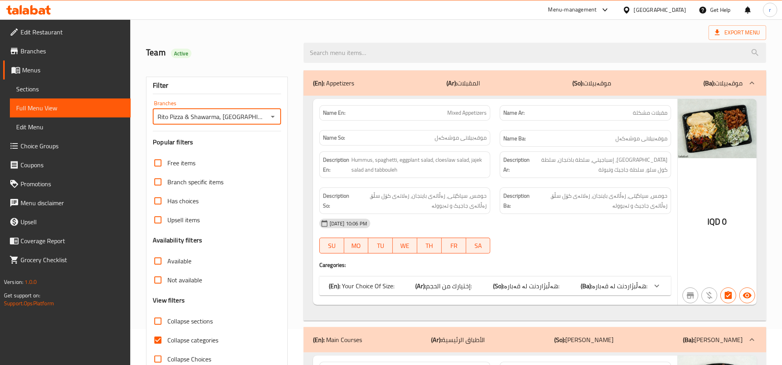
scroll to position [56, 0]
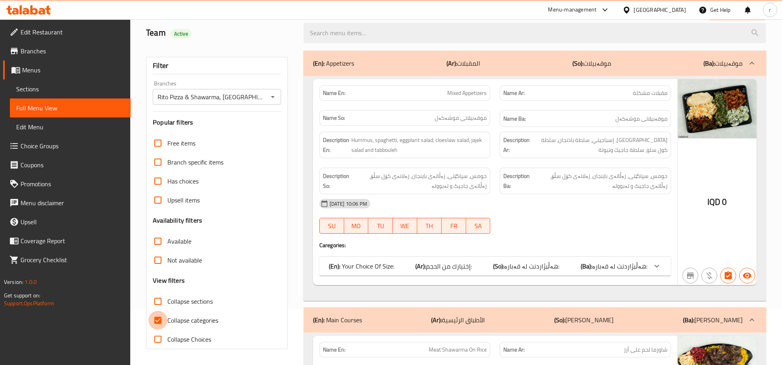
click at [158, 320] on input "Collapse categories" at bounding box center [158, 319] width 19 height 19
checkbox input "false"
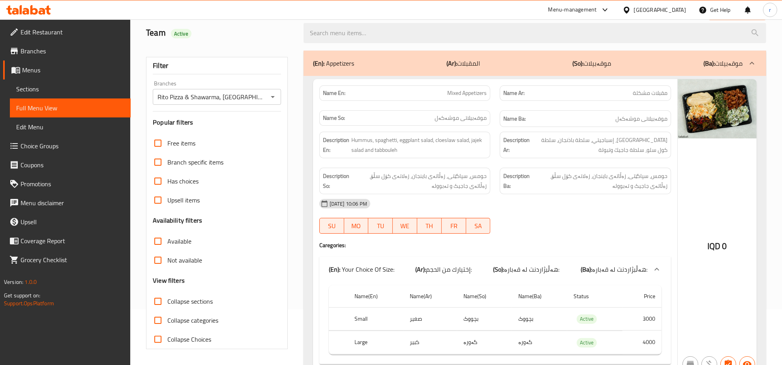
click at [154, 301] on input "Collapse sections" at bounding box center [158, 301] width 19 height 19
checkbox input "true"
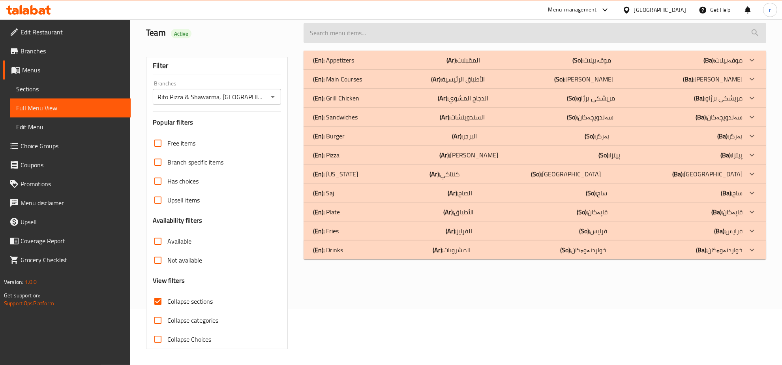
click at [410, 30] on input "search" at bounding box center [535, 33] width 463 height 20
paste input "Falafel Sandwich"
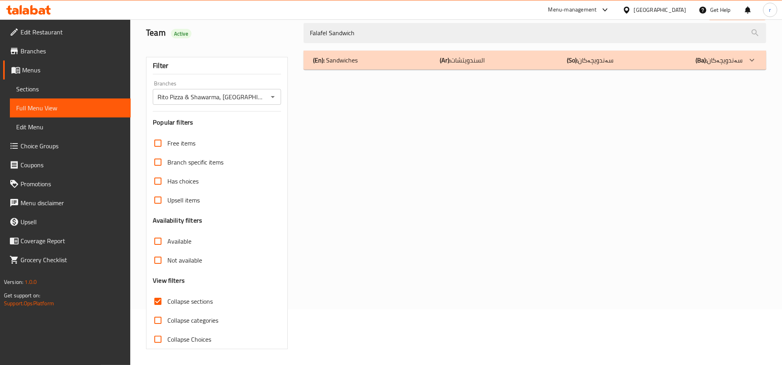
type input "Falafel Sandwich"
click at [426, 66] on div "(En): Sandwiches (Ar): السندويتشات (So): سەندویچەکان (Ba): سەندویچەکان" at bounding box center [535, 60] width 463 height 19
